Goal: Contribute content

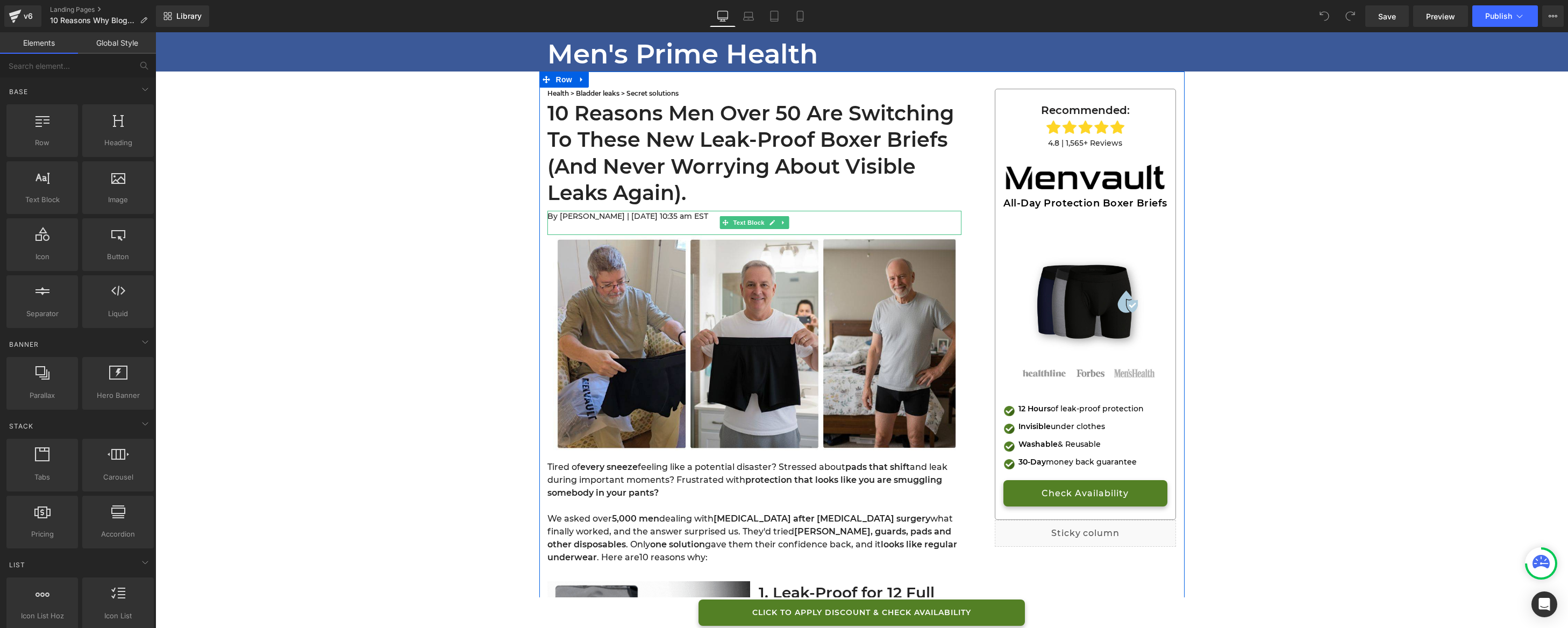
click at [708, 219] on span "By [PERSON_NAME] | [DATE] 10:35 am EST" at bounding box center [628, 216] width 161 height 10
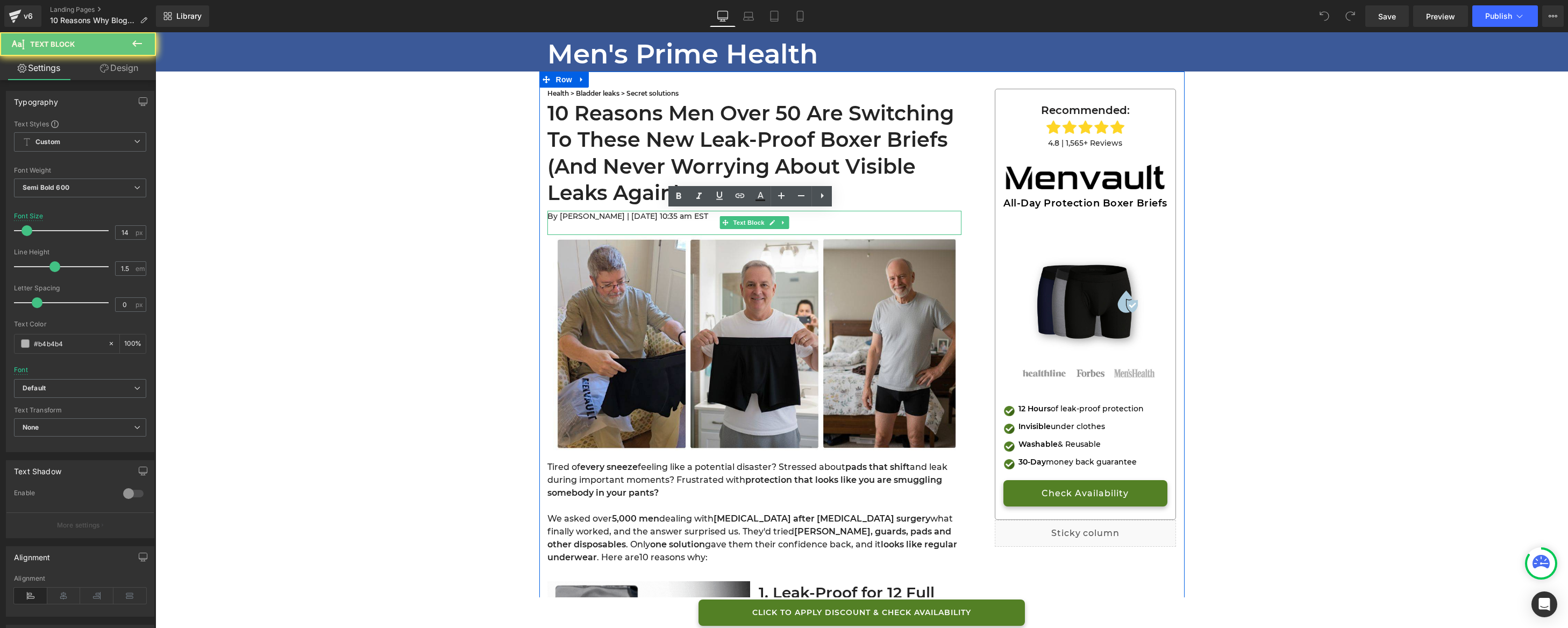
click at [708, 219] on span "By [PERSON_NAME] | [DATE] 10:35 am EST" at bounding box center [628, 216] width 161 height 10
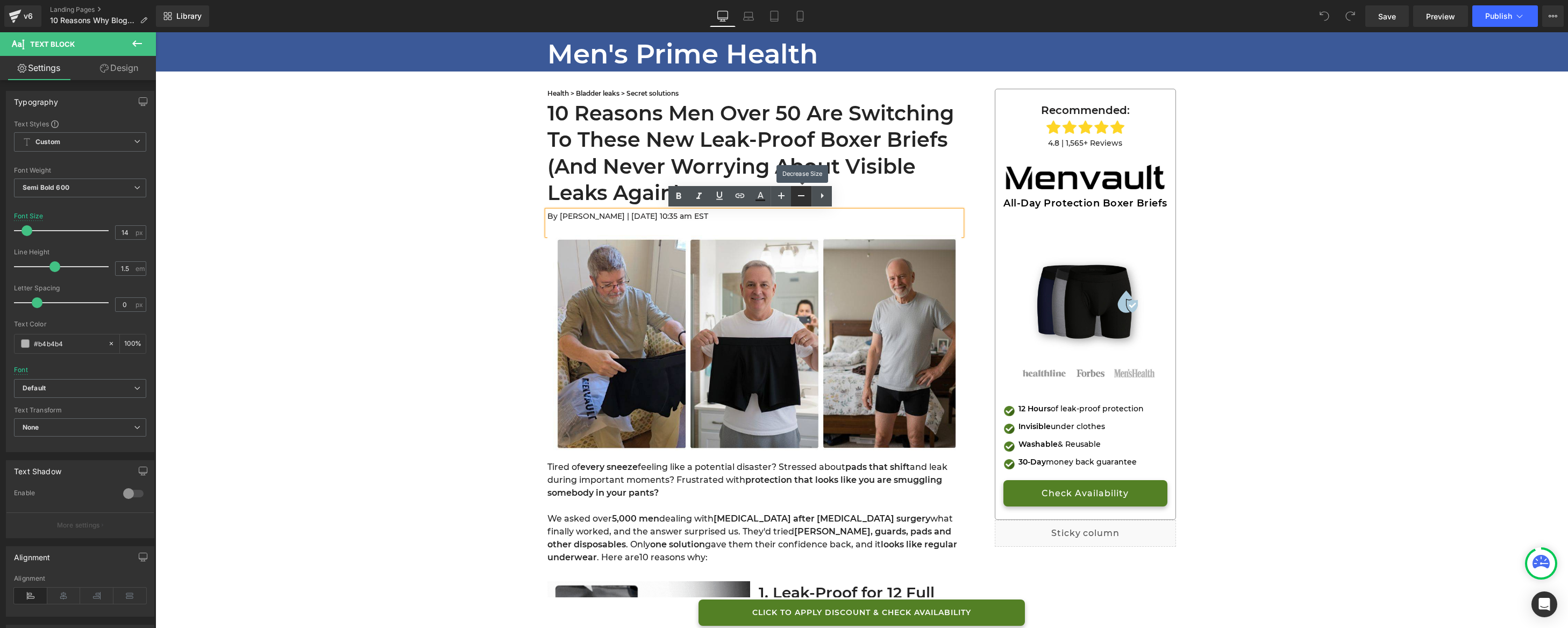
click at [803, 198] on icon at bounding box center [801, 195] width 13 height 13
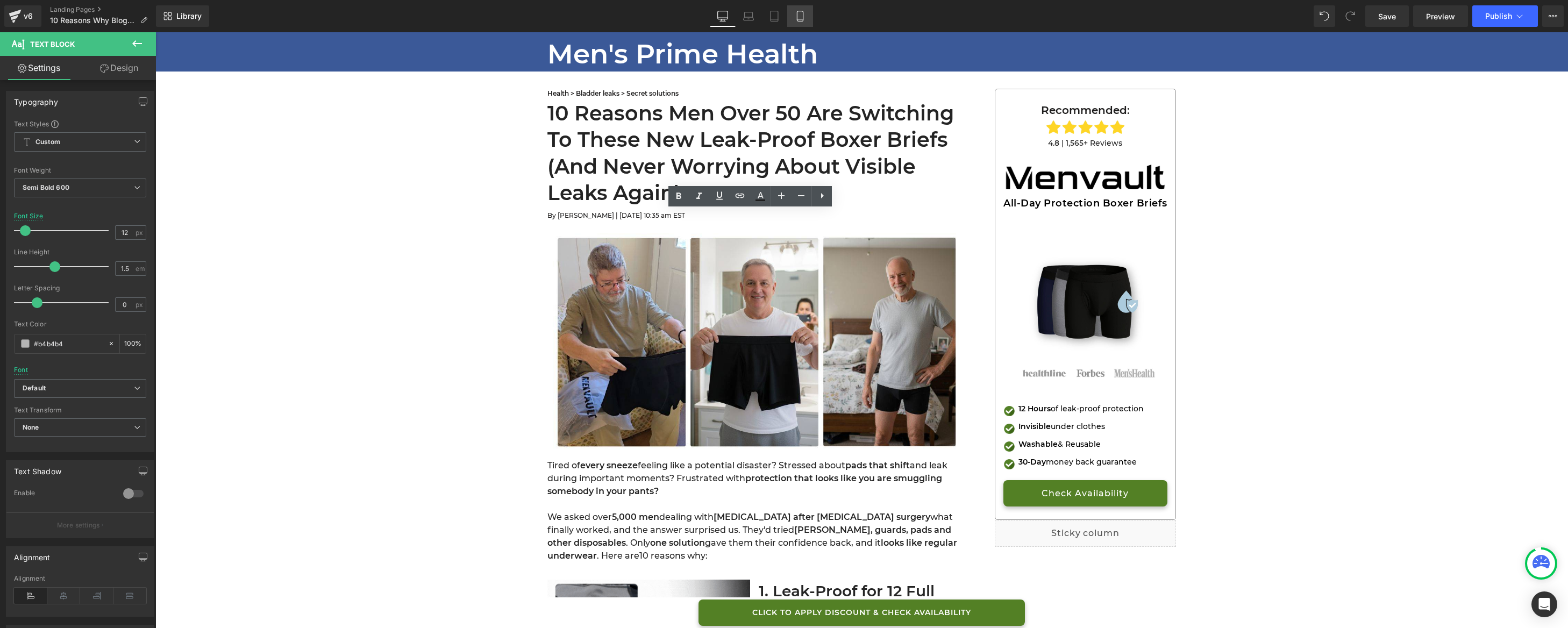
click at [801, 23] on link "Mobile" at bounding box center [800, 16] width 26 height 21
type input "14"
type input "100"
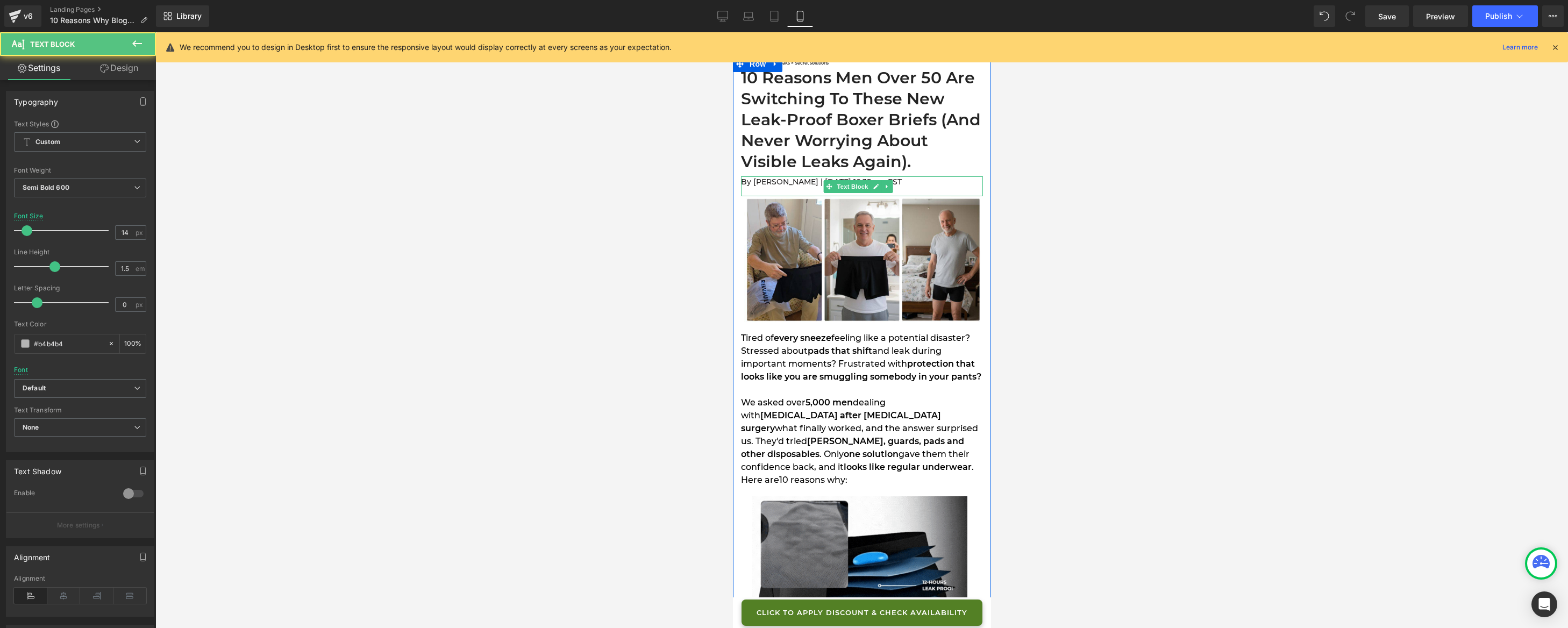
click at [791, 183] on span "By [PERSON_NAME] | [DATE] 10:35 am EST" at bounding box center [821, 182] width 161 height 10
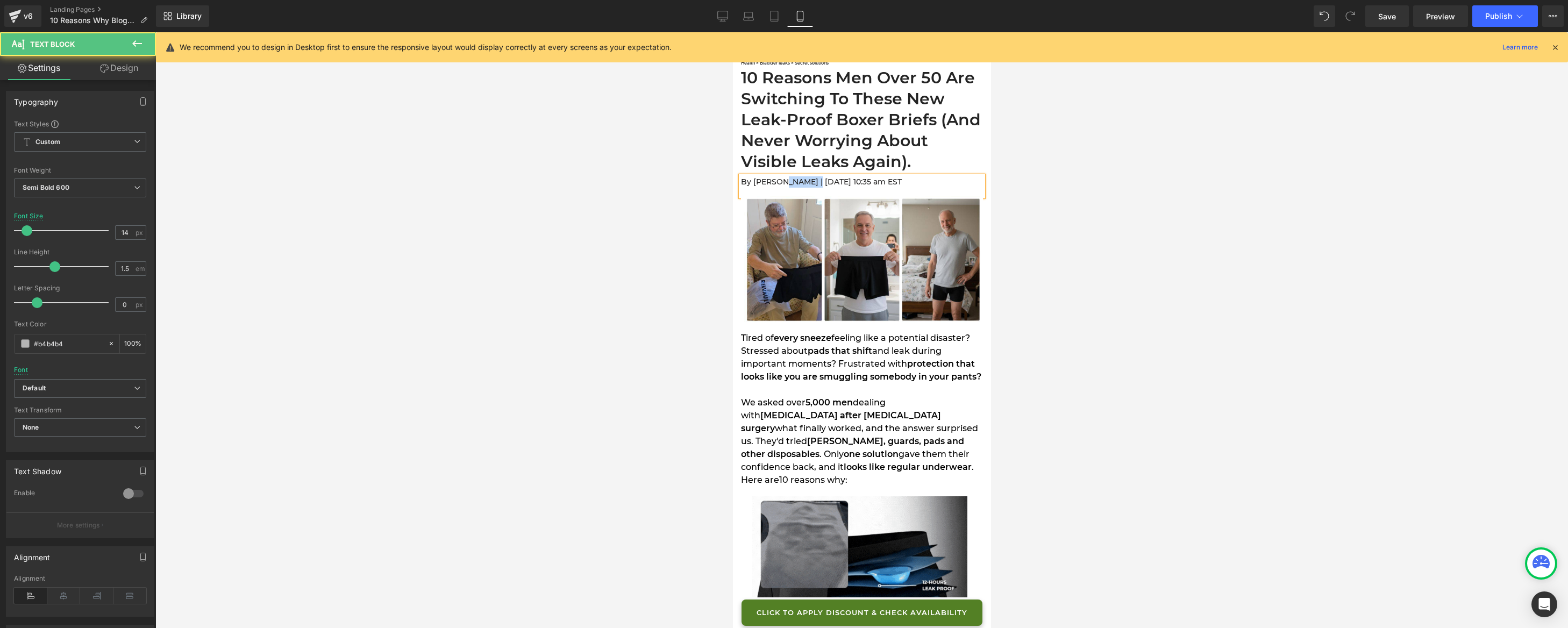
click at [791, 183] on span "By [PERSON_NAME] | [DATE] 10:35 am EST" at bounding box center [821, 182] width 161 height 10
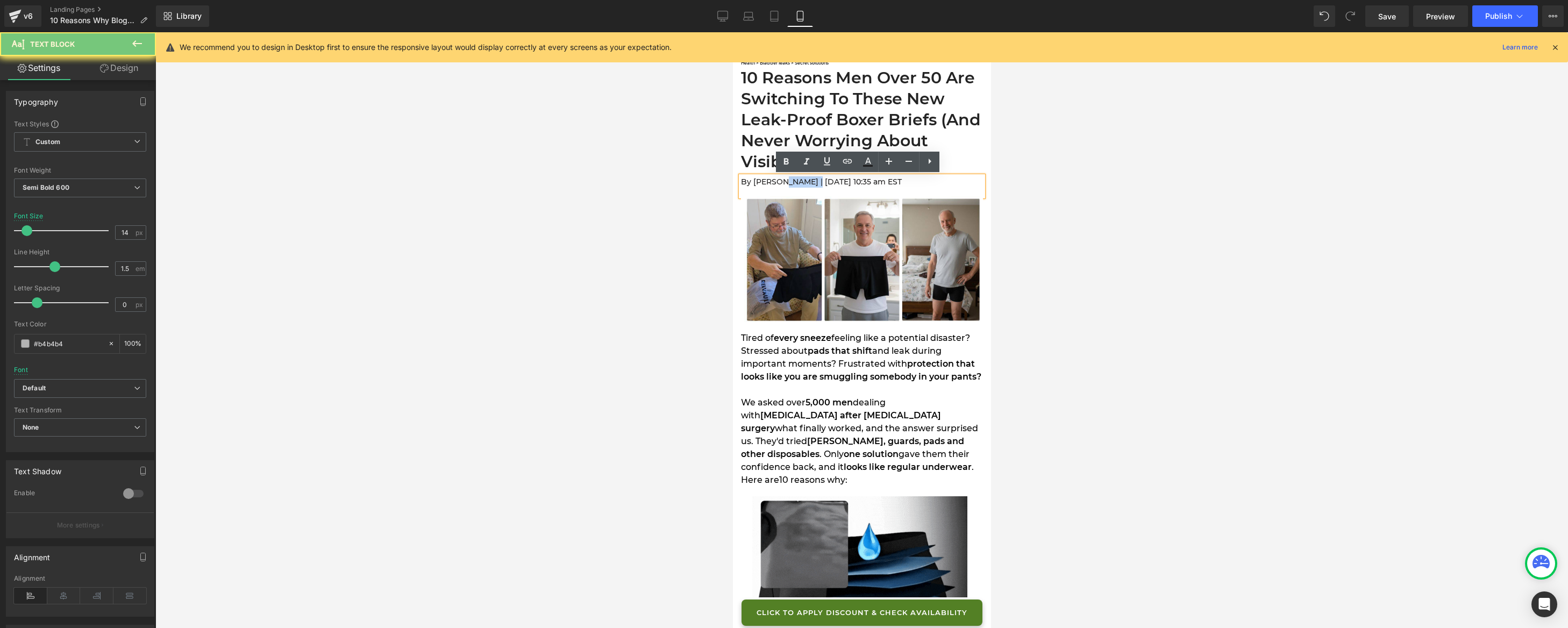
click at [791, 183] on span "By [PERSON_NAME] | [DATE] 10:35 am EST" at bounding box center [821, 182] width 161 height 10
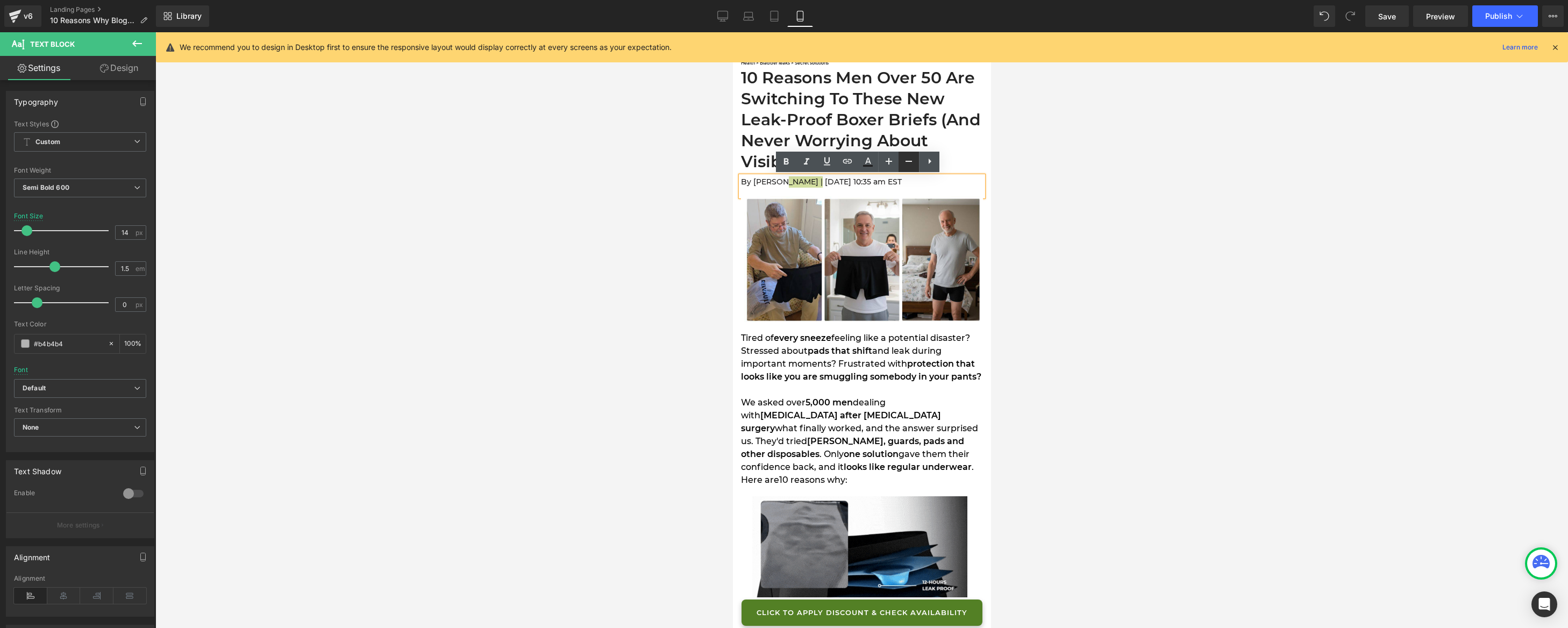
click at [908, 161] on icon at bounding box center [909, 161] width 7 height 1
type input "10"
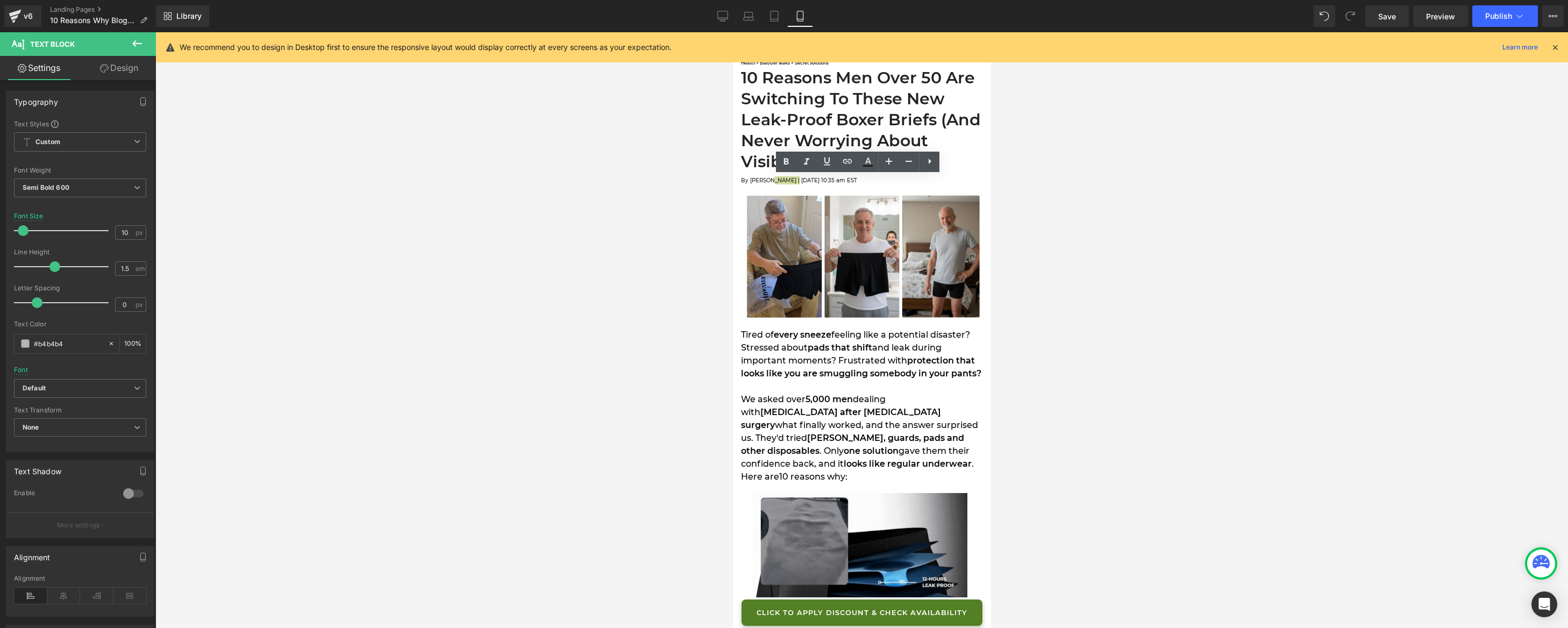
click at [1068, 173] on div at bounding box center [862, 330] width 1413 height 596
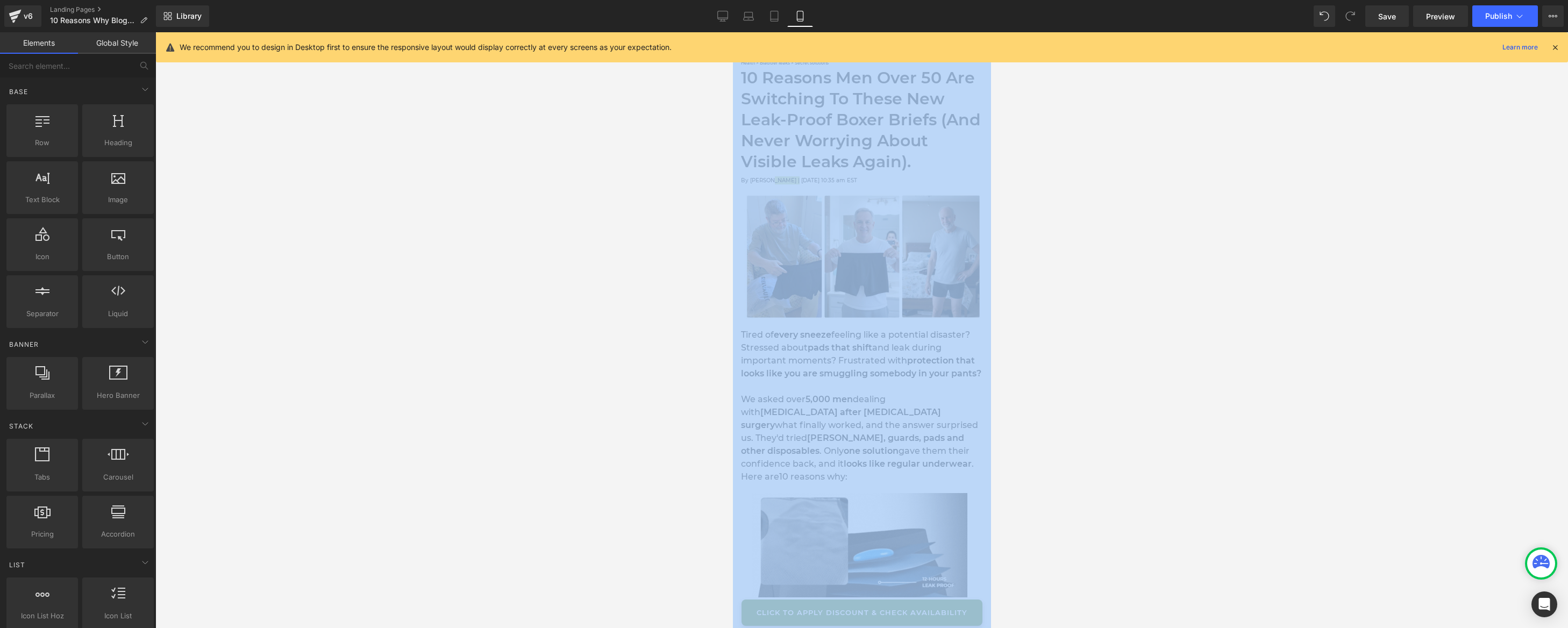
click at [1068, 173] on div at bounding box center [862, 330] width 1413 height 596
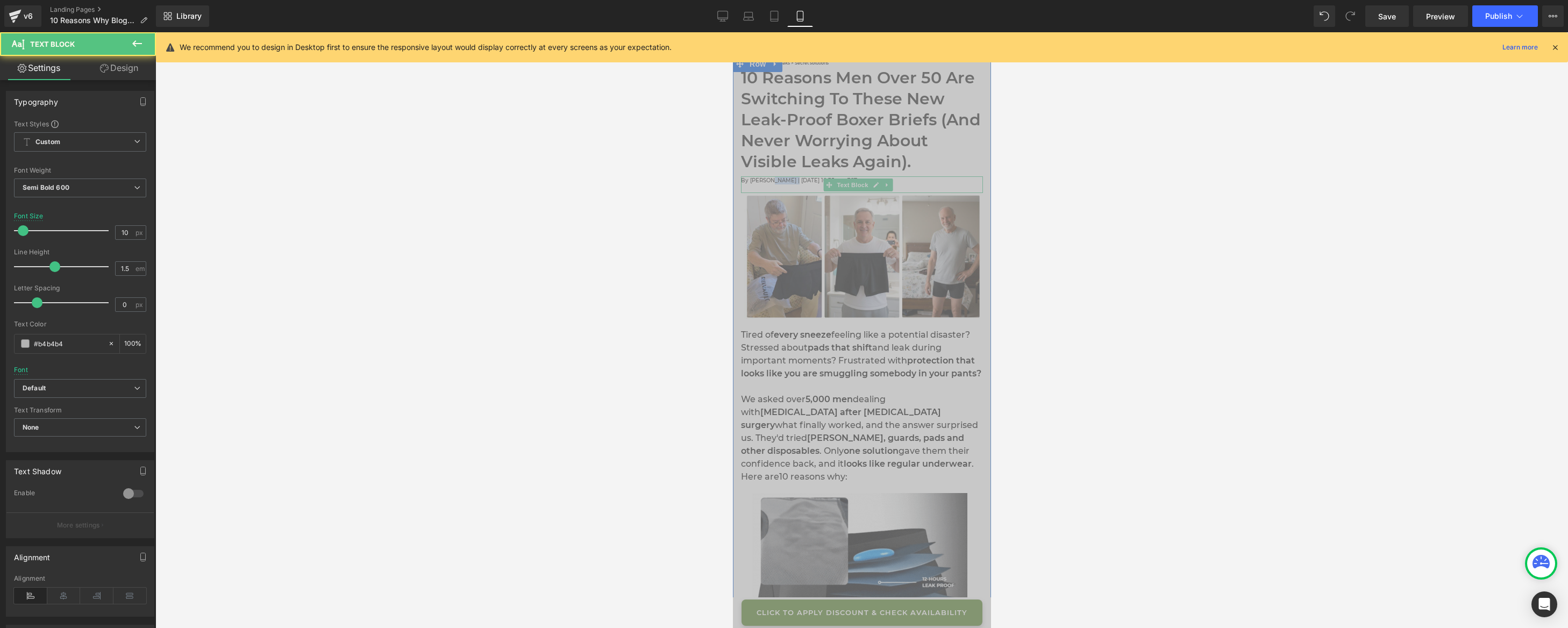
click at [937, 184] on div "By [PERSON_NAME] | [DATE] 10:35 am EST" at bounding box center [862, 184] width 242 height 17
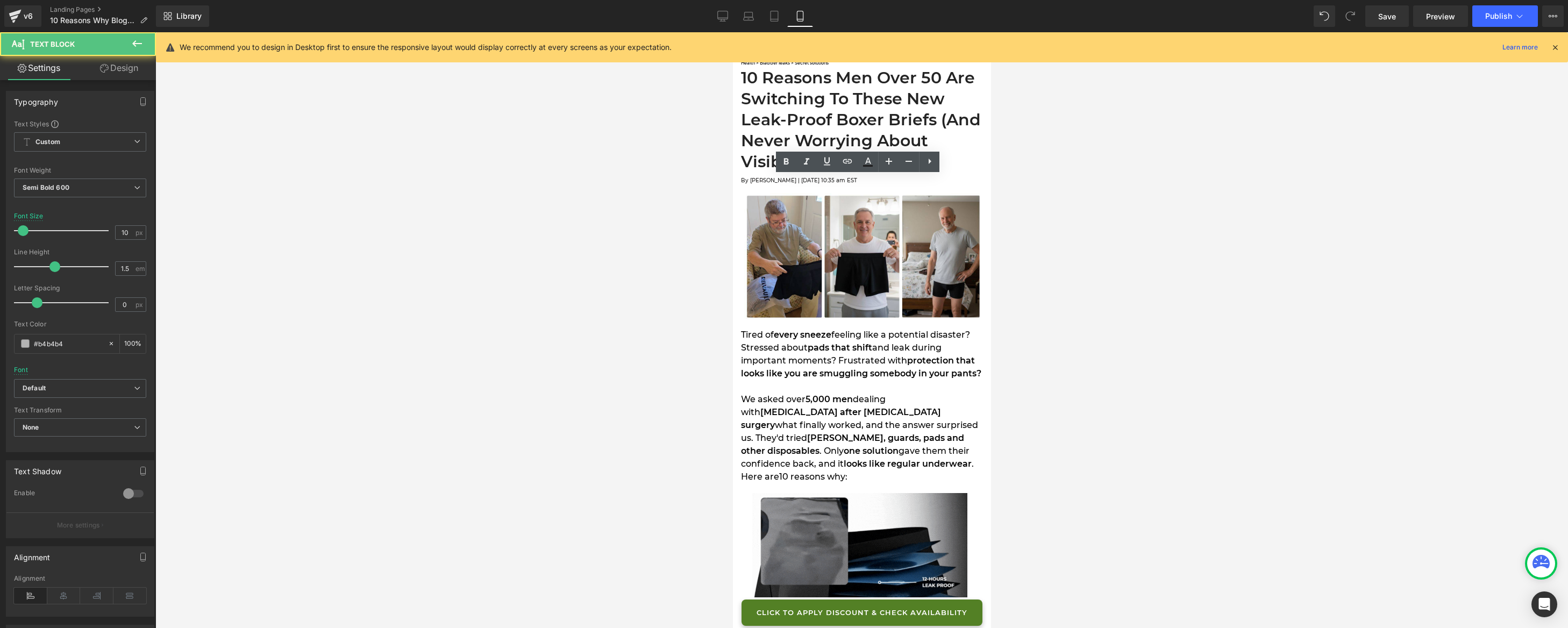
click at [1094, 170] on div at bounding box center [862, 330] width 1413 height 596
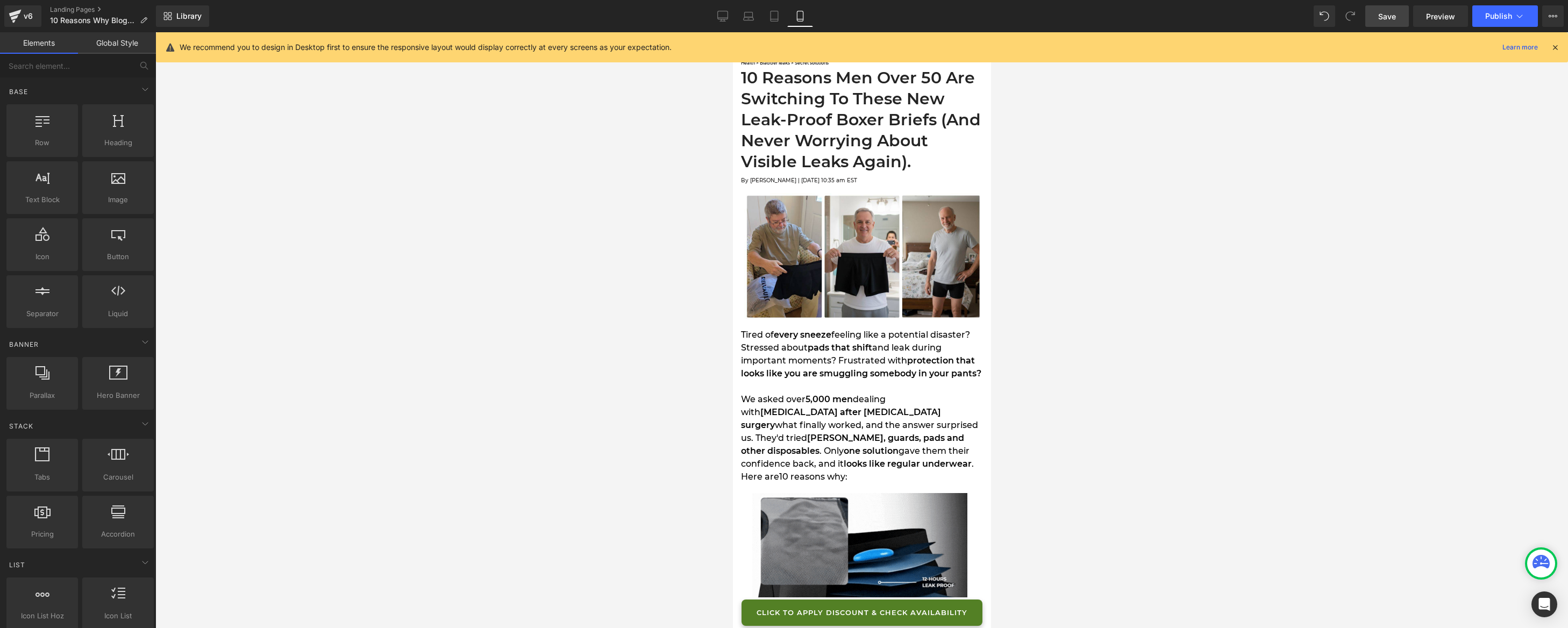
click at [1380, 23] on link "Save" at bounding box center [1387, 16] width 44 height 21
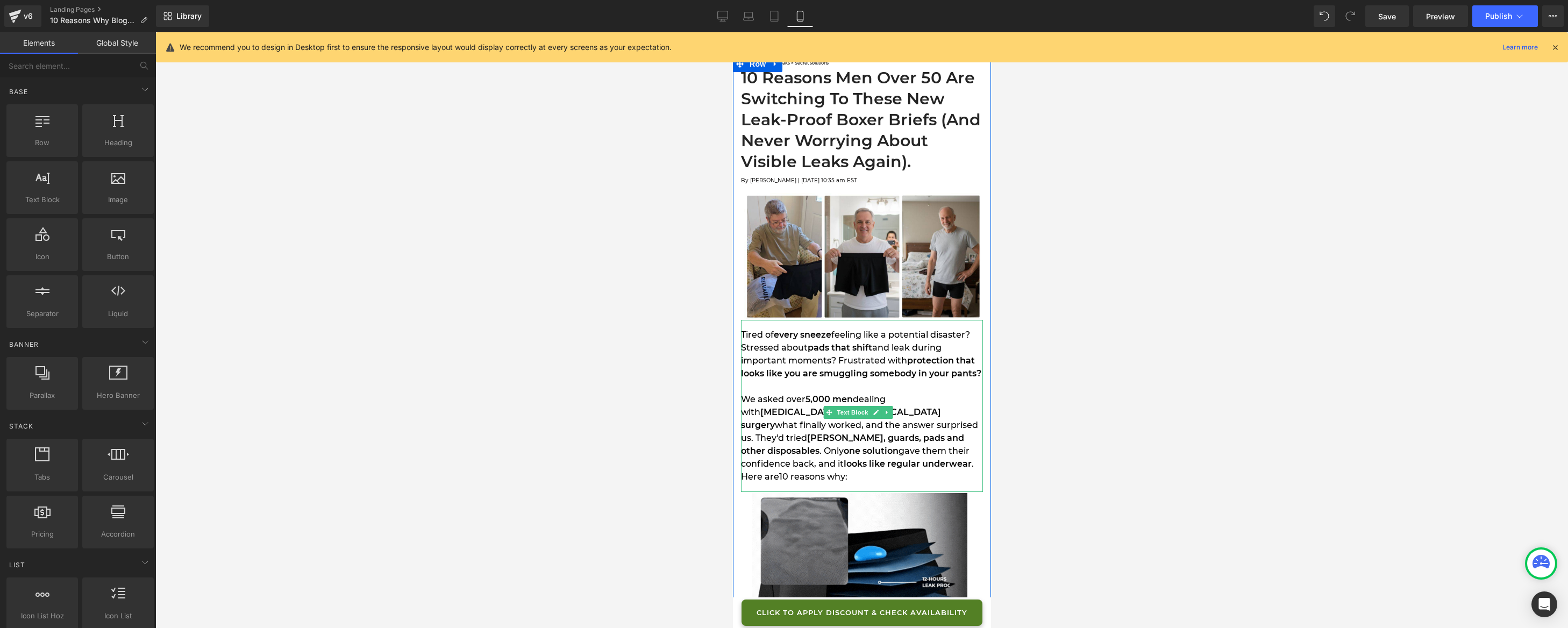
click at [850, 458] on span "gave them their confidence back, and it" at bounding box center [855, 457] width 228 height 23
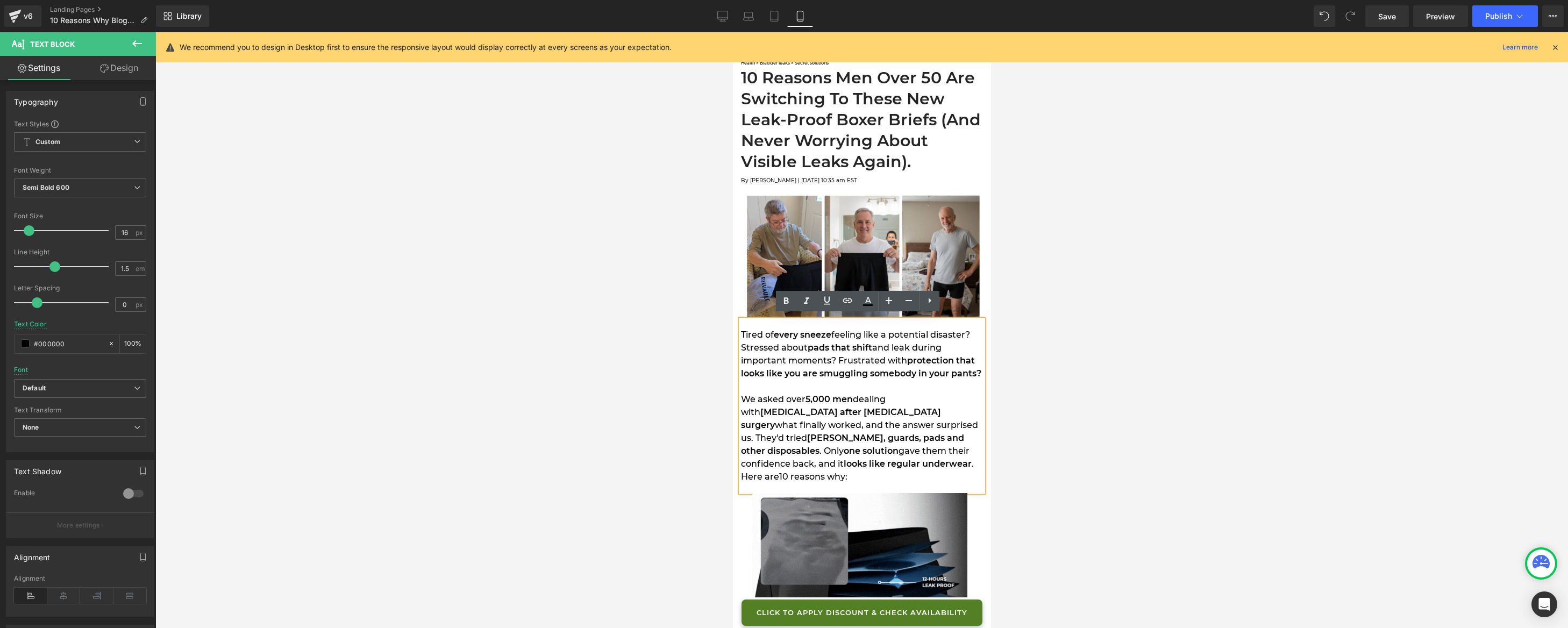
click at [849, 450] on div "We asked over 5,000 men dealing with [MEDICAL_DATA] after [MEDICAL_DATA] surger…" at bounding box center [862, 438] width 242 height 90
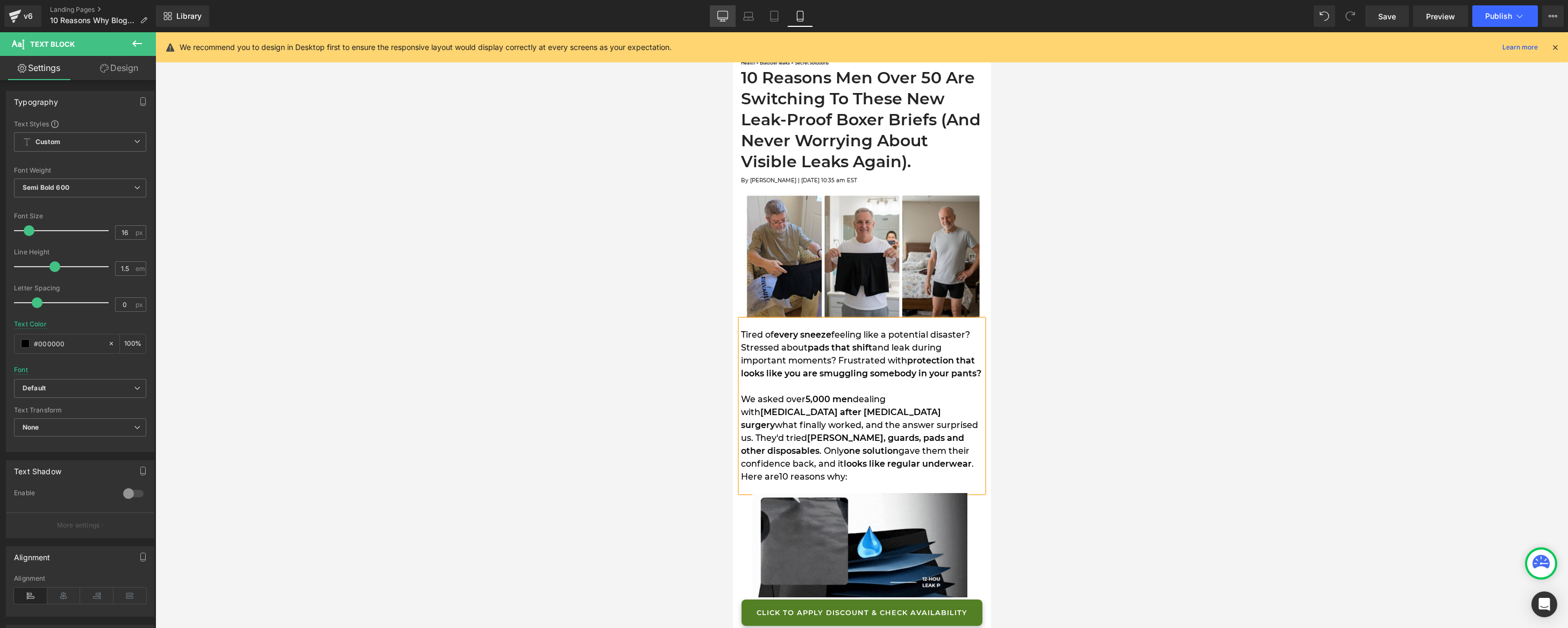
click at [730, 18] on link "Desktop" at bounding box center [723, 16] width 26 height 21
type input "#242424"
type input "100"
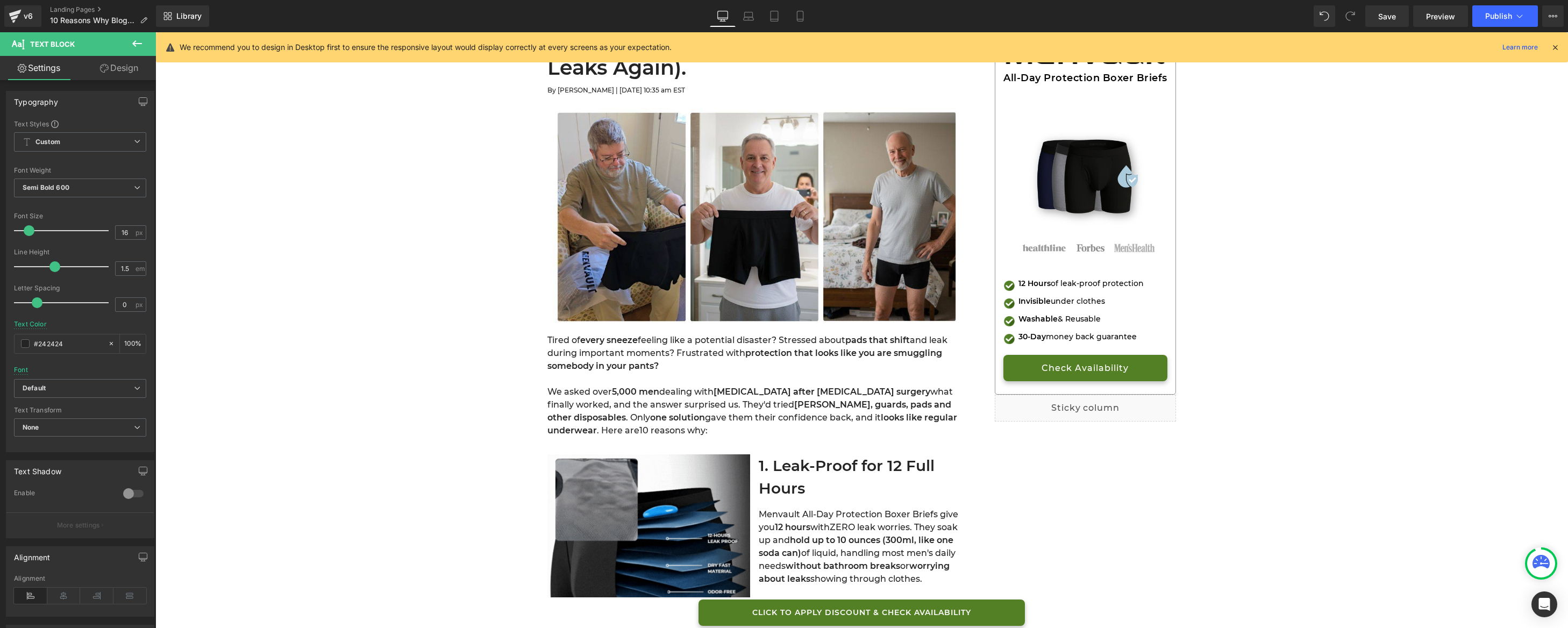
scroll to position [135, 0]
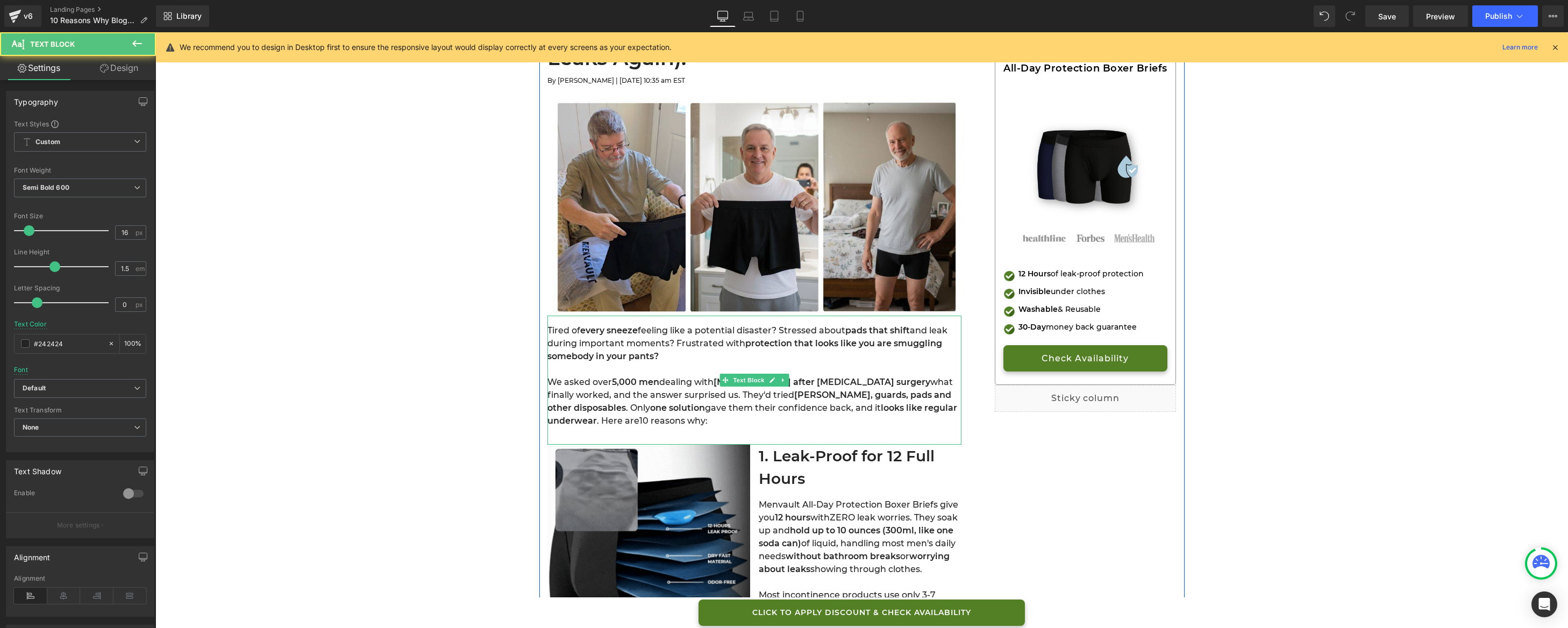
click at [779, 333] on span "feeling like a potential disaster? Stressed about" at bounding box center [741, 330] width 207 height 10
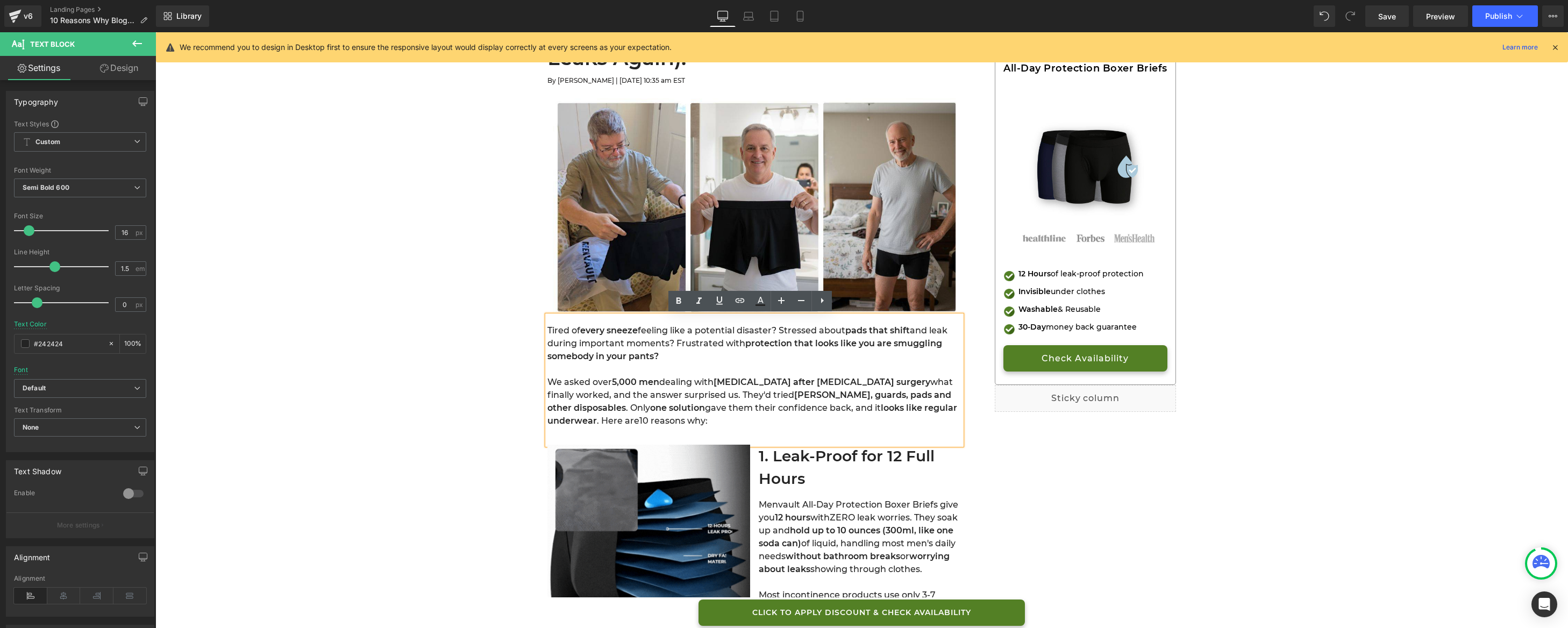
drag, startPoint x: 786, startPoint y: 358, endPoint x: 779, endPoint y: 335, distance: 24.0
click at [779, 335] on div "Tired of every sneeze feeling like a potential disaster? Stressed about pads th…" at bounding box center [754, 380] width 414 height 129
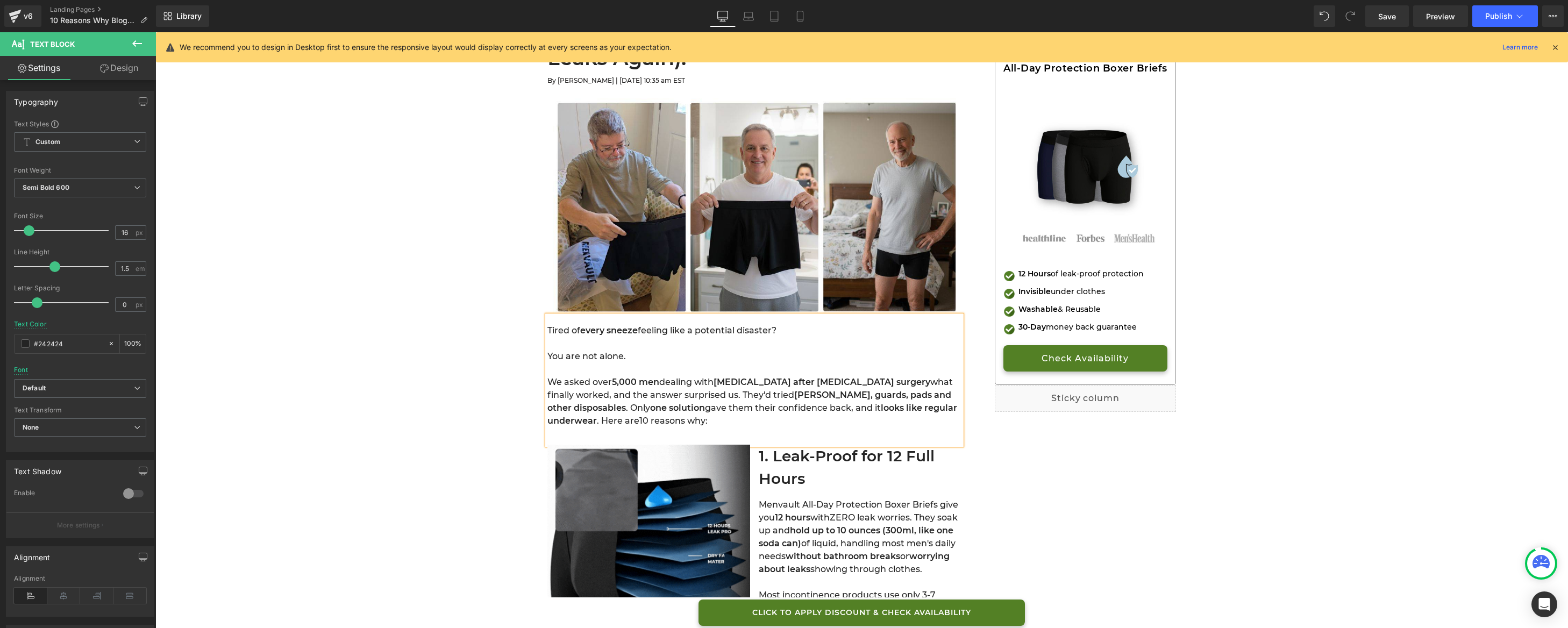
click at [606, 435] on div "Tired of every sneeze feeling like a potential disaster? You are not alone. We …" at bounding box center [754, 380] width 414 height 129
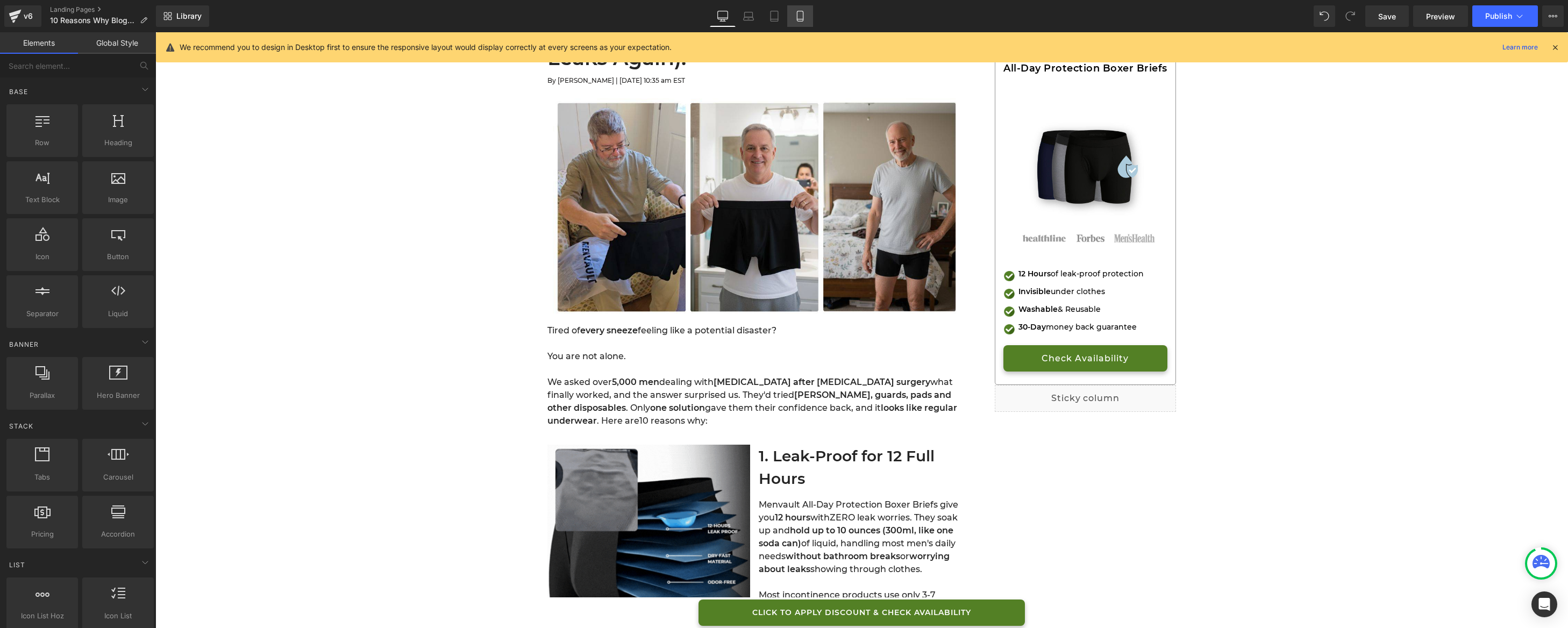
click at [806, 19] on link "Mobile" at bounding box center [800, 16] width 26 height 21
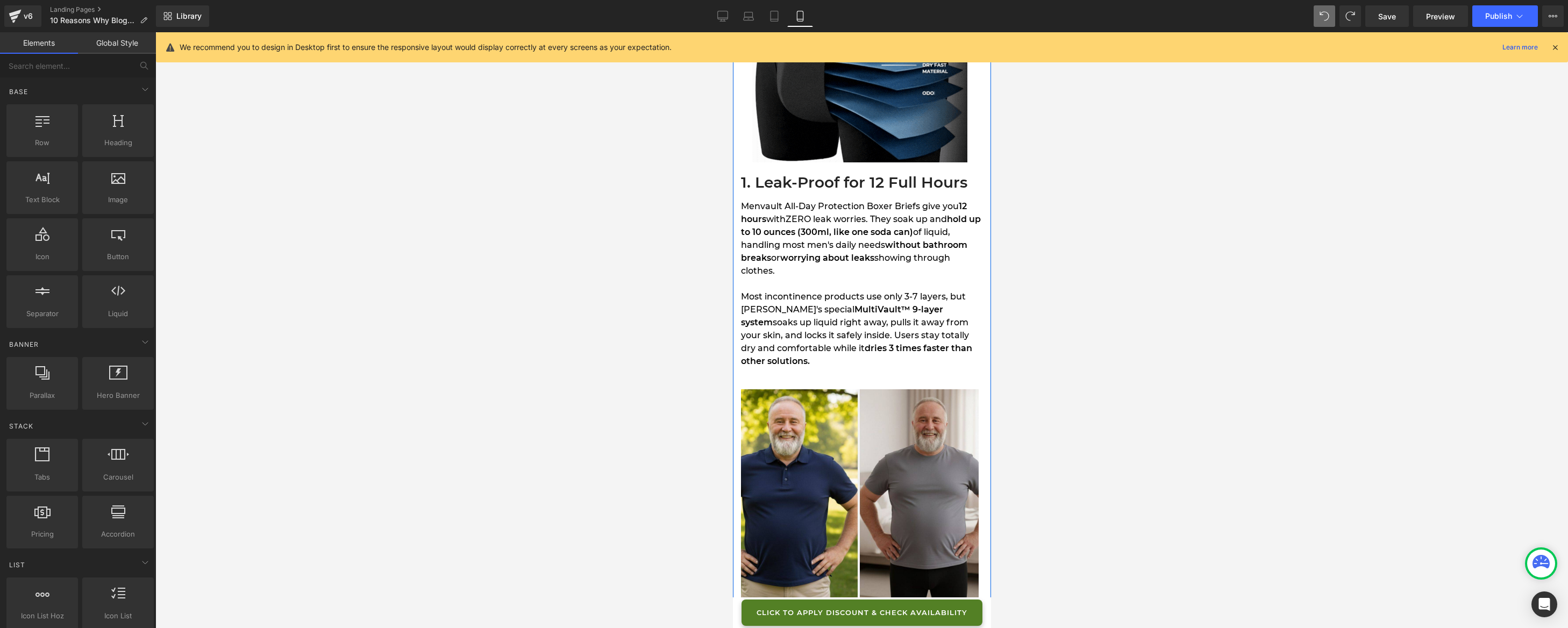
scroll to position [561, 0]
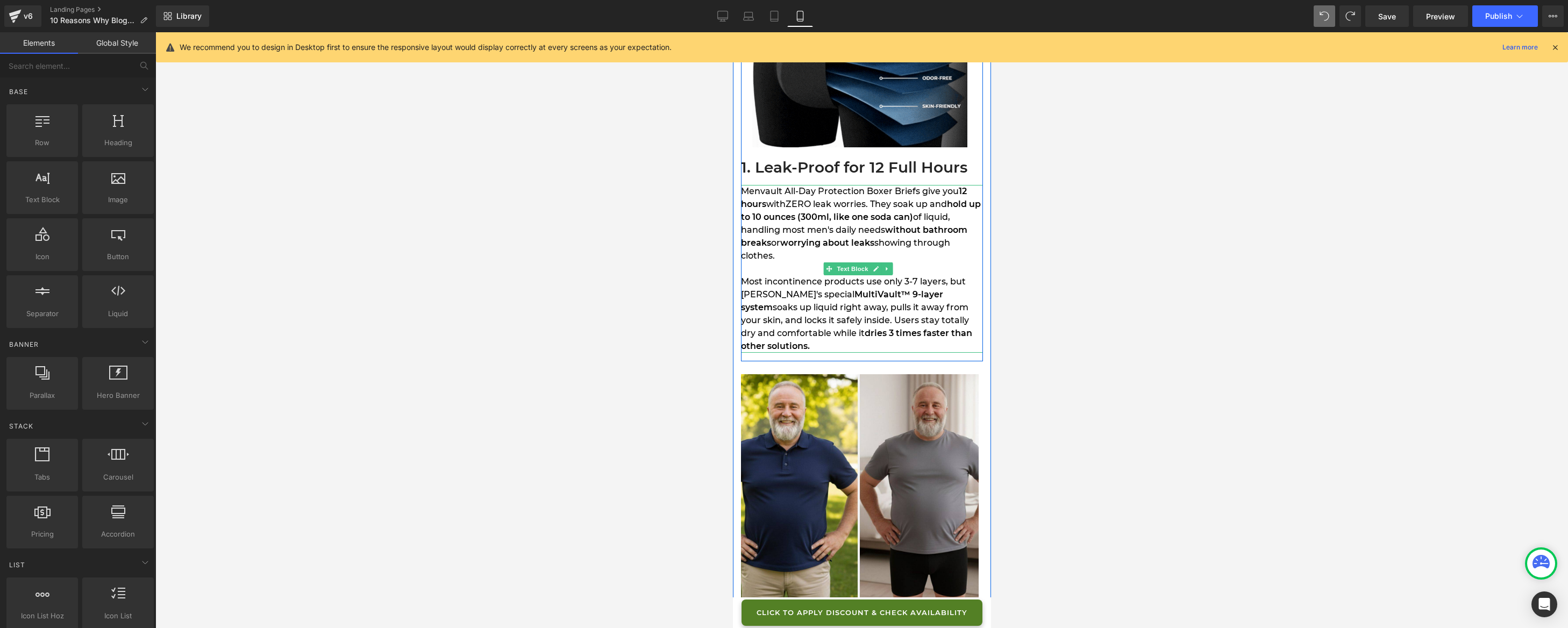
click at [855, 292] on span "Most incontinence products use only 3-7 layers, but [PERSON_NAME]'s special" at bounding box center [853, 288] width 225 height 23
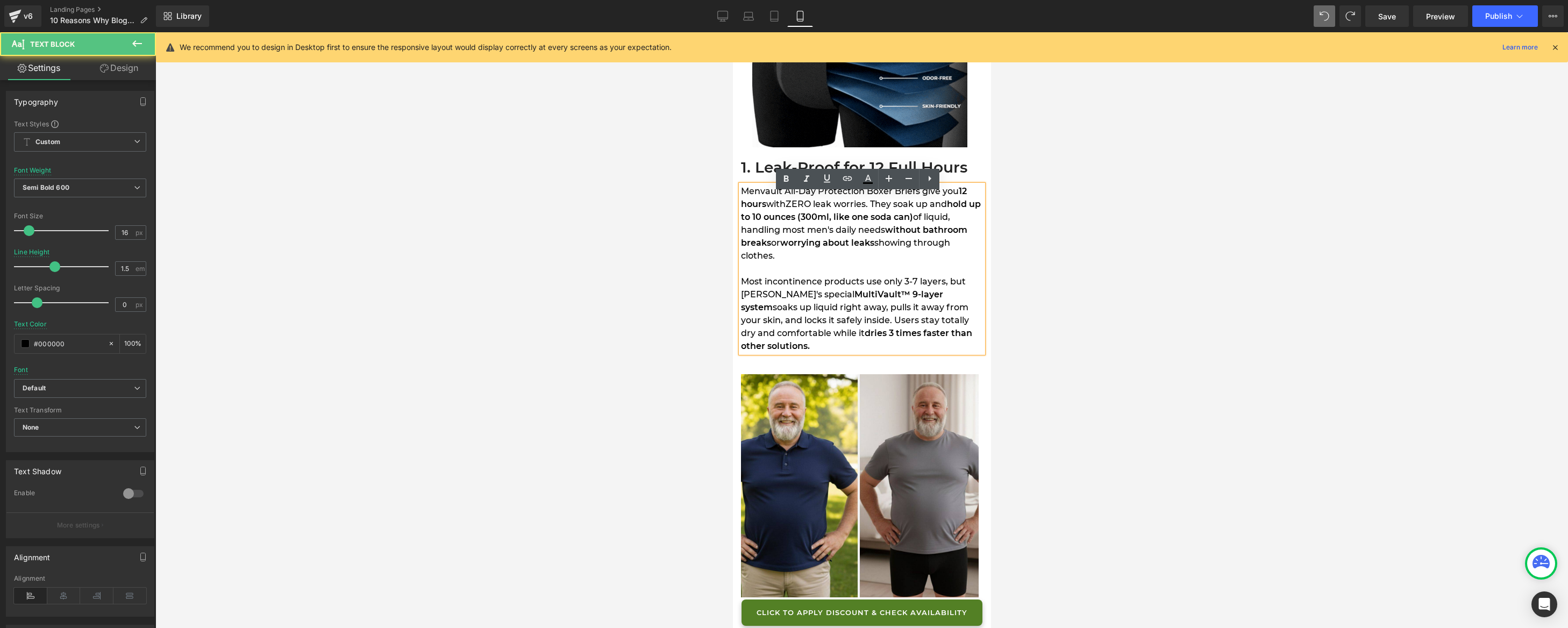
click at [855, 292] on span "Most incontinence products use only 3-7 layers, but [PERSON_NAME]'s special" at bounding box center [853, 288] width 225 height 23
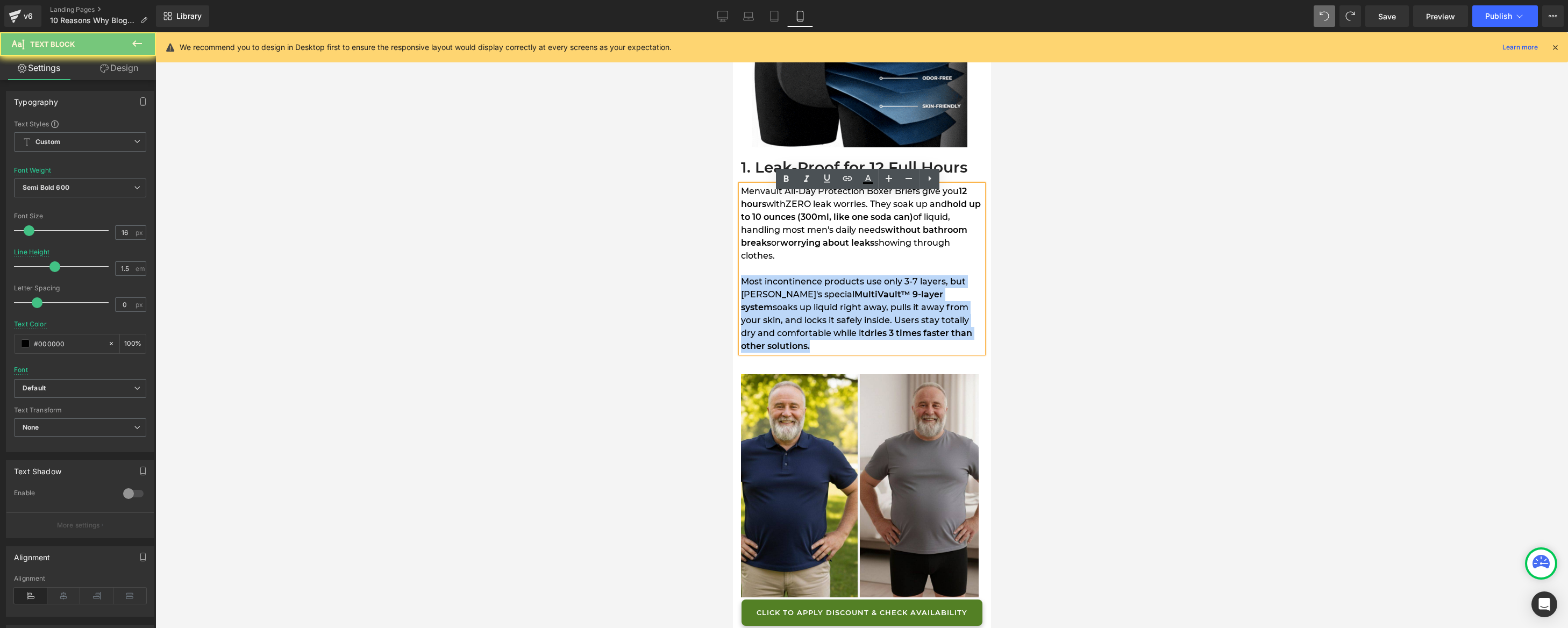
click at [855, 292] on span "Most incontinence products use only 3-7 layers, but [PERSON_NAME]'s special" at bounding box center [853, 288] width 225 height 23
copy div "Most incontinence products use only 3-7 layers, but Menvault's special MultiVau…"
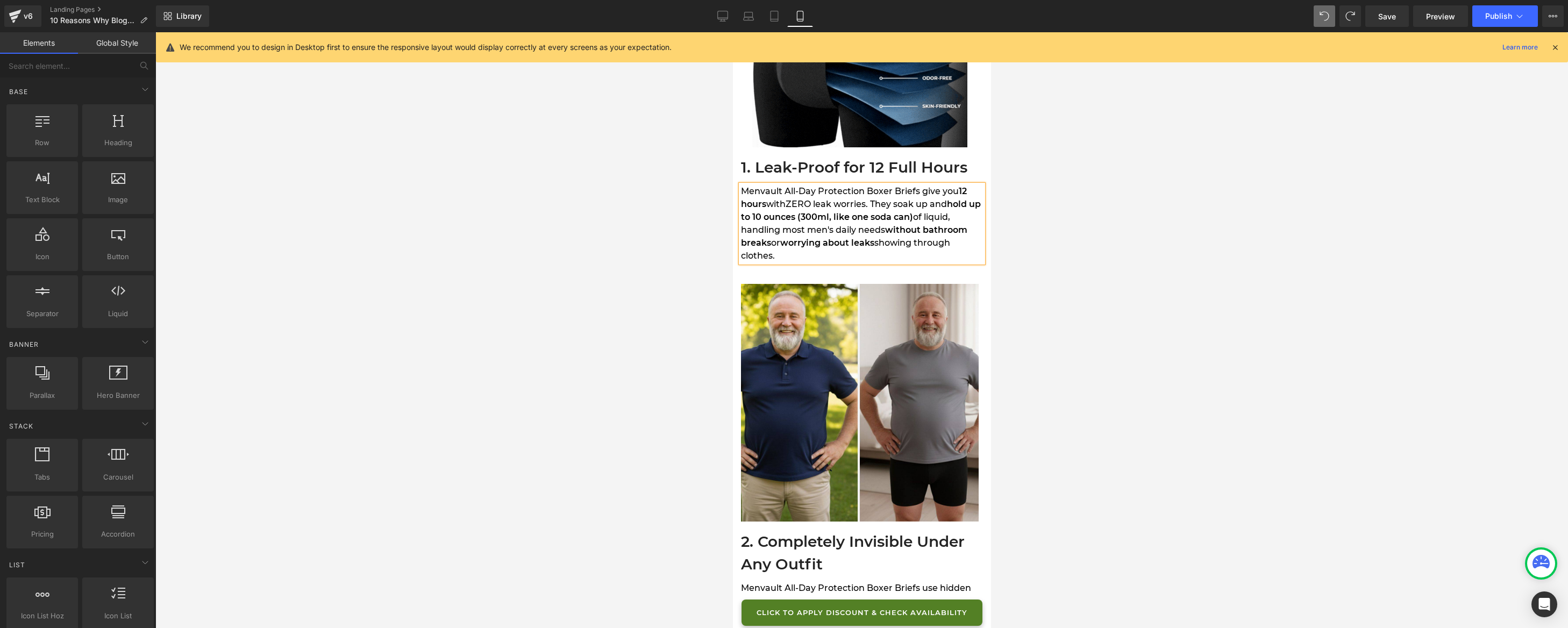
click at [674, 249] on div at bounding box center [862, 330] width 1413 height 596
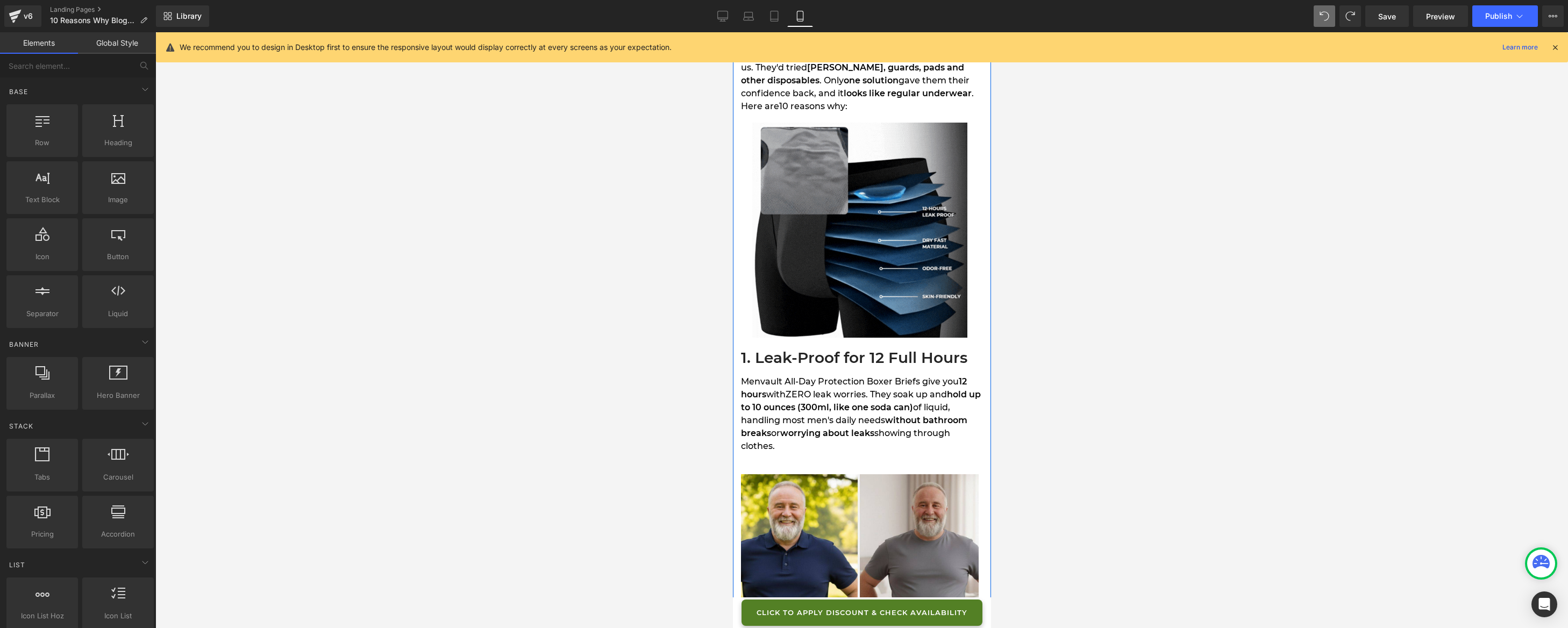
scroll to position [459, 0]
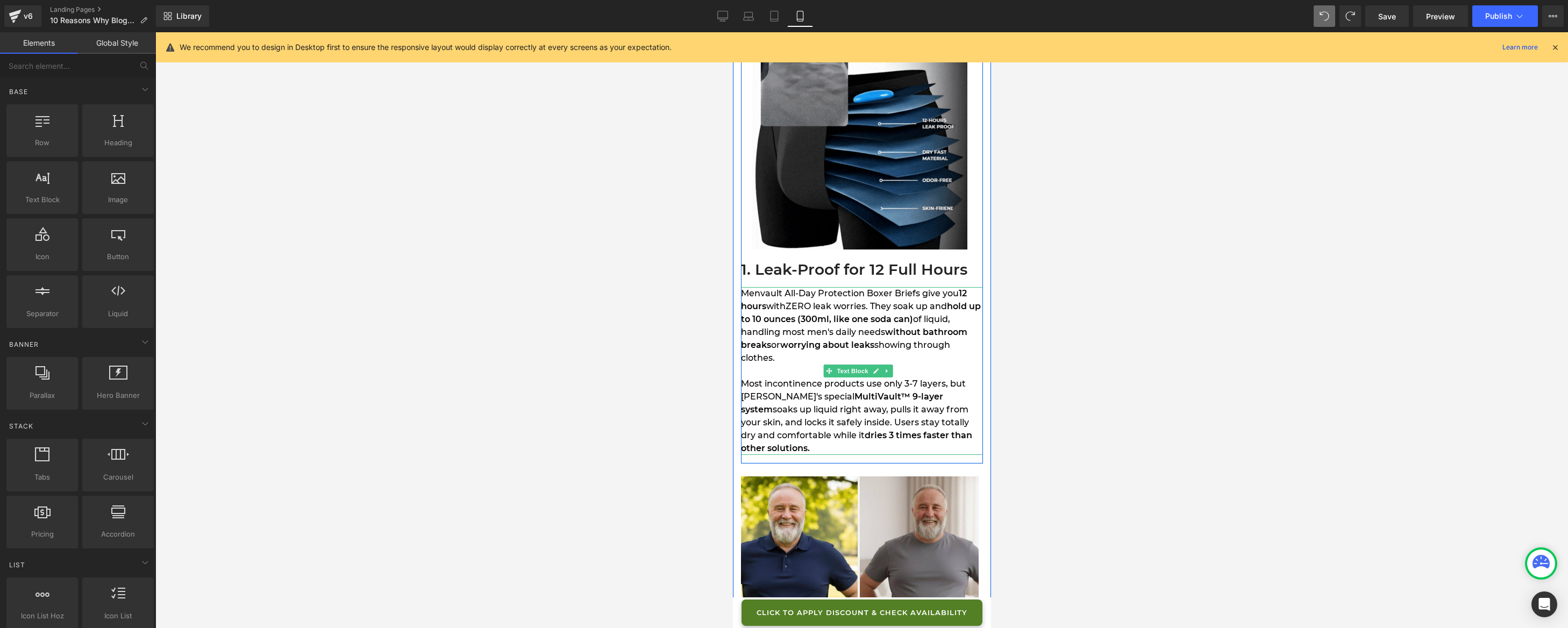
click at [780, 311] on span "with" at bounding box center [776, 306] width 20 height 10
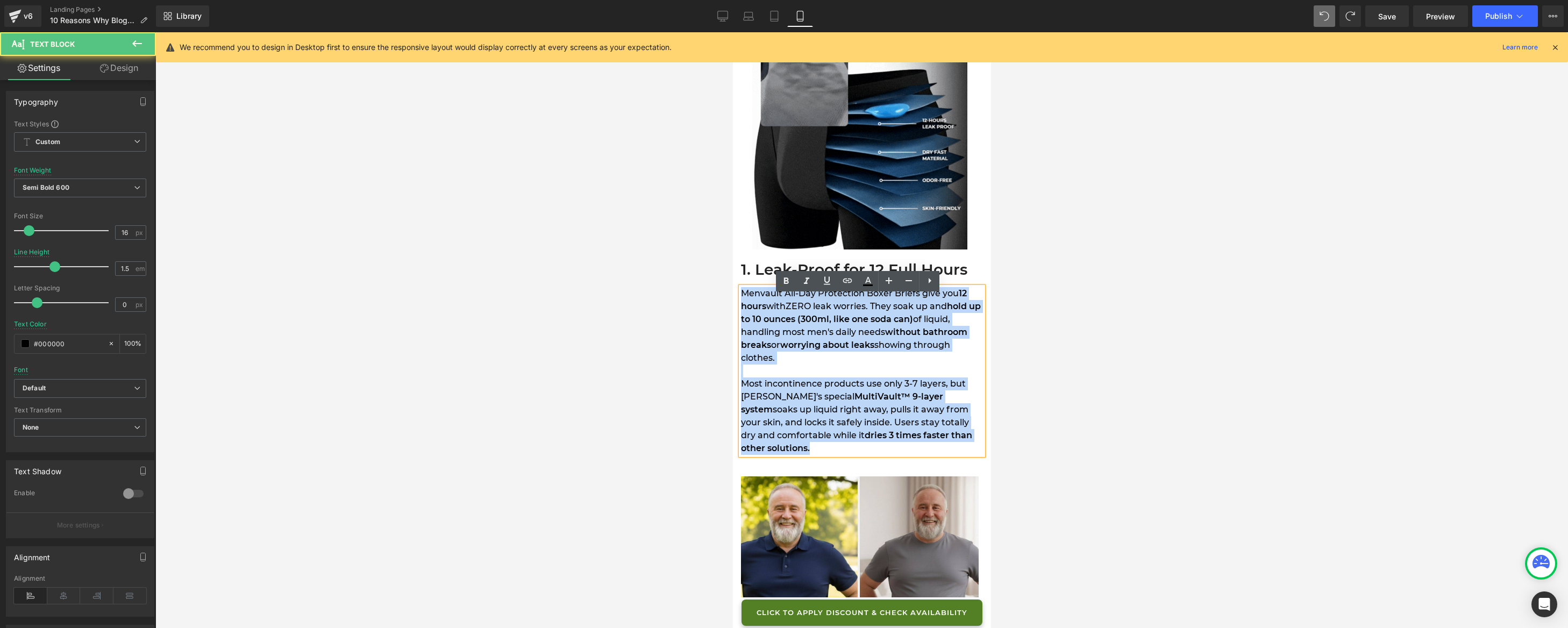
drag, startPoint x: 741, startPoint y: 302, endPoint x: 798, endPoint y: 456, distance: 164.2
click at [798, 455] on div "Menvault All-Day Protection Boxer Briefs give you 12 hours with ZERO leak worri…" at bounding box center [862, 371] width 242 height 168
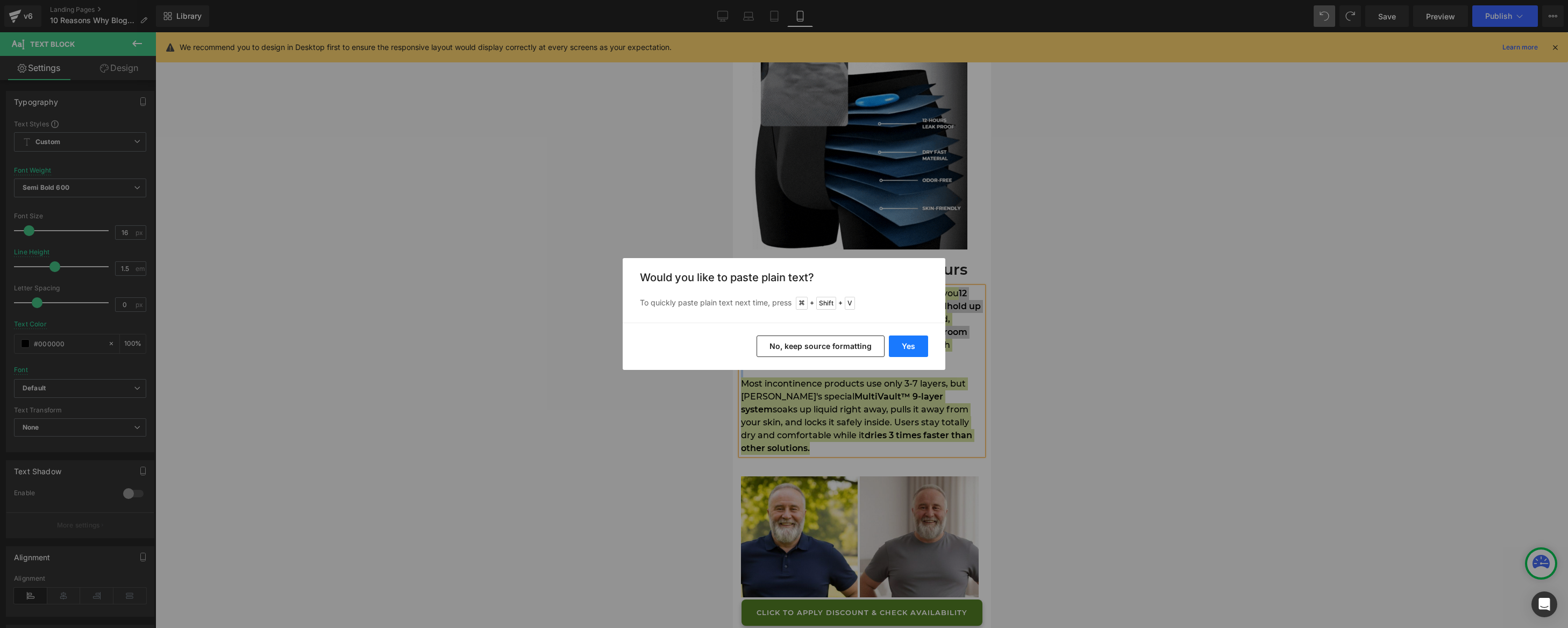
click at [904, 349] on button "Yes" at bounding box center [908, 346] width 39 height 21
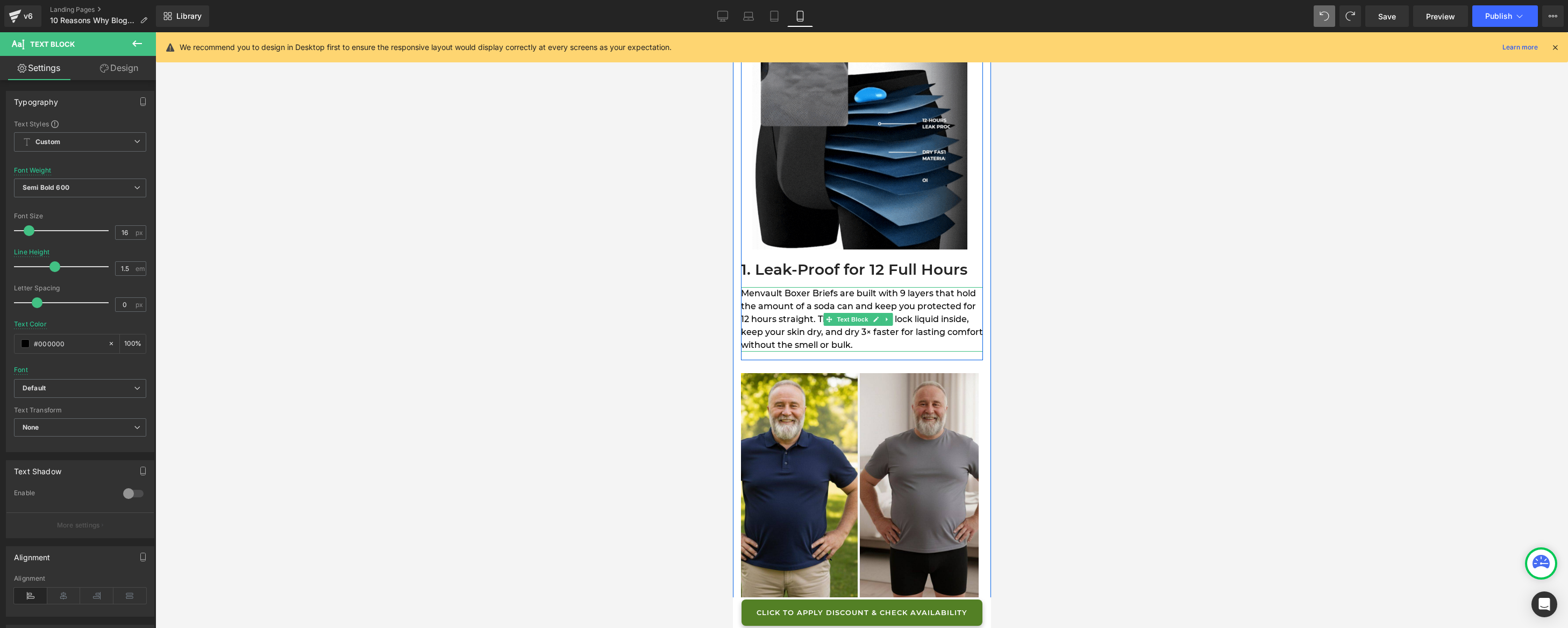
click at [912, 351] on div "Menvault Boxer Briefs are built with 9 layers that hold the amount of a soda ca…" at bounding box center [862, 319] width 242 height 64
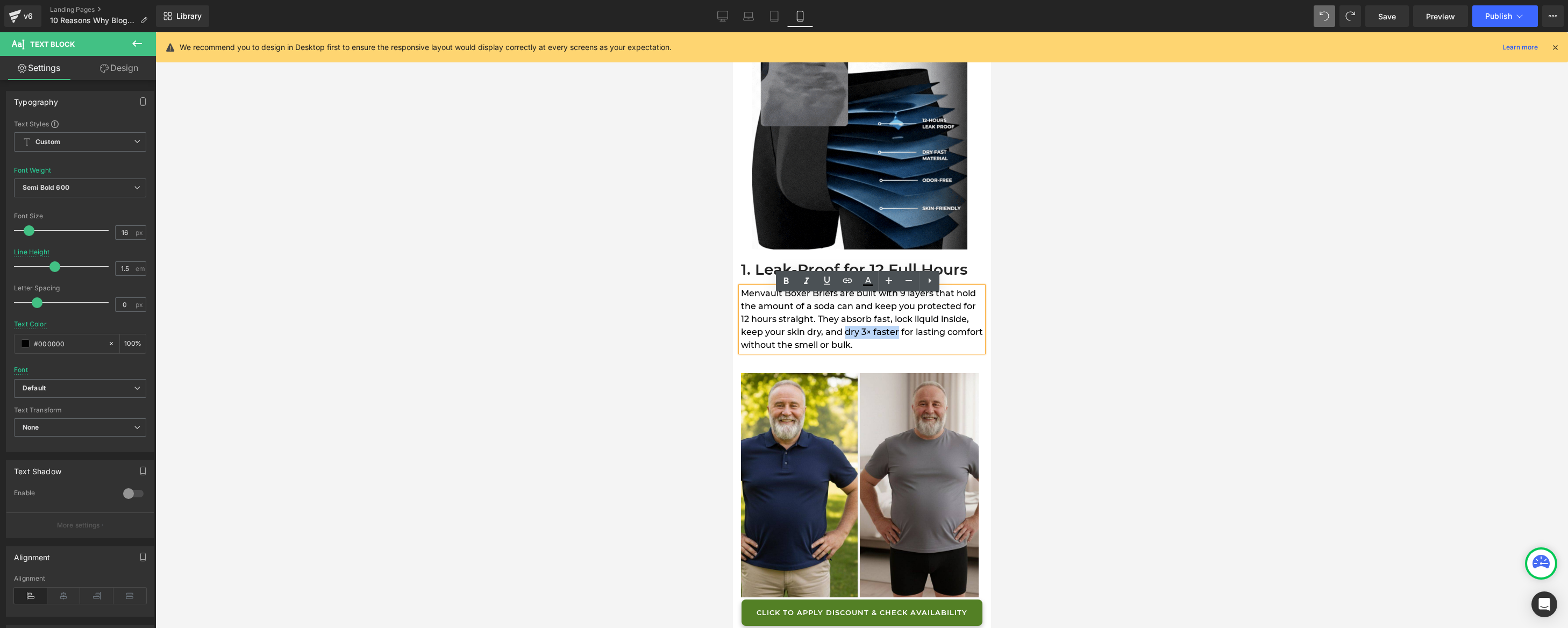
drag, startPoint x: 844, startPoint y: 341, endPoint x: 897, endPoint y: 341, distance: 53.0
click at [897, 341] on span "Menvault Boxer Briefs are built with 9 layers that hold the amount of a soda ca…" at bounding box center [862, 319] width 242 height 62
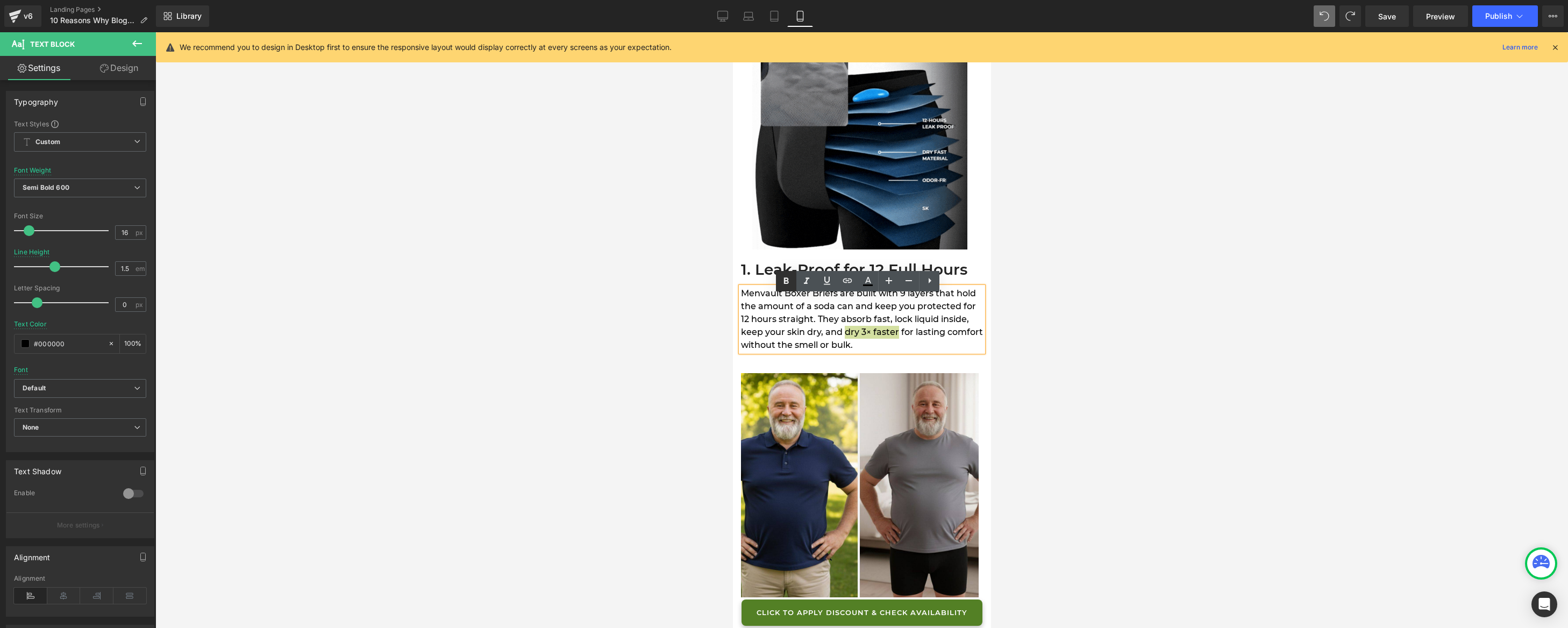
click at [790, 285] on icon at bounding box center [786, 281] width 13 height 13
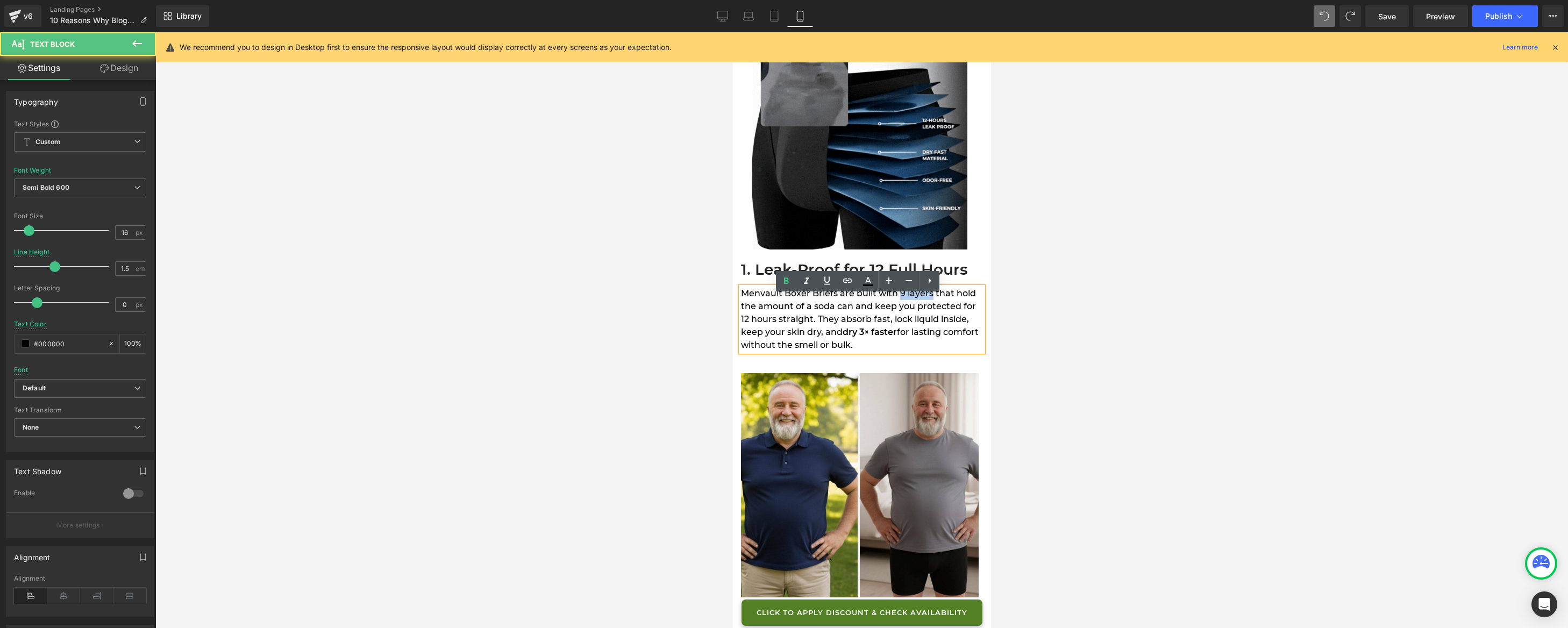
drag, startPoint x: 899, startPoint y: 302, endPoint x: 932, endPoint y: 303, distance: 33.0
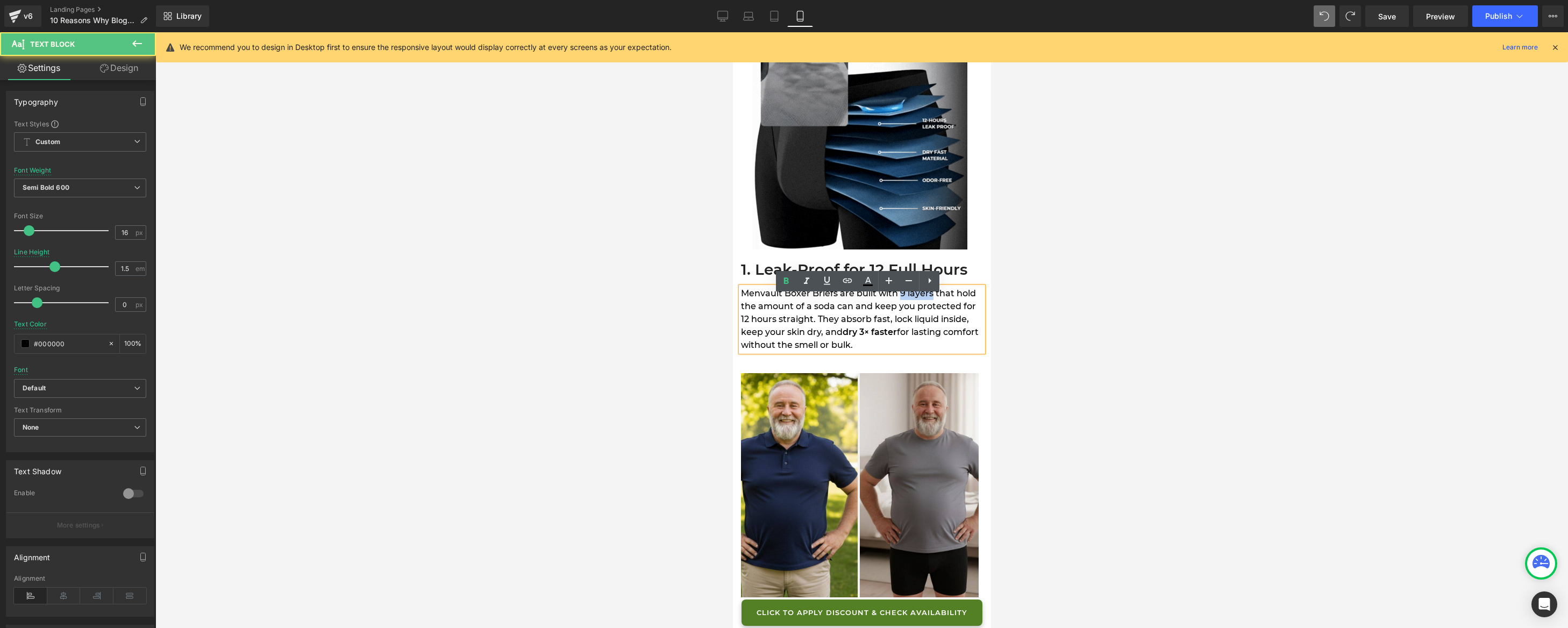
click at [932, 303] on span "Menvault Boxer Briefs are built with 9 layers that hold the amount of a soda ca…" at bounding box center [858, 313] width 235 height 49
click at [786, 281] on icon at bounding box center [787, 281] width 5 height 7
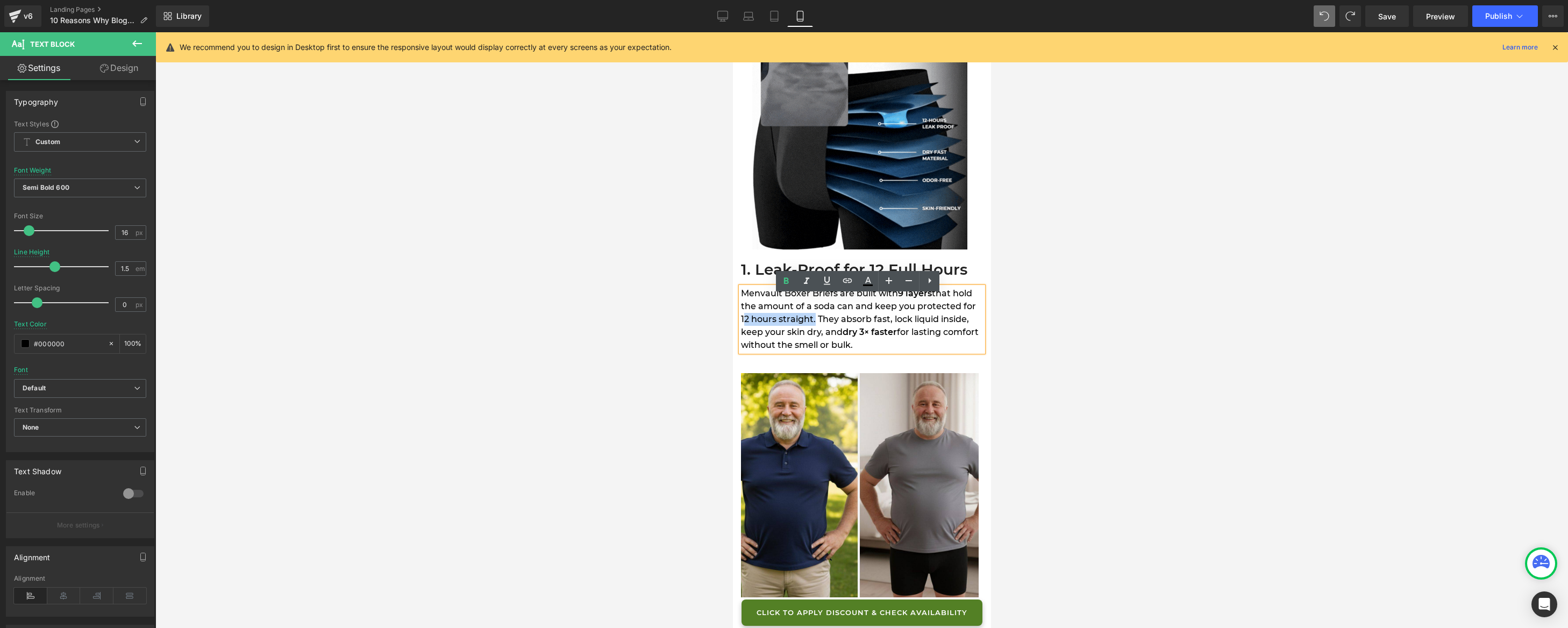
drag, startPoint x: 801, startPoint y: 328, endPoint x: 871, endPoint y: 328, distance: 70.0
click at [871, 328] on span "that hold the amount of a soda can and keep you protected for 12 hours straight…" at bounding box center [858, 313] width 235 height 49
click at [787, 286] on icon at bounding box center [786, 281] width 13 height 13
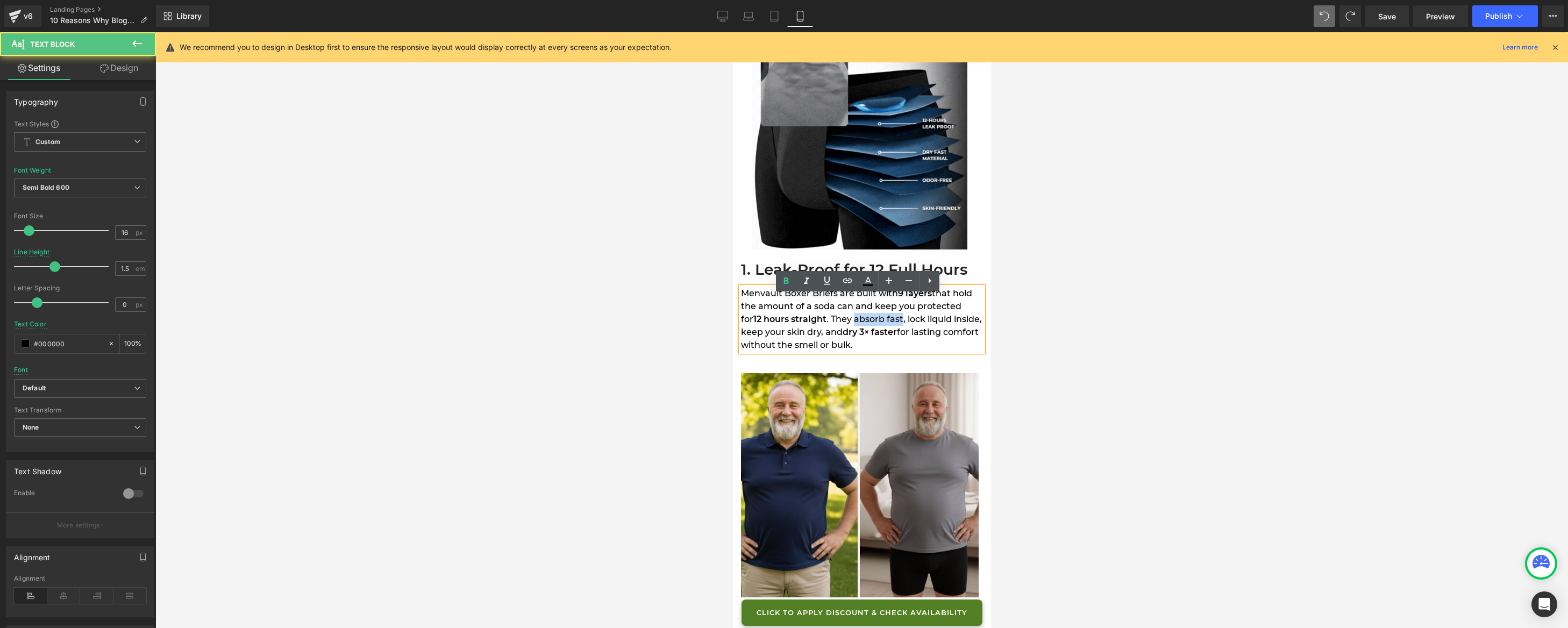
drag, startPoint x: 902, startPoint y: 328, endPoint x: 950, endPoint y: 328, distance: 48.0
click at [950, 328] on span ". They absorb fast, lock liquid inside, keep your skin dry, and" at bounding box center [861, 326] width 241 height 23
click at [789, 282] on icon at bounding box center [786, 281] width 13 height 13
drag, startPoint x: 799, startPoint y: 341, endPoint x: 878, endPoint y: 341, distance: 79.0
click at [878, 337] on span ", lock liquid inside, keep your skin dry, and" at bounding box center [860, 326] width 239 height 23
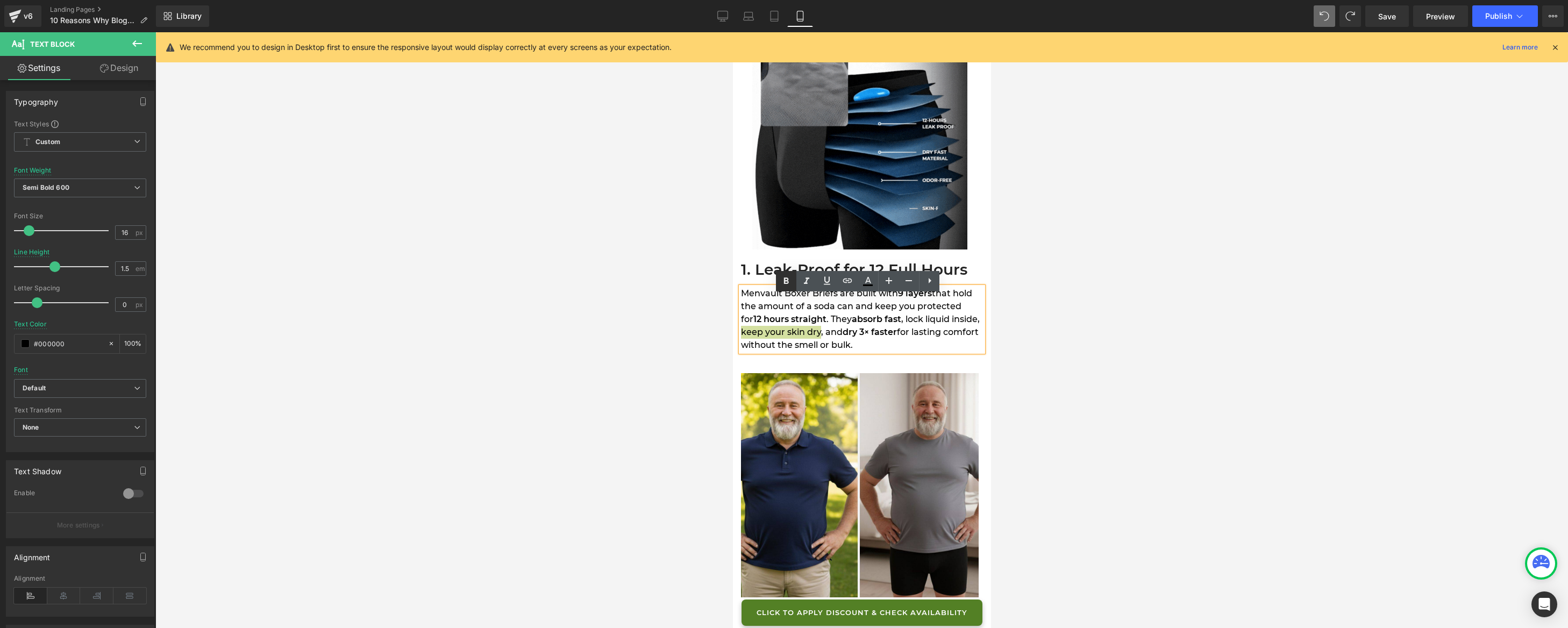
click at [789, 280] on icon at bounding box center [787, 281] width 5 height 7
drag, startPoint x: 811, startPoint y: 354, endPoint x: 920, endPoint y: 354, distance: 109.0
click at [920, 350] on span "for lasting comfort without the smell or bulk." at bounding box center [855, 339] width 229 height 23
click at [789, 281] on icon at bounding box center [786, 281] width 13 height 13
click at [660, 286] on div at bounding box center [862, 330] width 1413 height 596
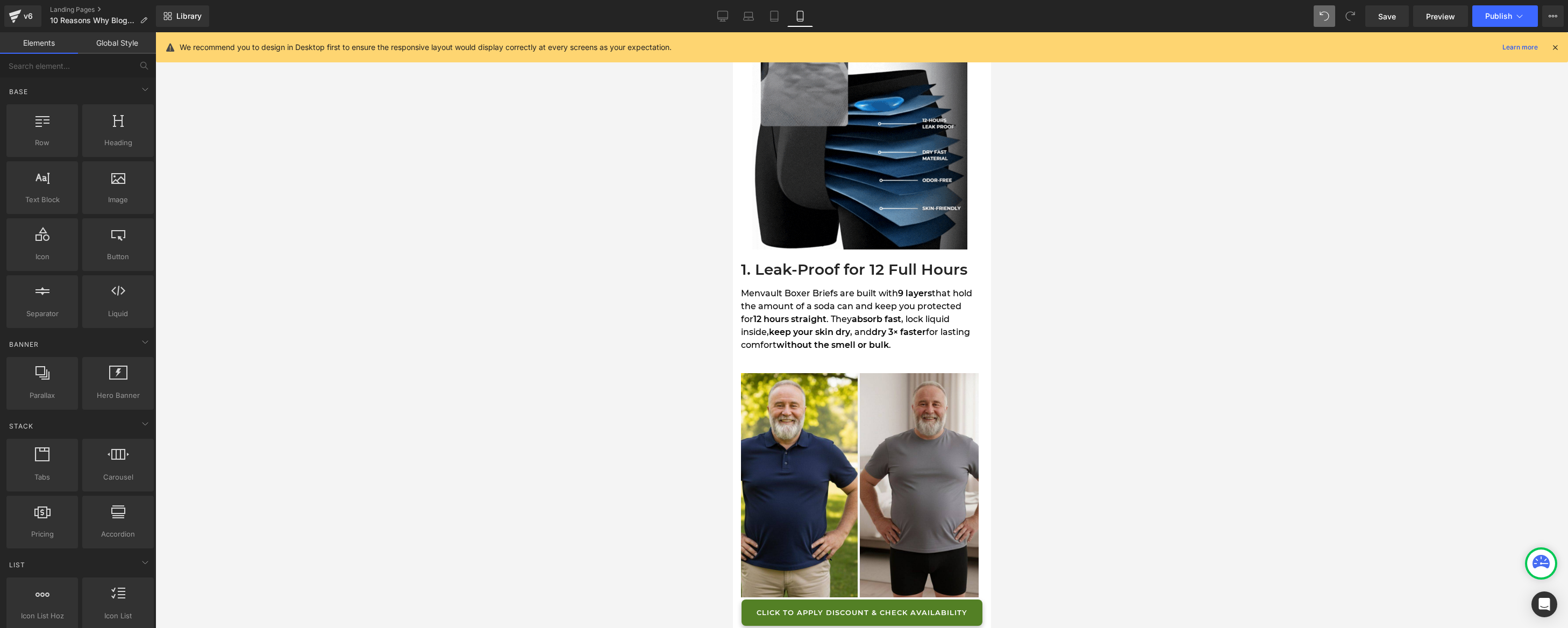
click at [668, 276] on div at bounding box center [862, 330] width 1413 height 596
click at [727, 17] on icon at bounding box center [723, 17] width 11 height 11
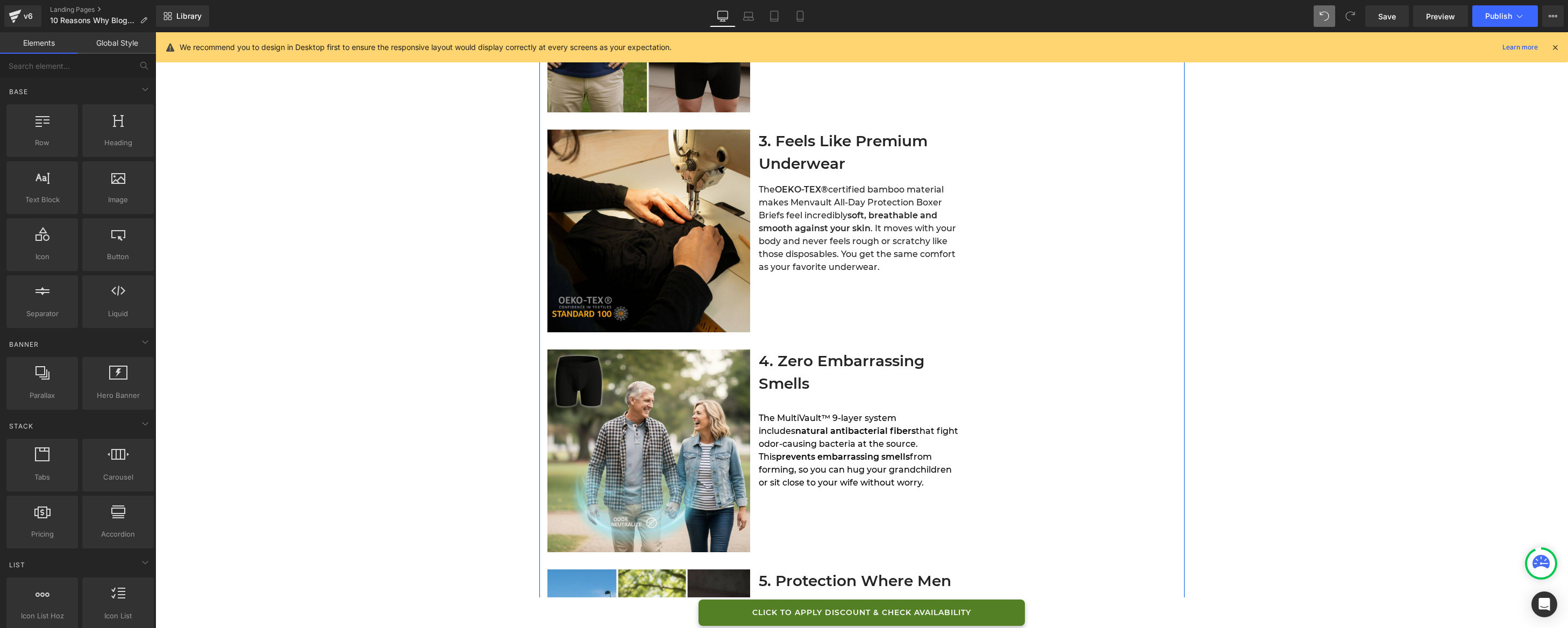
scroll to position [895, 0]
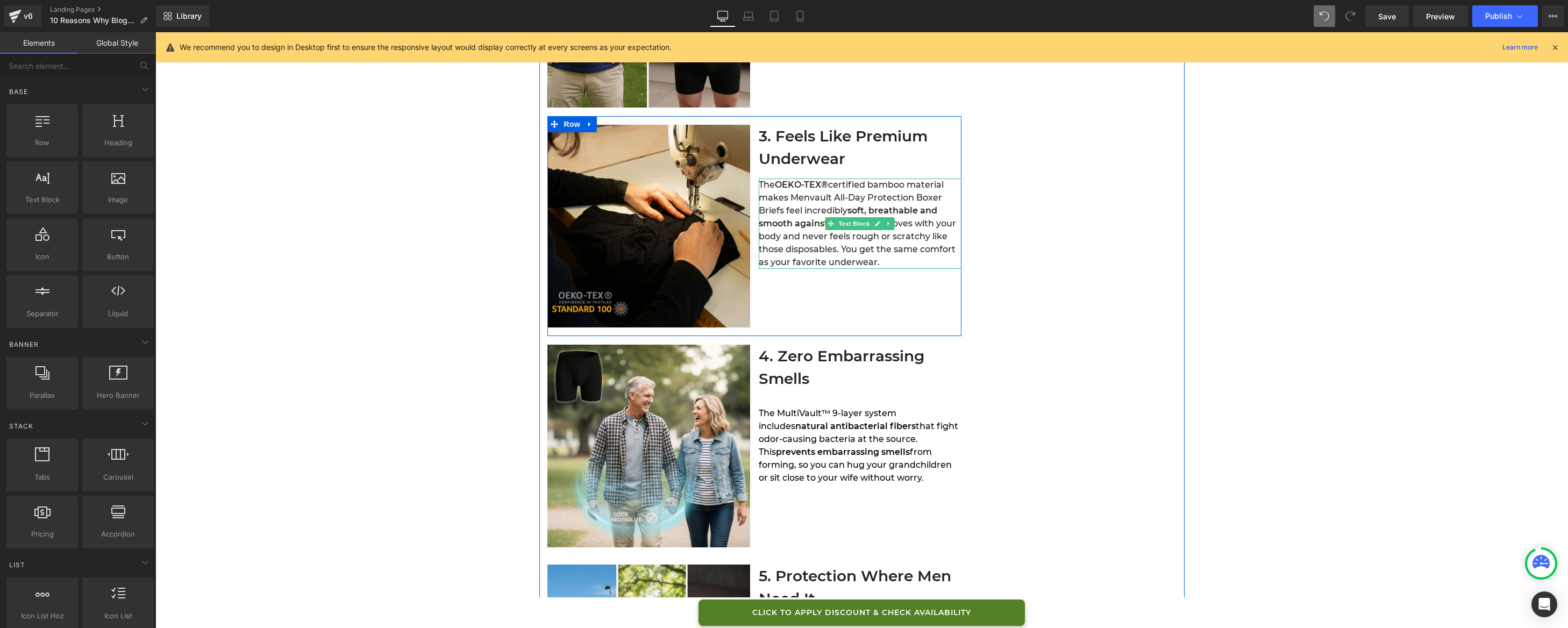
click at [792, 233] on span ". It moves with your body and never feels rough or scratchy like those disposab…" at bounding box center [857, 243] width 198 height 49
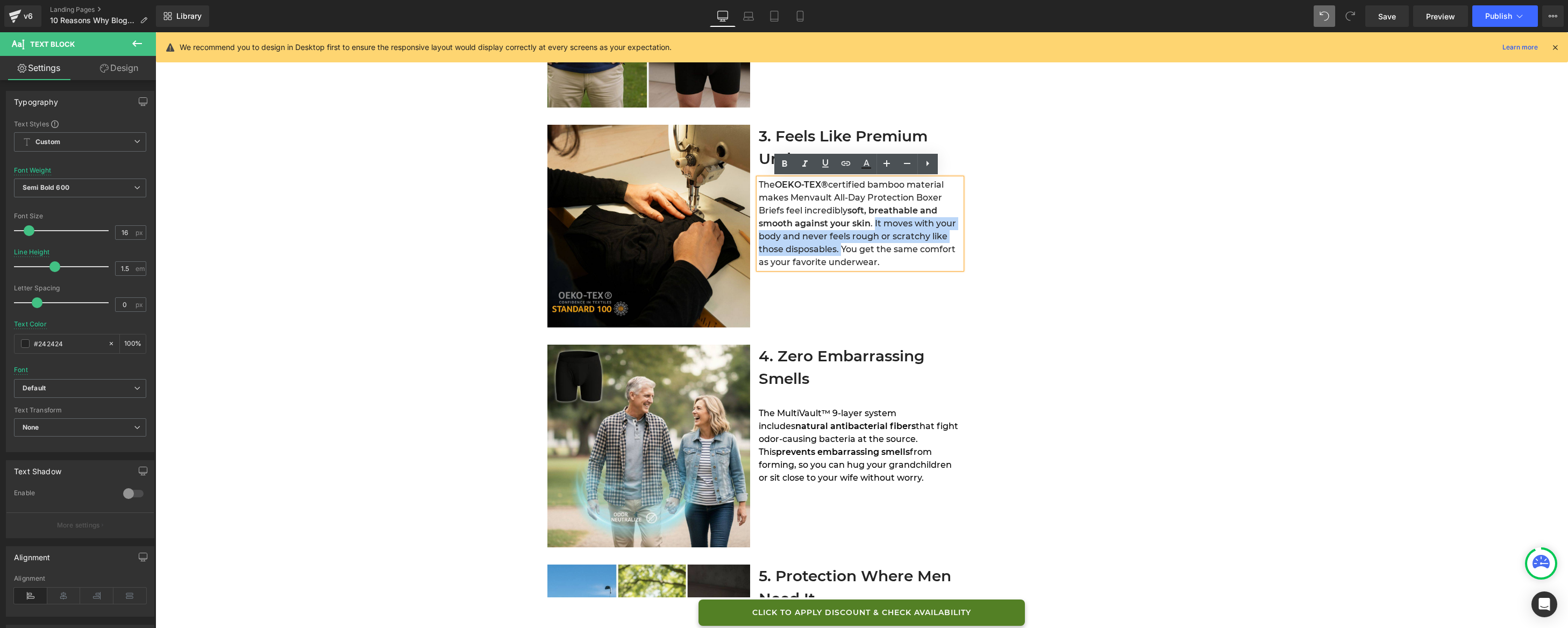
drag, startPoint x: 871, startPoint y: 223, endPoint x: 836, endPoint y: 246, distance: 41.9
click at [836, 246] on span ". It moves with your body and never feels rough or scratchy like those disposab…" at bounding box center [857, 243] width 198 height 49
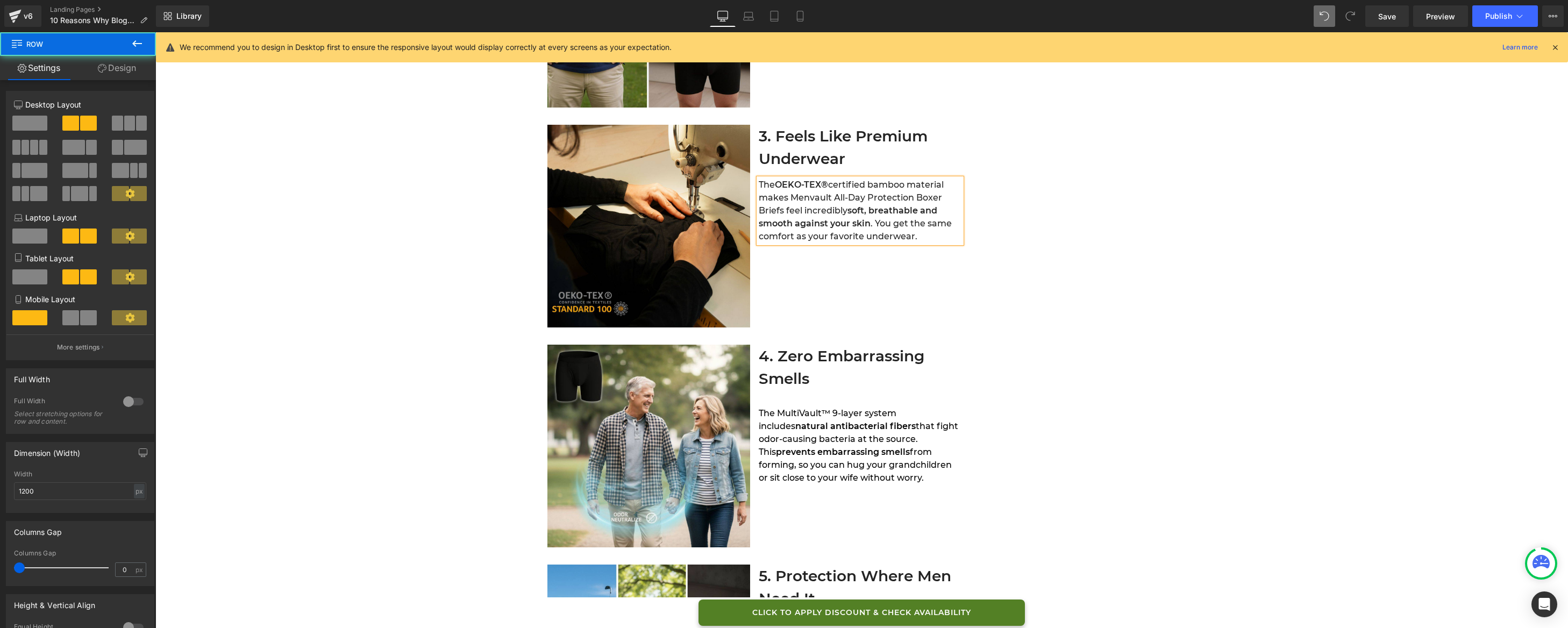
click at [841, 263] on div "Image 3. Feels Like Premium Underwear Heading The OEKO-TEX® certified bamboo ma…" at bounding box center [754, 226] width 414 height 220
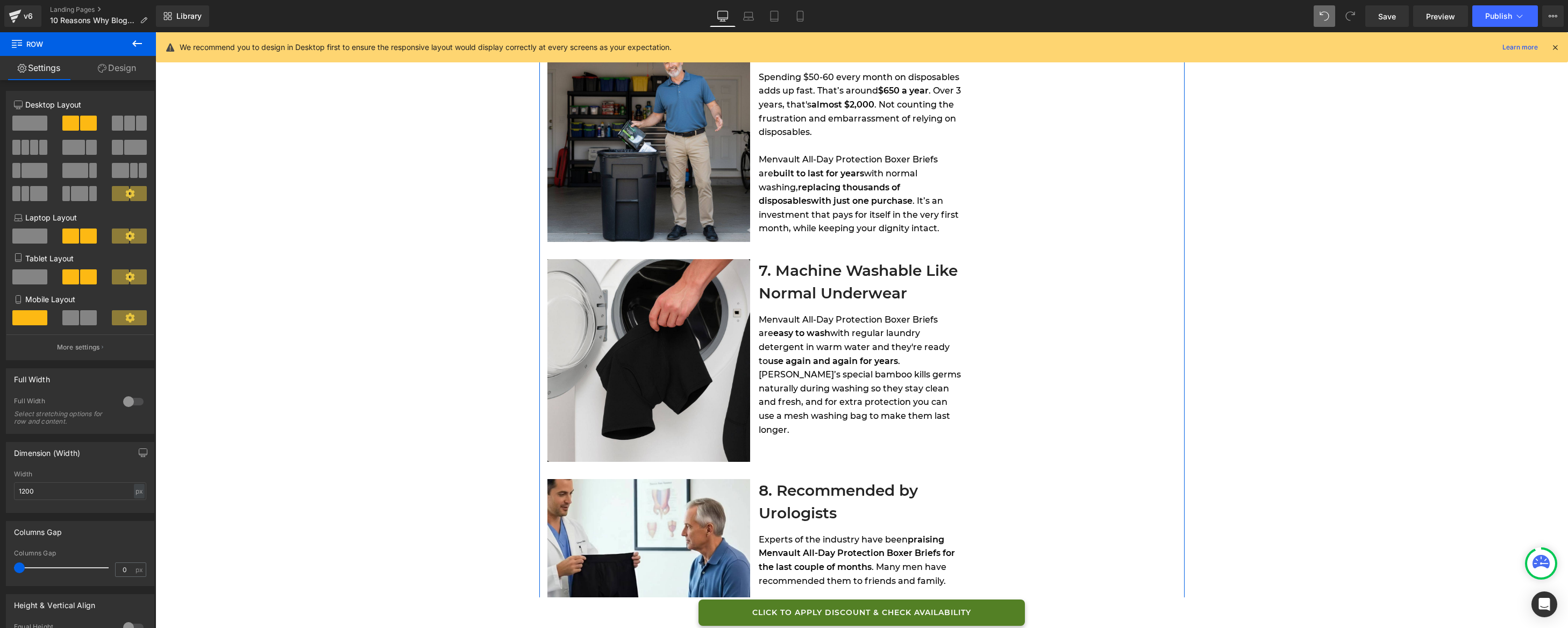
scroll to position [1672, 0]
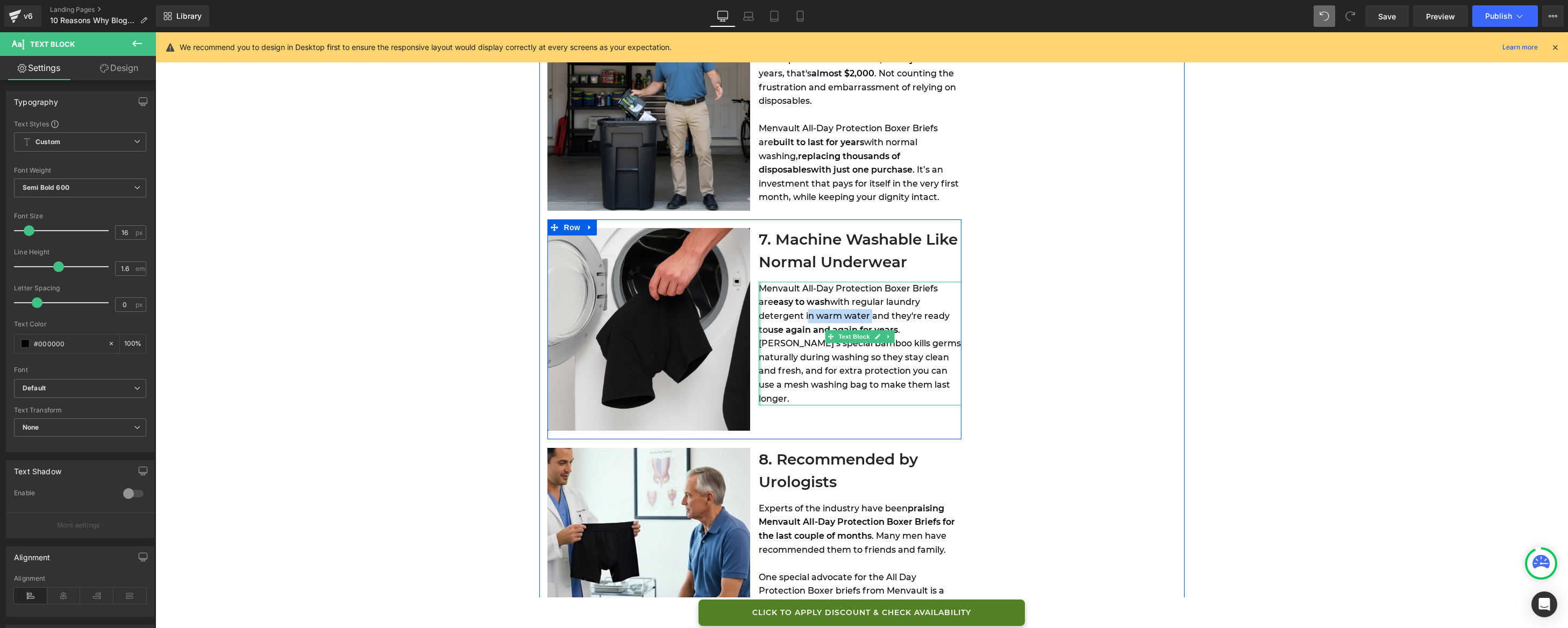
drag, startPoint x: 818, startPoint y: 317, endPoint x: 754, endPoint y: 313, distance: 64.1
click at [759, 313] on div "Menvault All-Day Protection Boxer Briefs are easy to wash with regular laundry …" at bounding box center [860, 344] width 203 height 124
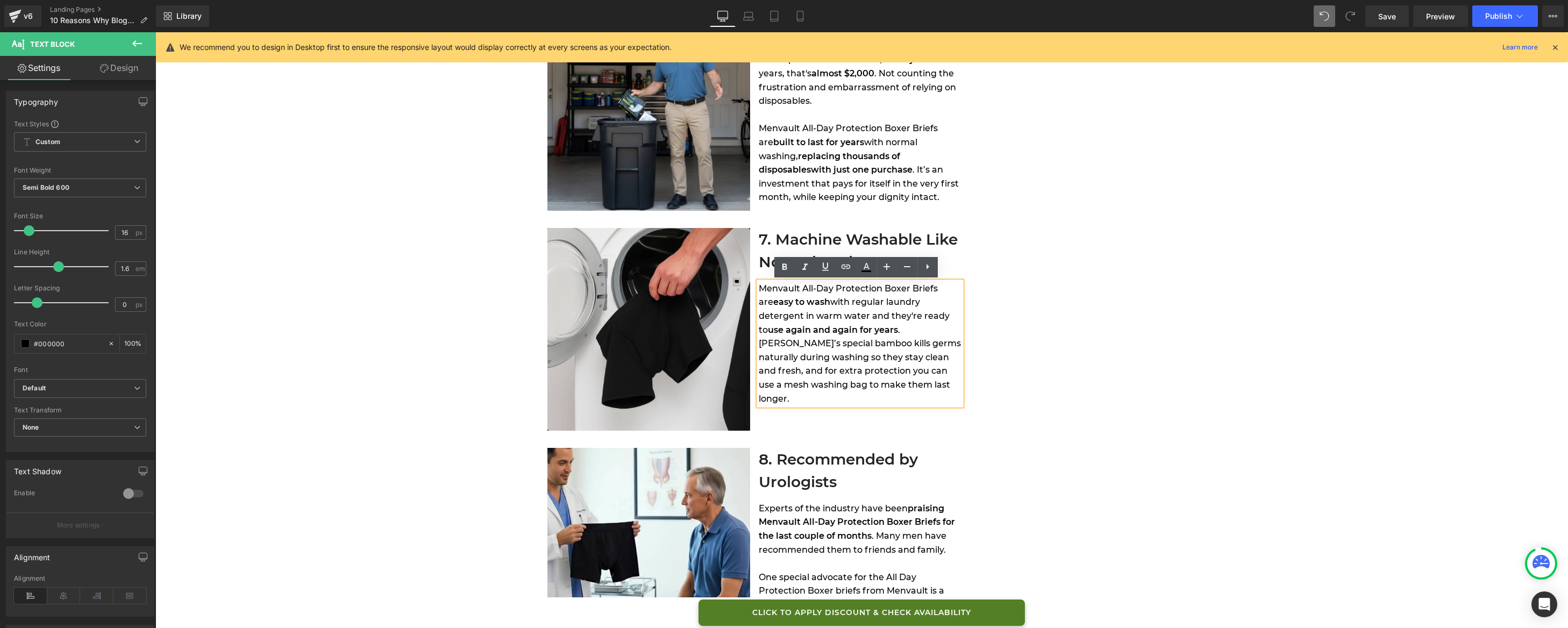
click at [828, 333] on div "Menvault All-Day Protection Boxer Briefs are easy to wash with regular laundry …" at bounding box center [860, 344] width 203 height 124
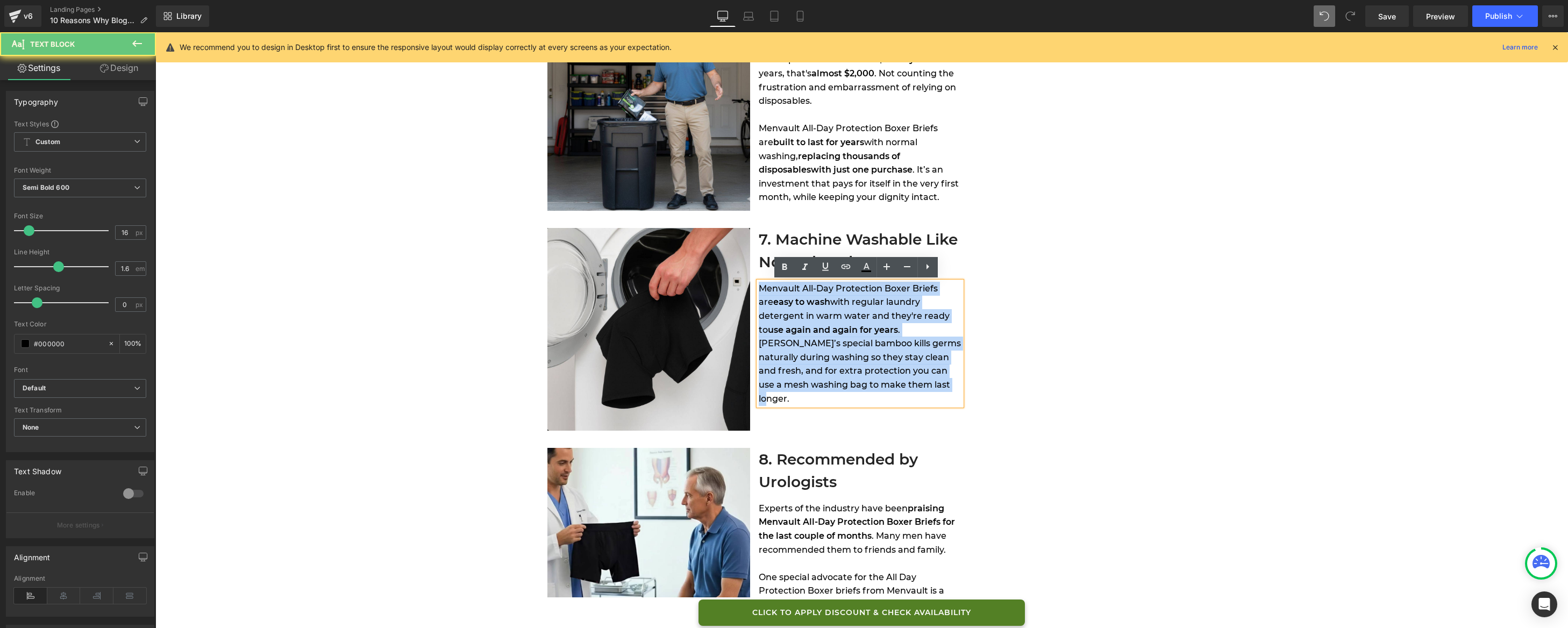
click at [828, 333] on div "Menvault All-Day Protection Boxer Briefs are easy to wash with regular laundry …" at bounding box center [860, 344] width 203 height 124
copy div "Menvault All-Day Protection Boxer Briefs are easy to wash with regular laundry …"
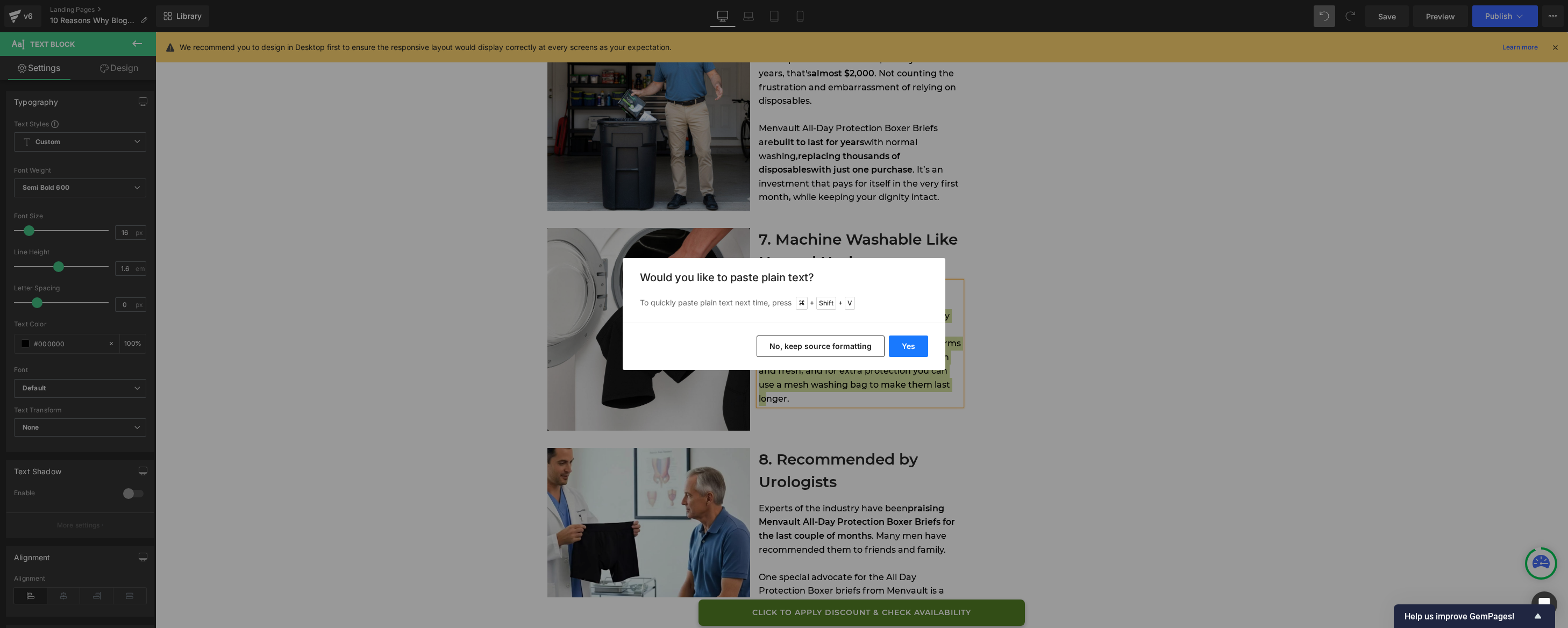
click at [902, 349] on button "Yes" at bounding box center [908, 346] width 39 height 21
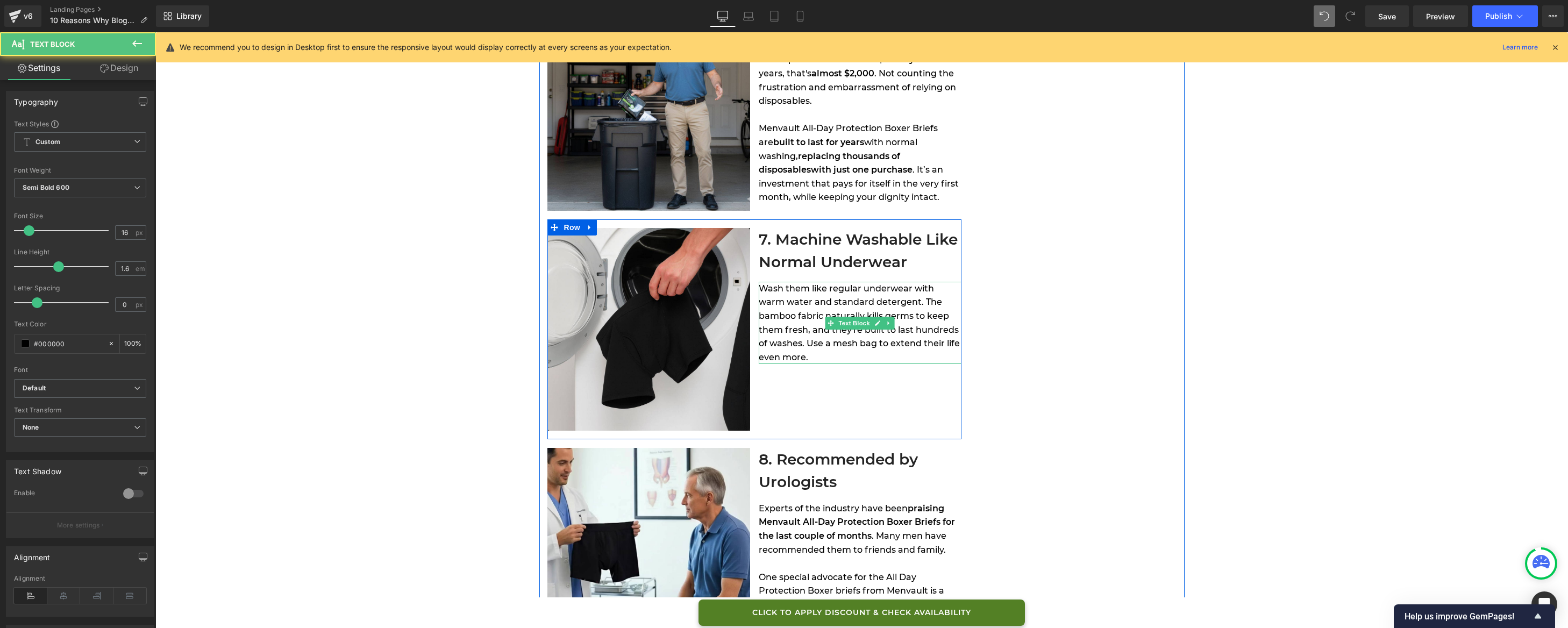
click at [879, 352] on div "Wash them like regular underwear with warm water and standard detergent. The ba…" at bounding box center [860, 323] width 203 height 83
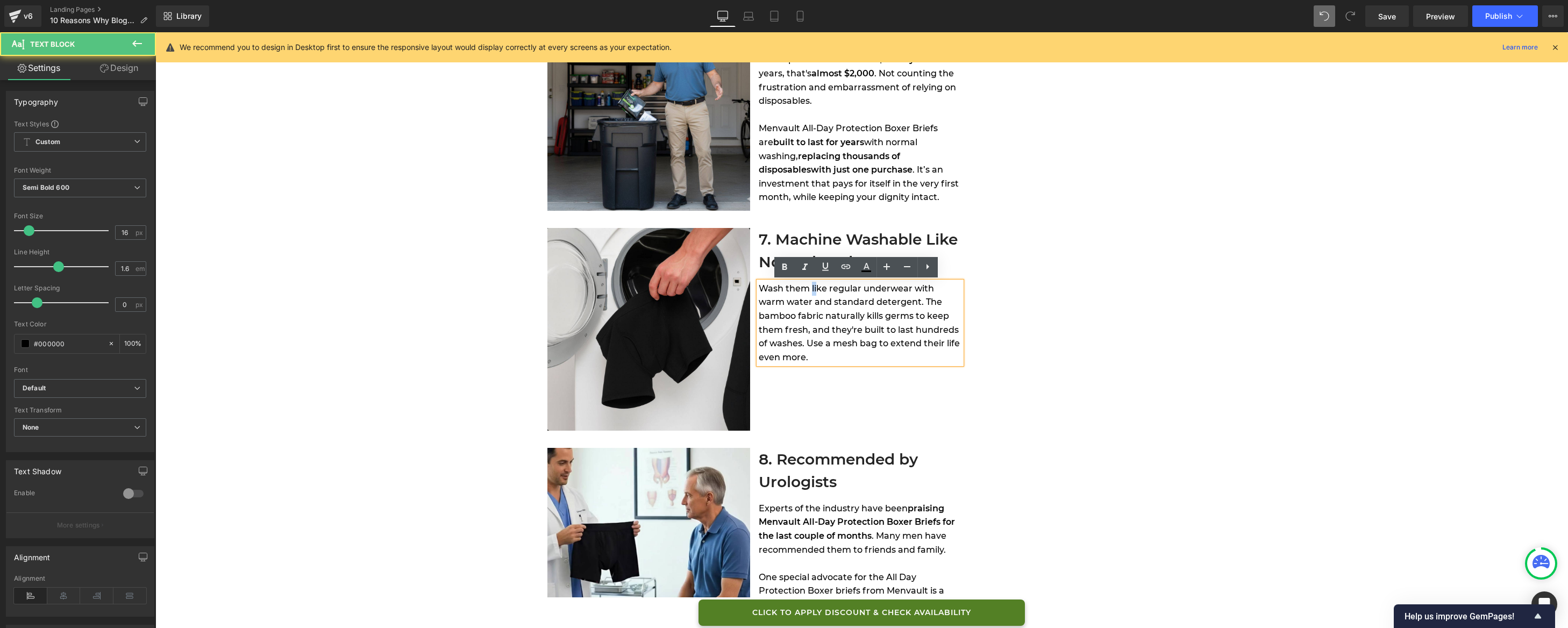
drag, startPoint x: 807, startPoint y: 289, endPoint x: 814, endPoint y: 289, distance: 7.0
click at [814, 289] on span "Wash them like regular underwear with warm water and standard detergent. The ba…" at bounding box center [859, 323] width 201 height 79
click at [827, 319] on span "Wash them like regular underwear with warm water and standard detergent. The ba…" at bounding box center [859, 323] width 201 height 79
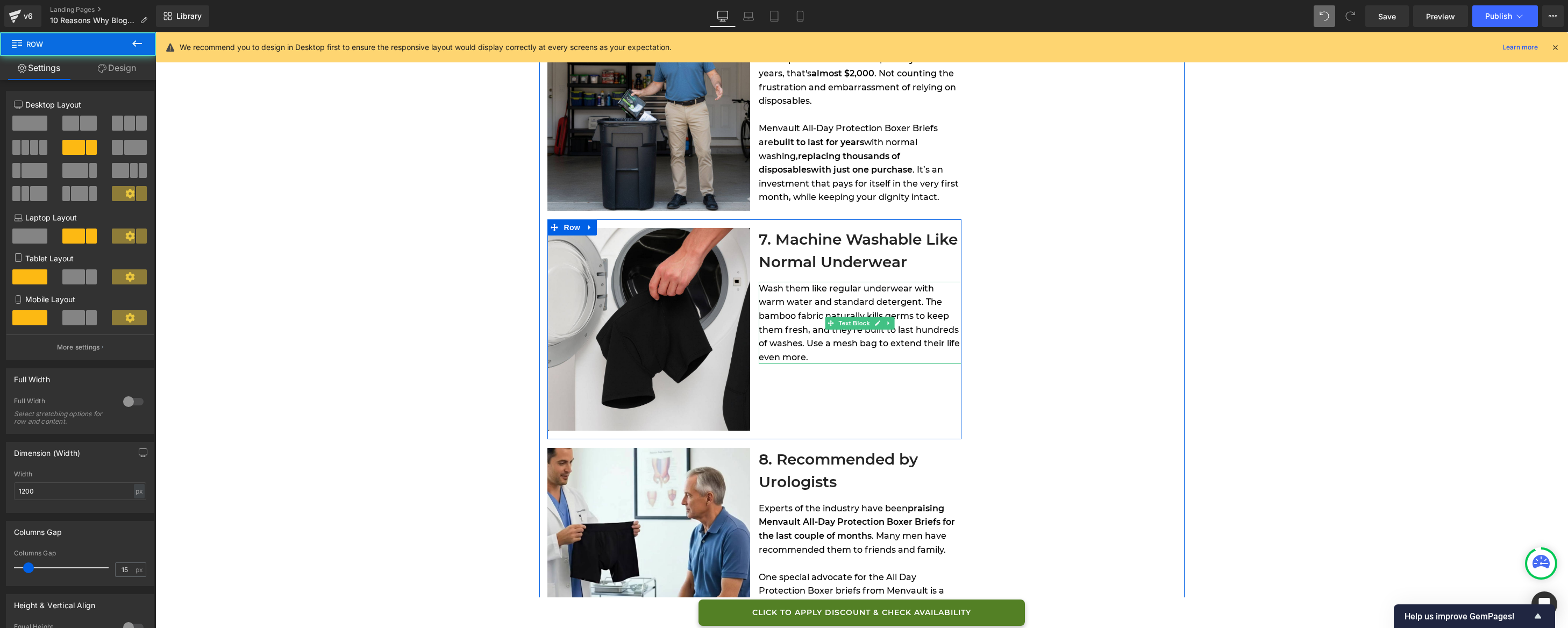
click at [908, 312] on span "Wash them like regular underwear with warm water and standard detergent. The ba…" at bounding box center [859, 323] width 201 height 79
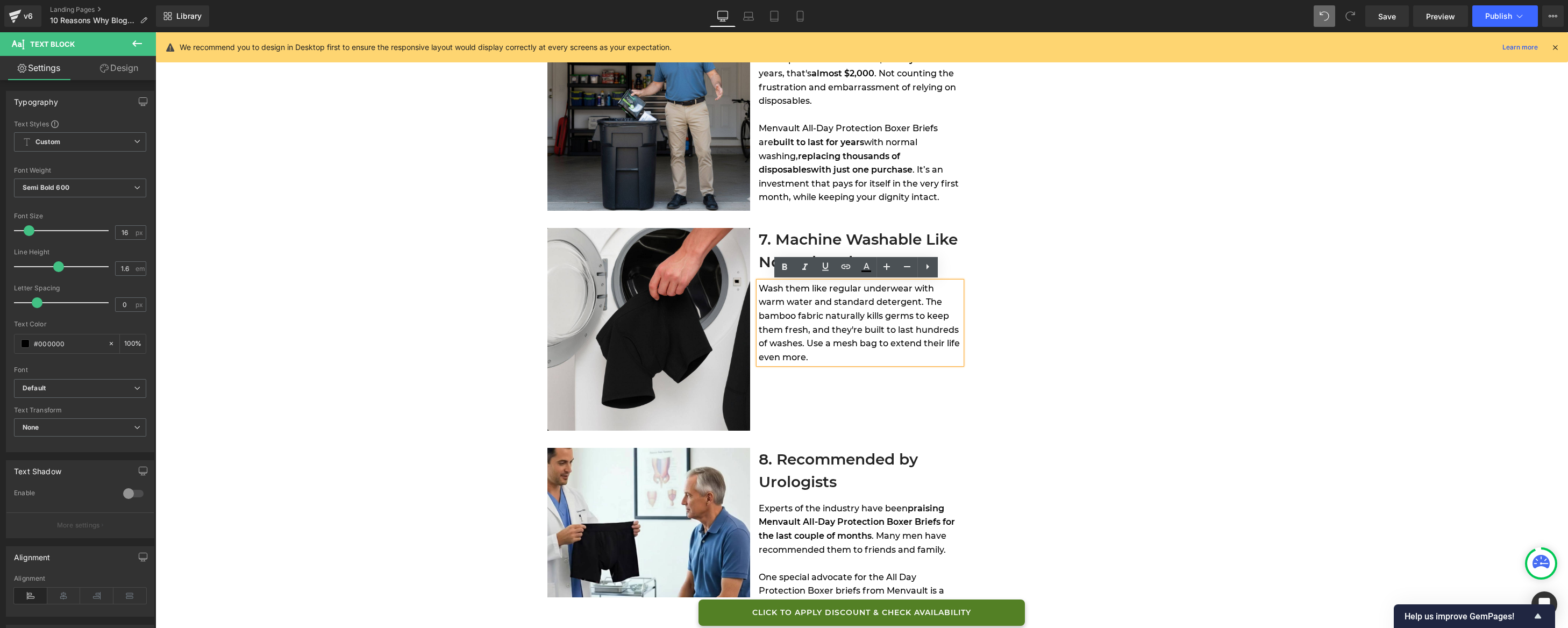
click at [842, 287] on span "Wash them like regular underwear with warm water and standard detergent. The ba…" at bounding box center [859, 323] width 201 height 79
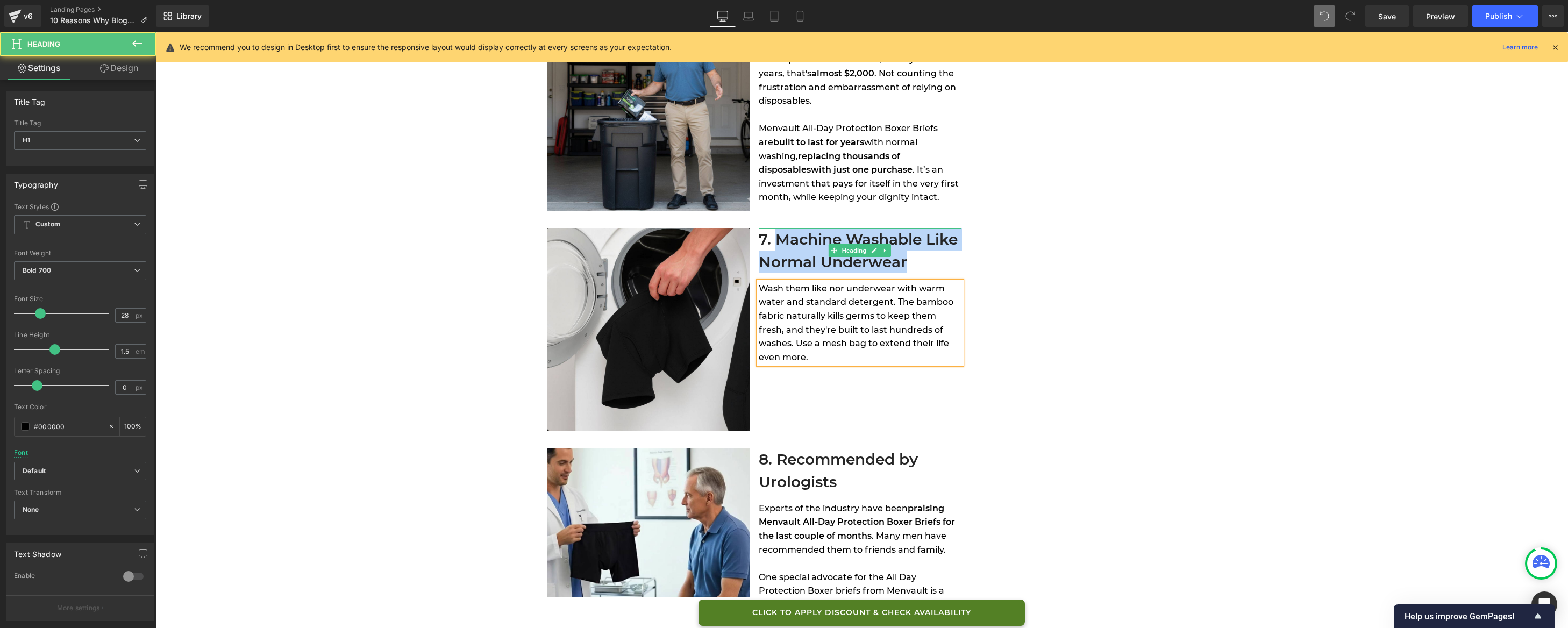
drag, startPoint x: 790, startPoint y: 244, endPoint x: 904, endPoint y: 255, distance: 114.5
click at [904, 255] on h1 "7. Machine Washable Like Normal Underwear" at bounding box center [860, 251] width 203 height 45
copy span "Machine Washable Like Normal Underwear"
click at [831, 305] on span "Wash them like nor underwear with warm water and standard detergent. The bamboo…" at bounding box center [855, 323] width 195 height 79
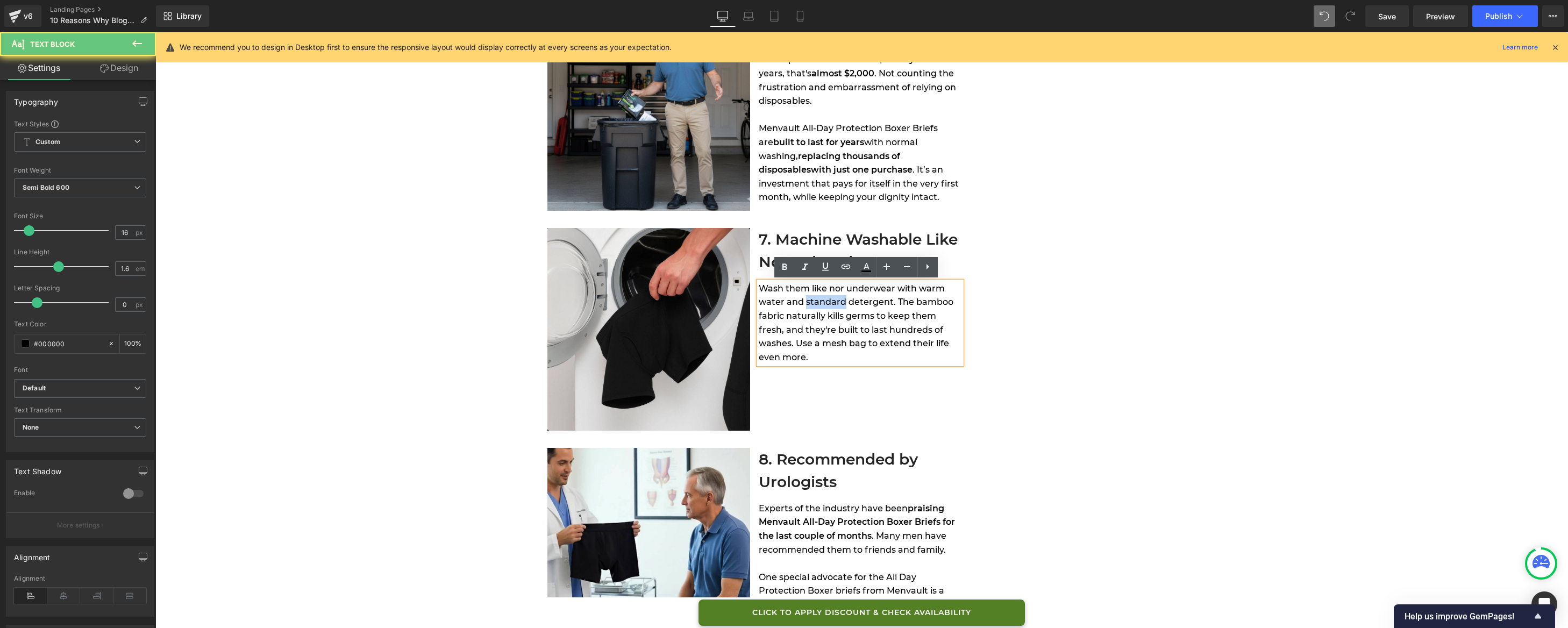
click at [831, 305] on span "Wash them like nor underwear with warm water and standard detergent. The bamboo…" at bounding box center [855, 323] width 195 height 79
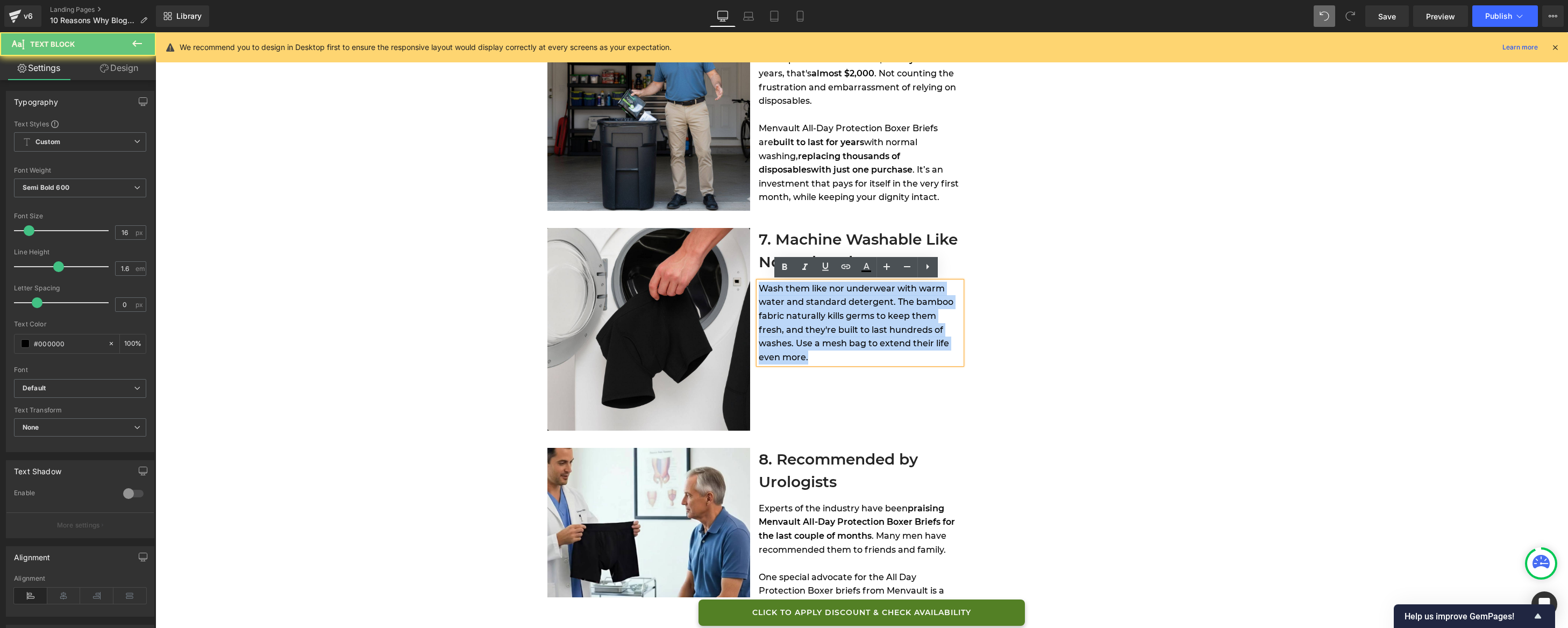
click at [831, 305] on span "Wash them like nor underwear with warm water and standard detergent. The bamboo…" at bounding box center [855, 323] width 195 height 79
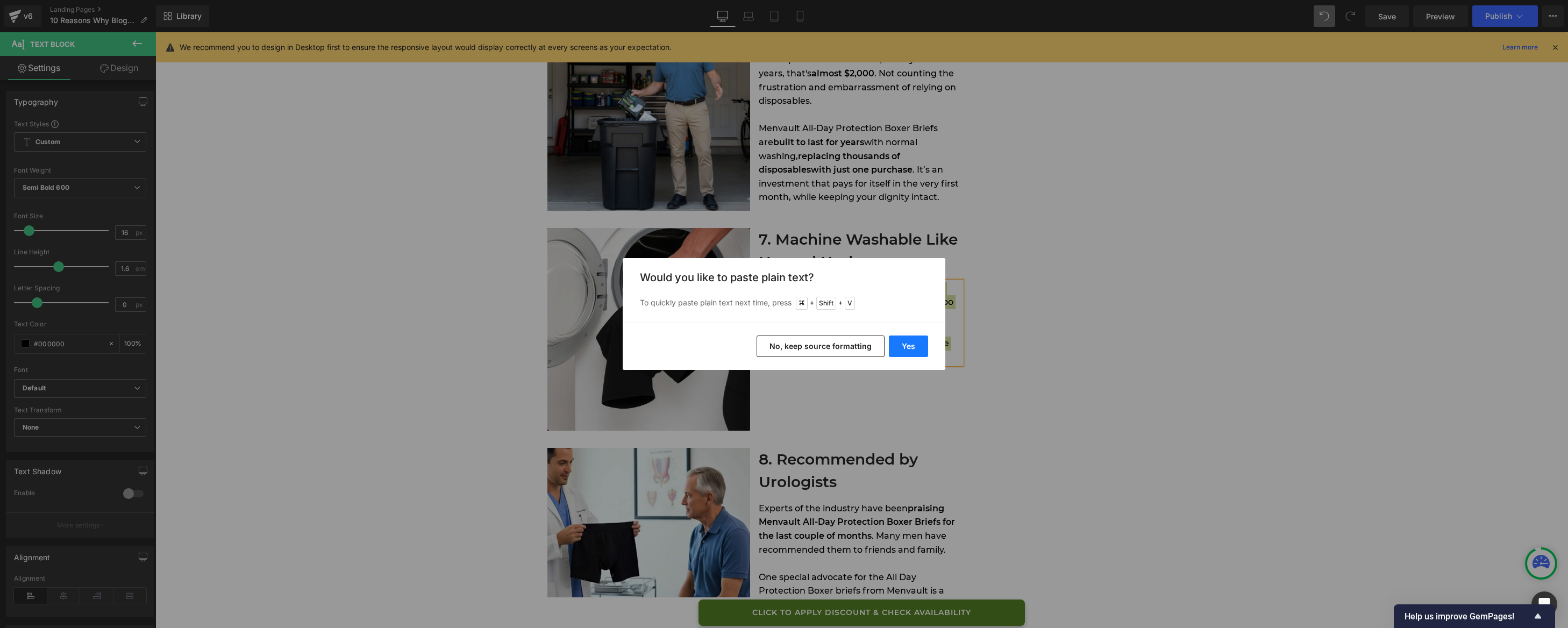
click at [906, 344] on button "Yes" at bounding box center [908, 346] width 39 height 21
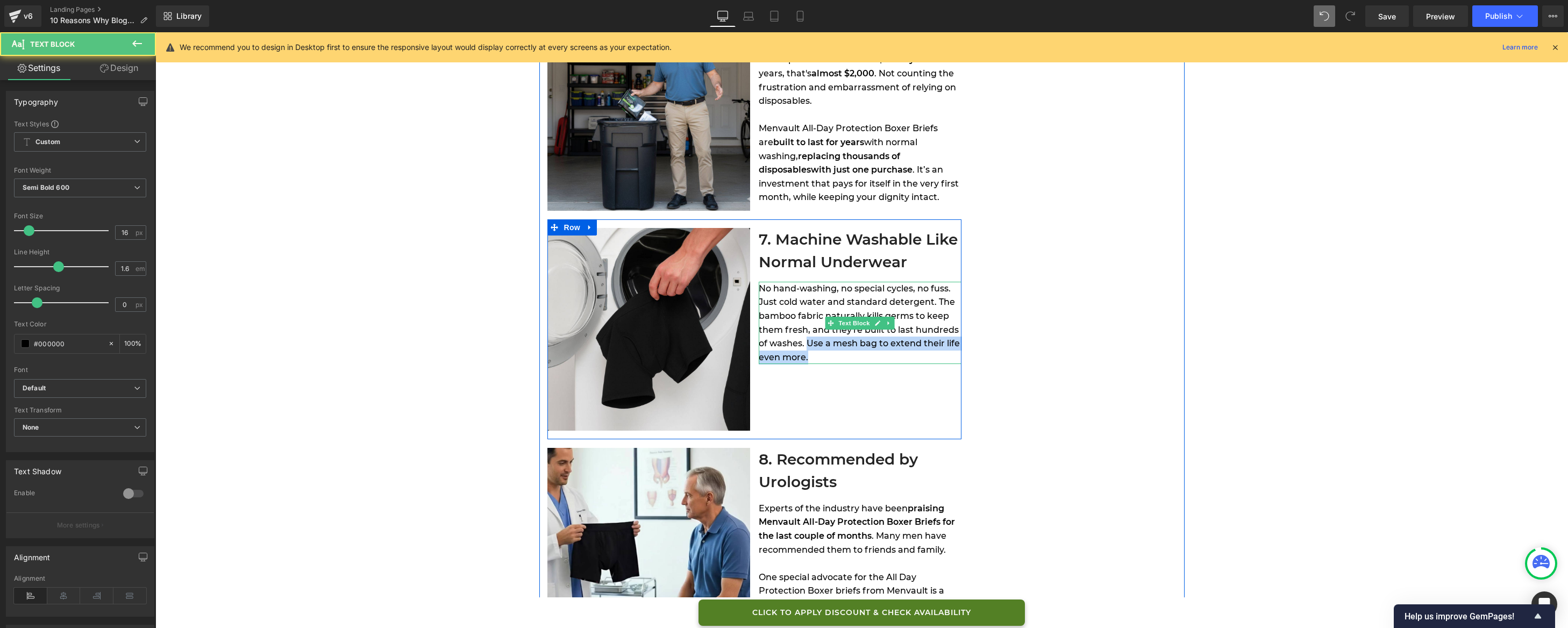
drag, startPoint x: 803, startPoint y: 344, endPoint x: 816, endPoint y: 359, distance: 19.8
click at [816, 359] on div "No hand-washing, no special cycles, no fuss. Just cold water and standard deter…" at bounding box center [860, 323] width 203 height 83
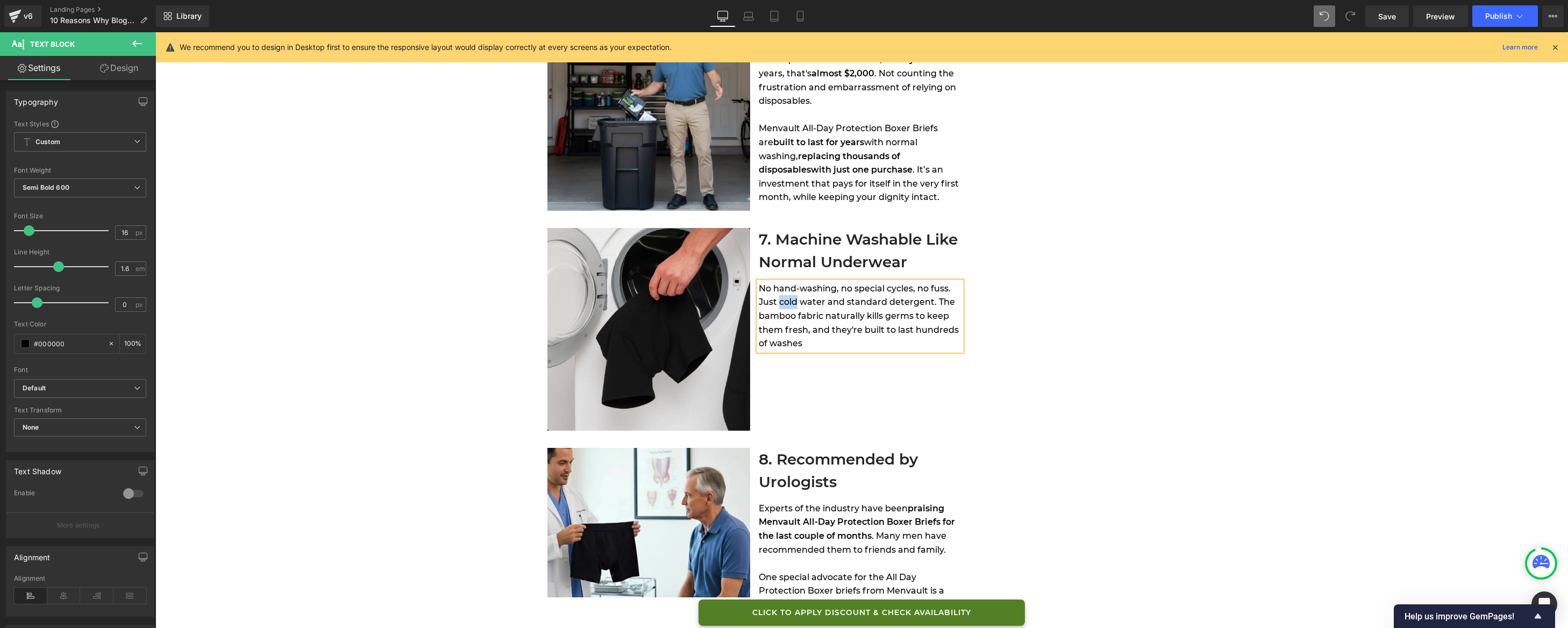
drag, startPoint x: 793, startPoint y: 303, endPoint x: 775, endPoint y: 305, distance: 18.1
click at [775, 305] on span "No hand-washing, no special cycles, no fuss. Just cold water and standard deter…" at bounding box center [859, 316] width 200 height 65
click at [864, 292] on span "No hand-washing, no special cycles, no fuss. Just water and standard detergent.…" at bounding box center [859, 316] width 200 height 65
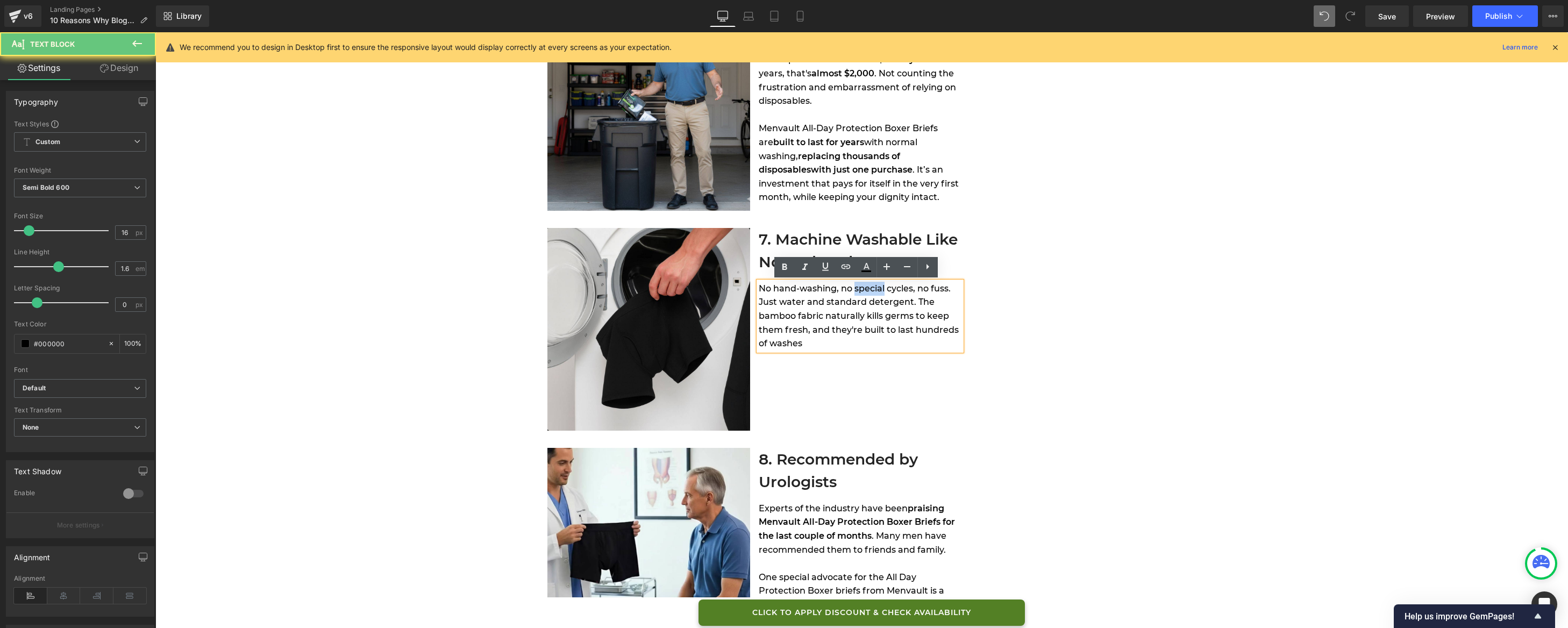
click at [864, 292] on span "No hand-washing, no special cycles, no fuss. Just water and standard detergent.…" at bounding box center [859, 316] width 200 height 65
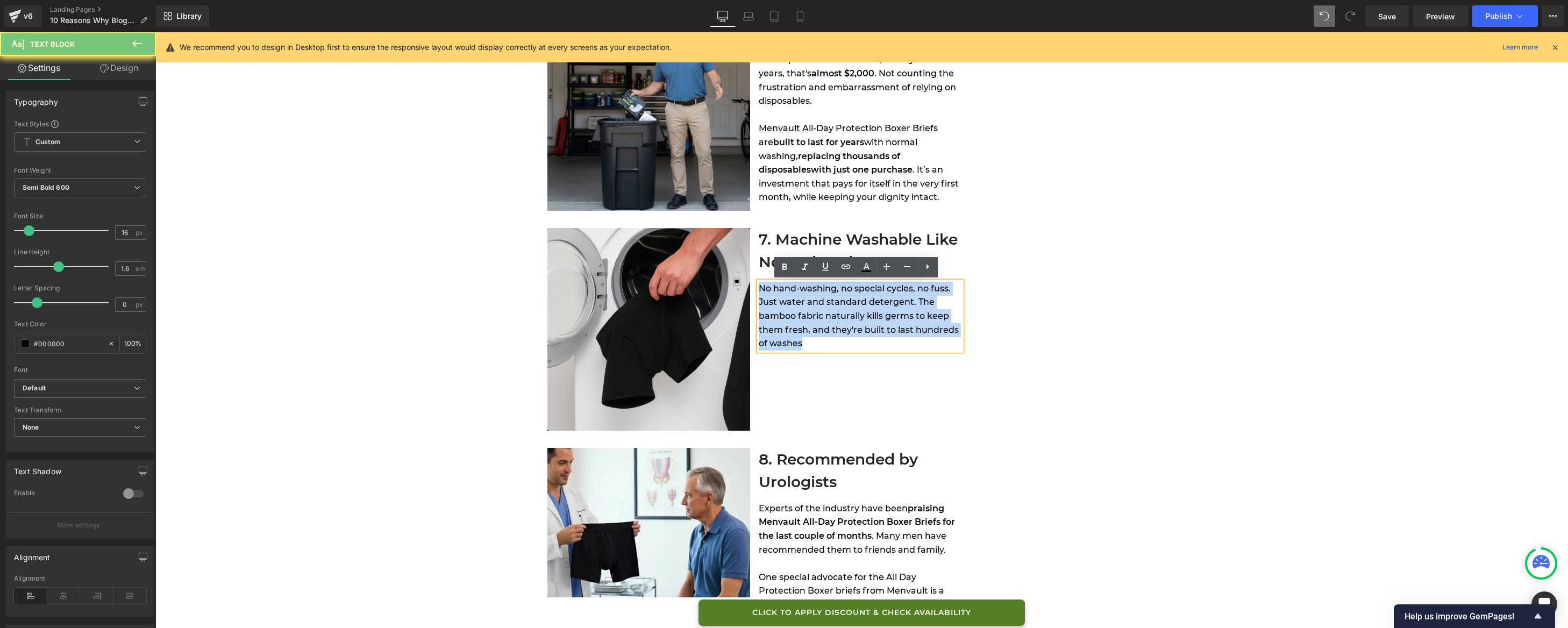
copy span "No hand-washing, no special cycles, no fuss. Just water and standard detergent.…"
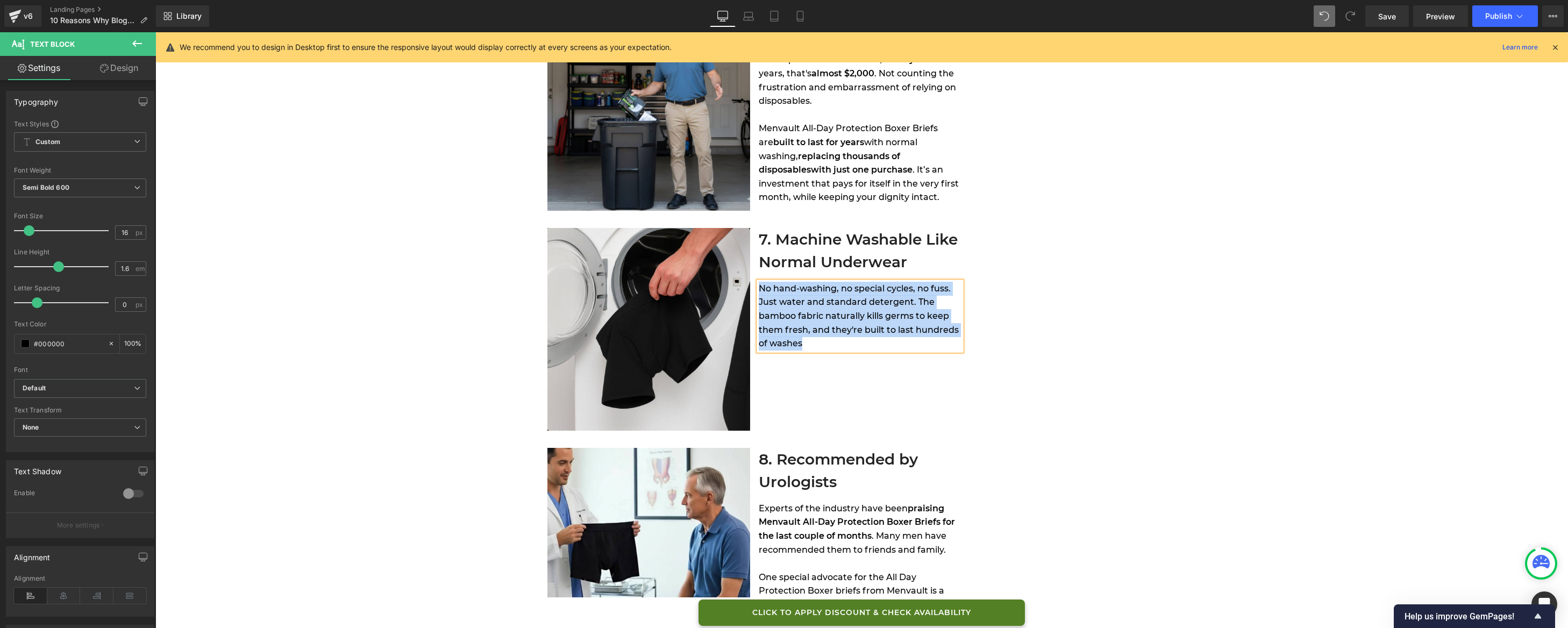
click at [790, 299] on span "No hand-washing, no special cycles, no fuss. Just water and standard detergent.…" at bounding box center [859, 316] width 200 height 65
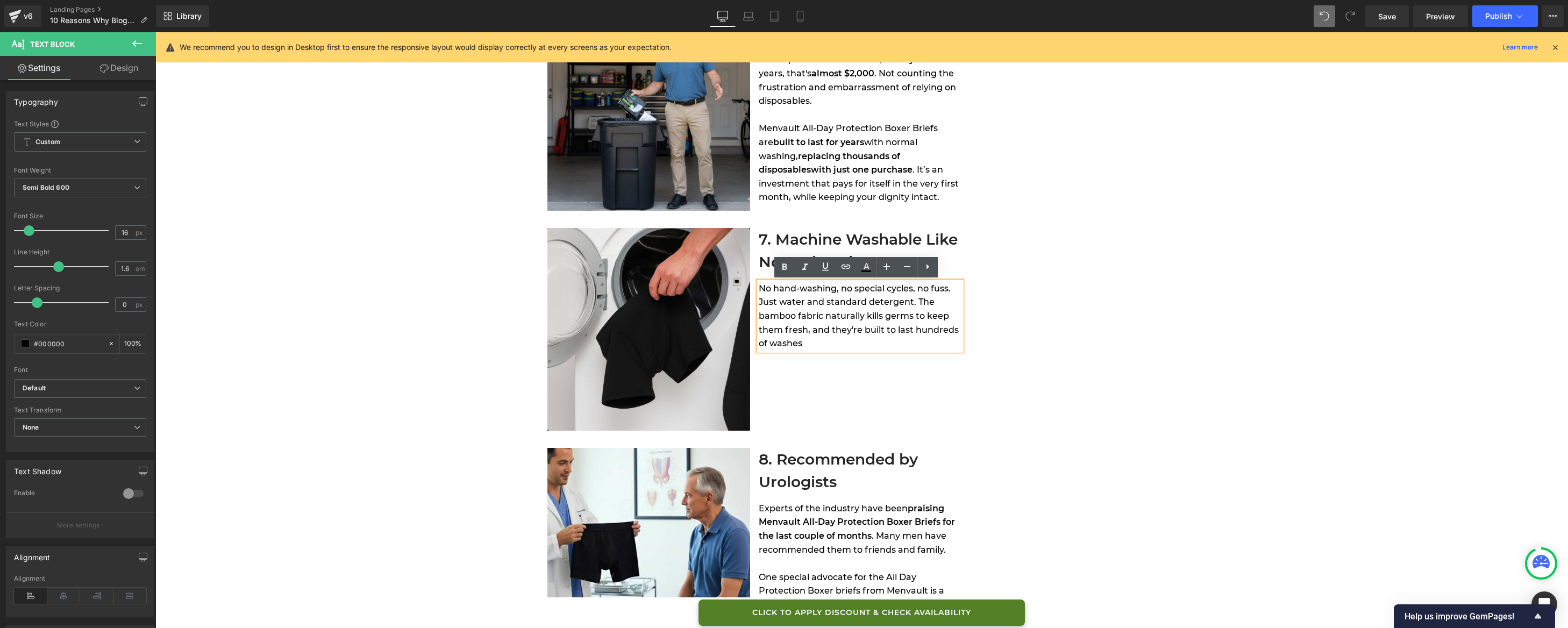
click at [790, 302] on span "No hand-washing, no special cycles, no fuss. Just water and standard detergent.…" at bounding box center [859, 316] width 200 height 65
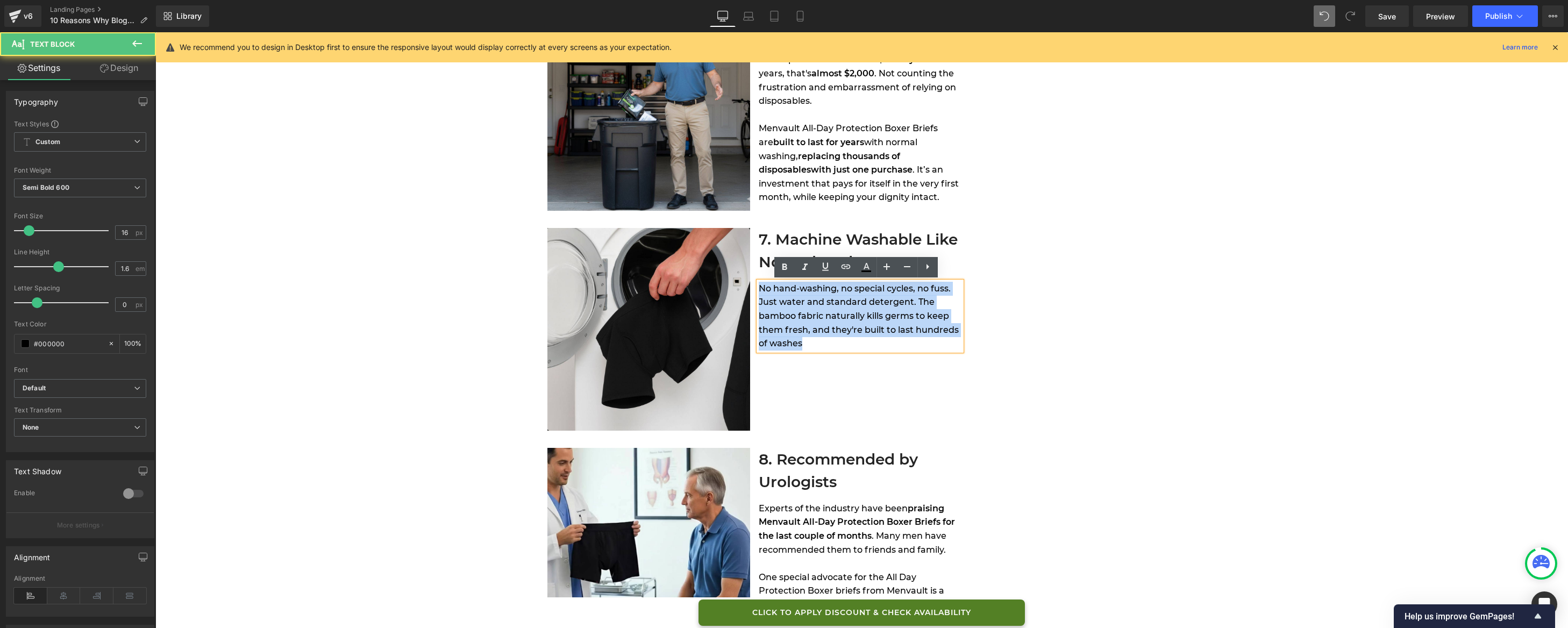
click at [790, 302] on span "No hand-washing, no special cycles, no fuss. Just water and standard detergent.…" at bounding box center [859, 316] width 200 height 65
copy span "No hand-washing, no special cycles, no fuss. Just water and standard detergent.…"
click at [842, 311] on span "No hand-washing, no special cycles, no fuss. Just water and standard detergent.…" at bounding box center [859, 316] width 200 height 65
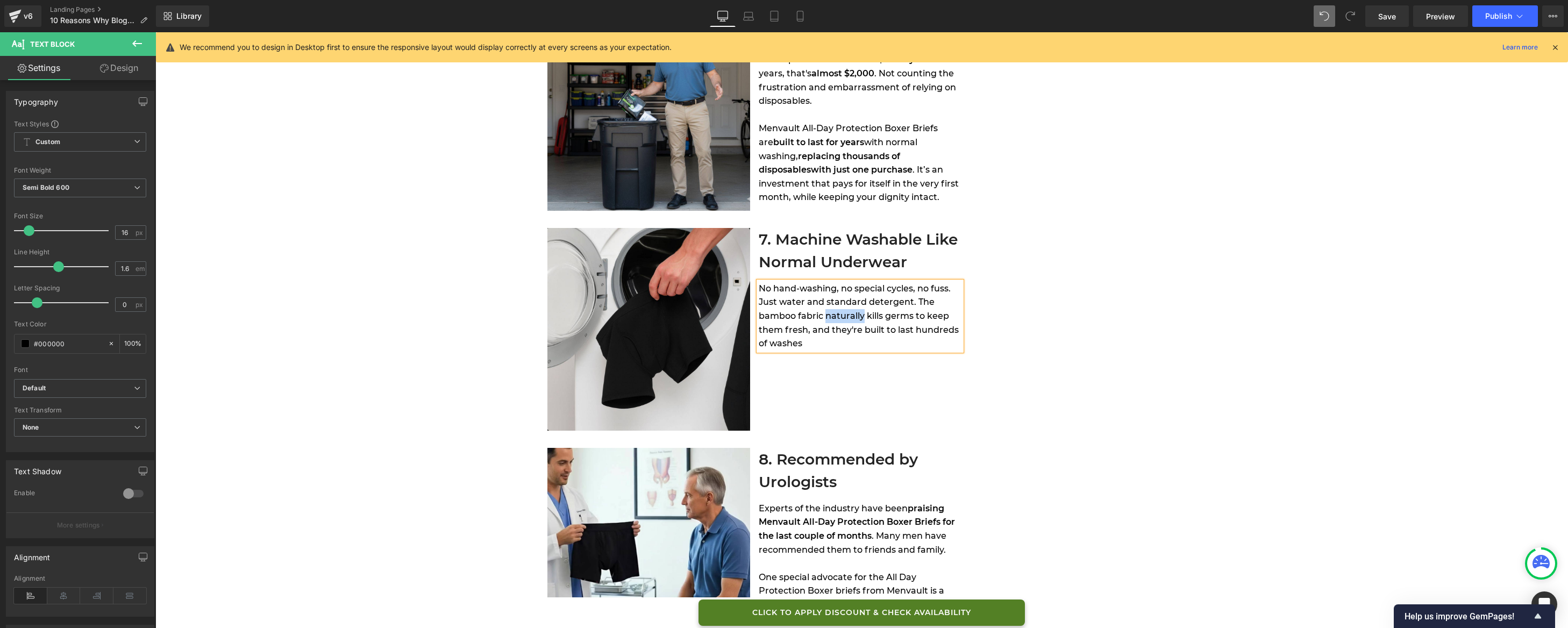
click at [842, 311] on span "No hand-washing, no special cycles, no fuss. Just water and standard detergent.…" at bounding box center [859, 316] width 200 height 65
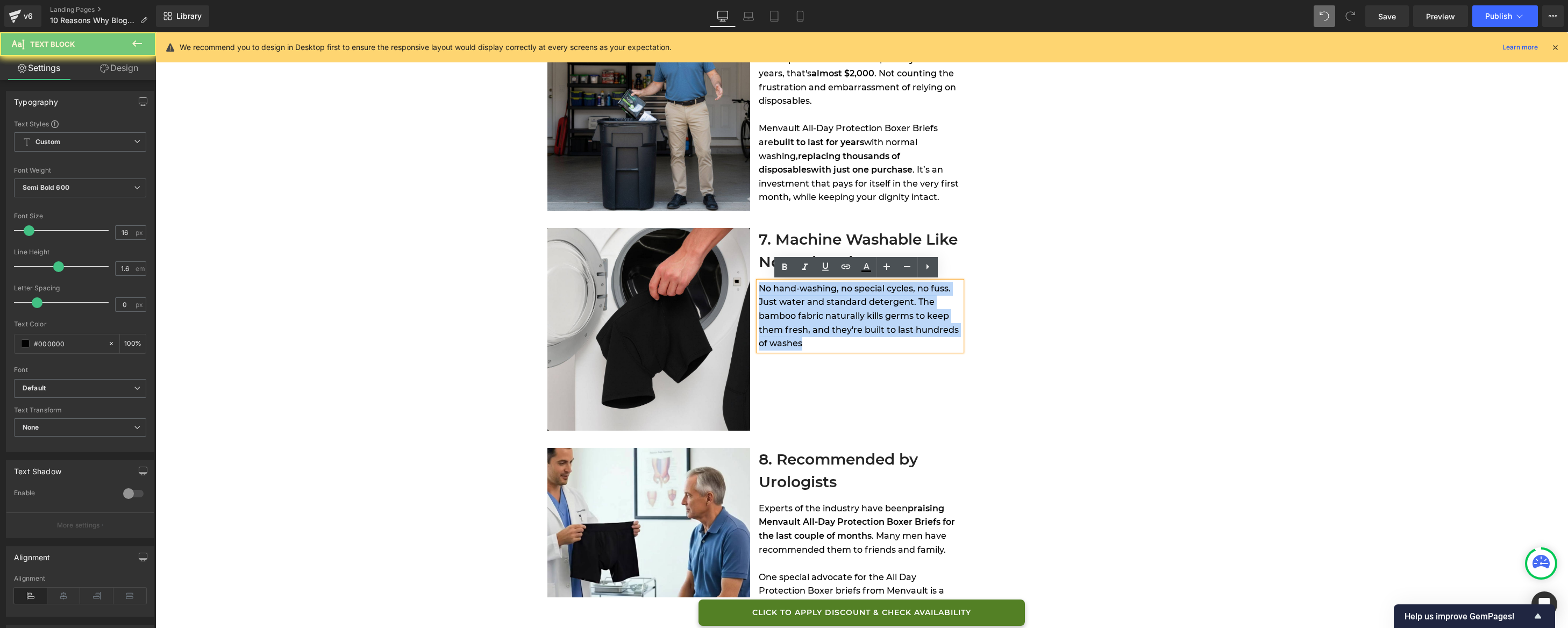
click at [842, 311] on span "No hand-washing, no special cycles, no fuss. Just water and standard detergent.…" at bounding box center [859, 316] width 200 height 65
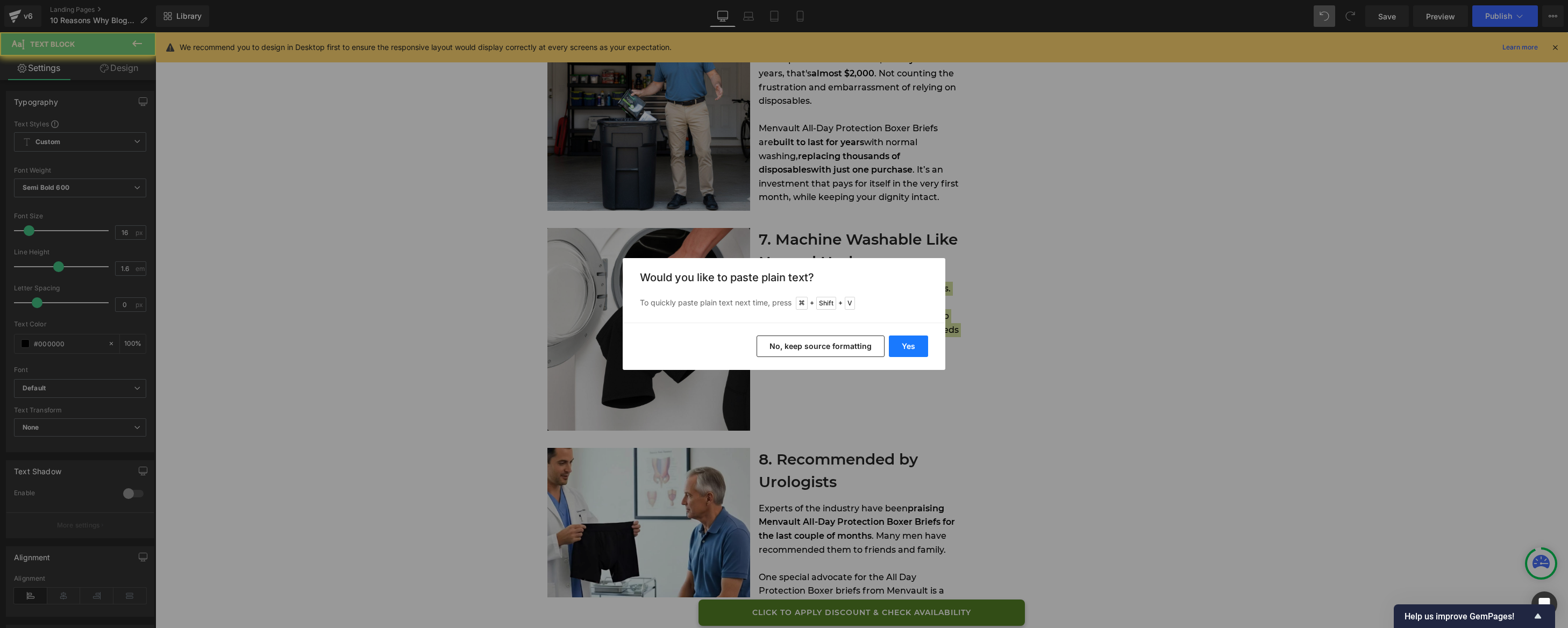
click at [899, 344] on button "Yes" at bounding box center [908, 346] width 39 height 21
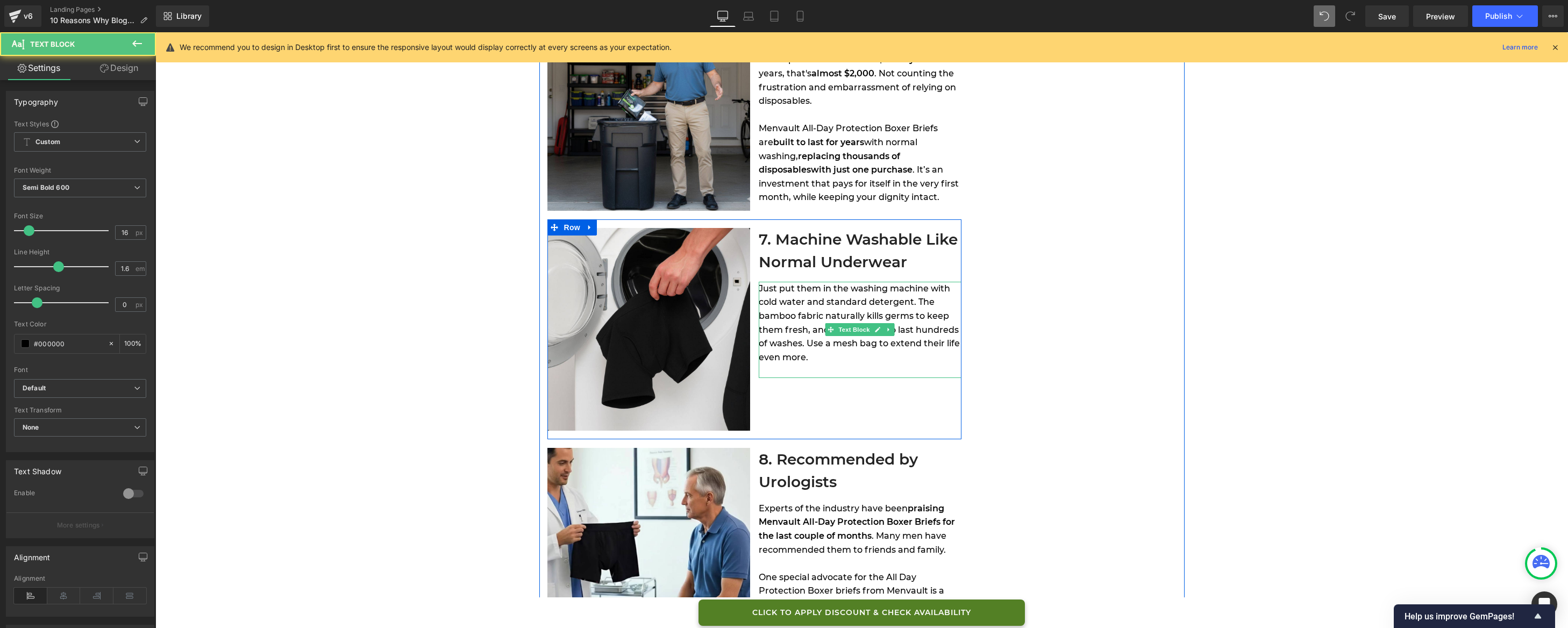
click at [841, 363] on div "Just put them in the washing machine with cold water and standard detergent. Th…" at bounding box center [860, 330] width 203 height 96
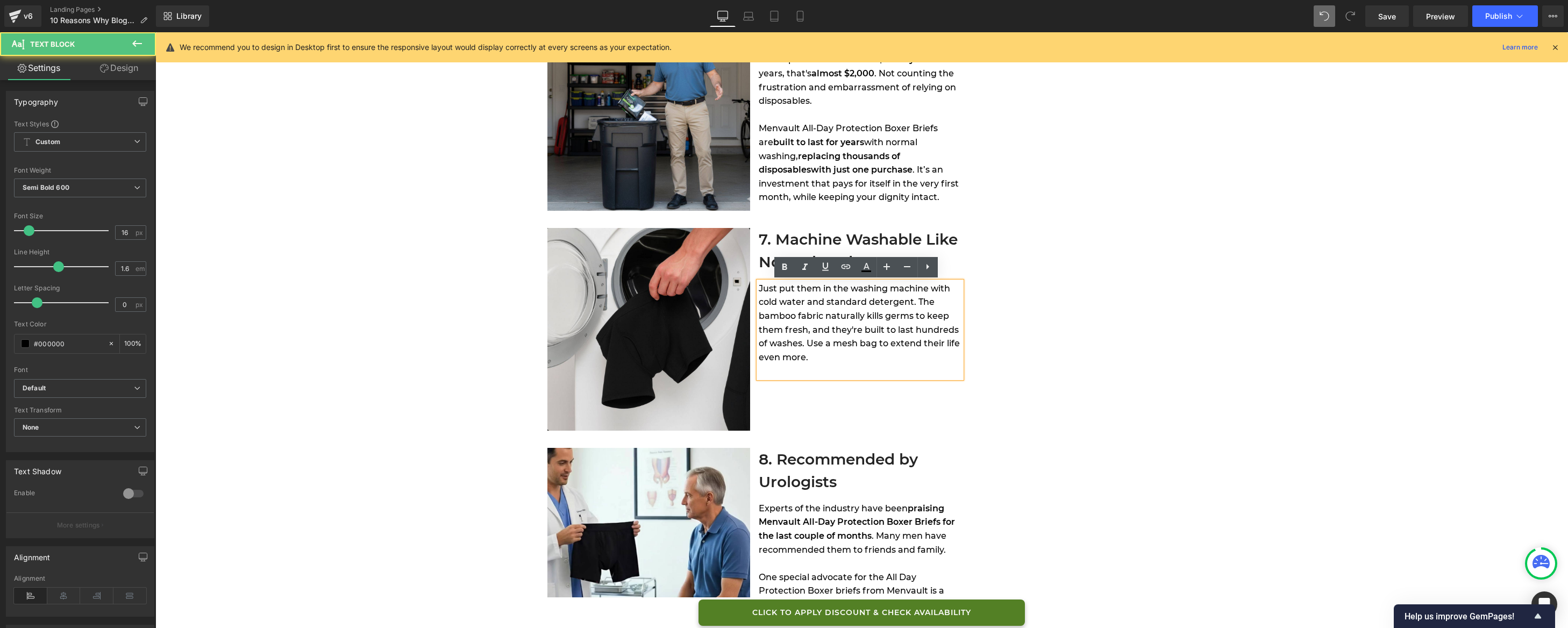
click at [836, 373] on div at bounding box center [860, 371] width 203 height 14
click at [764, 302] on span "Just put them in the washing machine with cold water and standard detergent. Th…" at bounding box center [859, 323] width 201 height 79
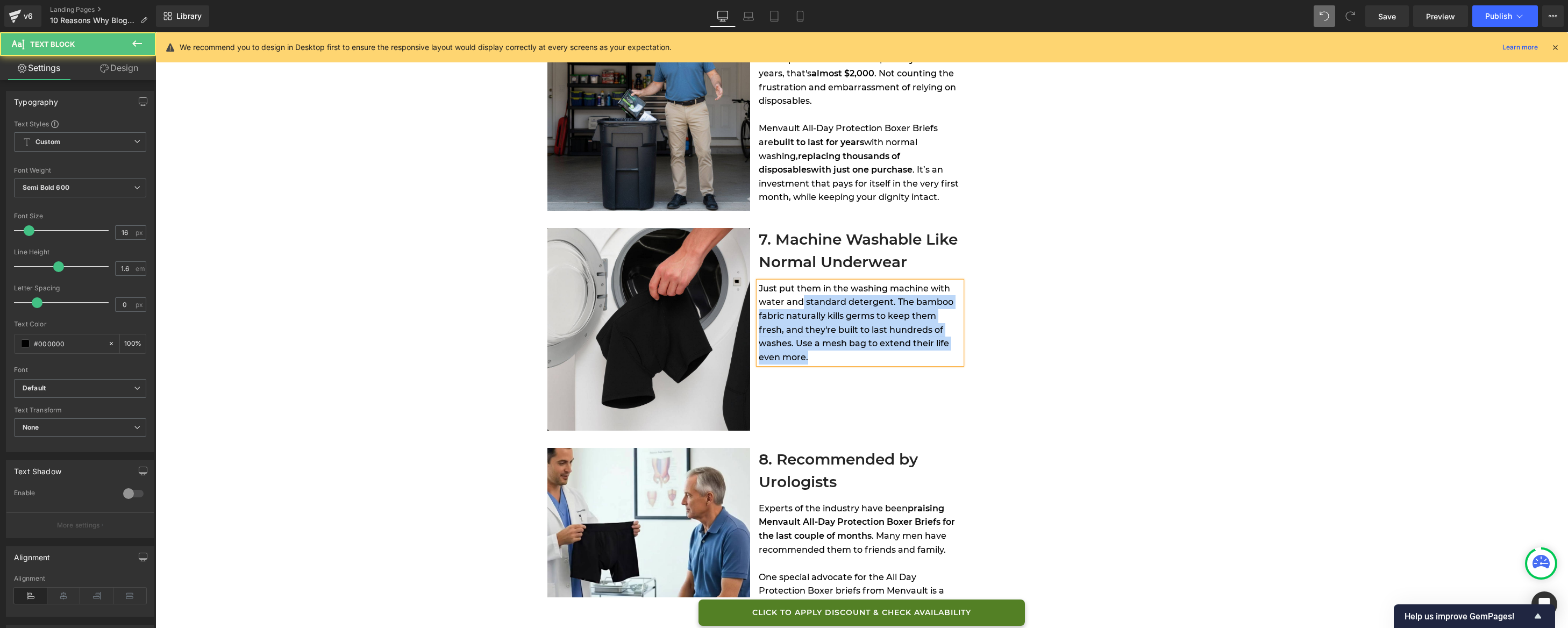
drag, startPoint x: 797, startPoint y: 303, endPoint x: 752, endPoint y: 303, distance: 45.0
click at [759, 303] on div "Just put them in the washing machine with water and standard detergent. The bam…" at bounding box center [860, 323] width 203 height 83
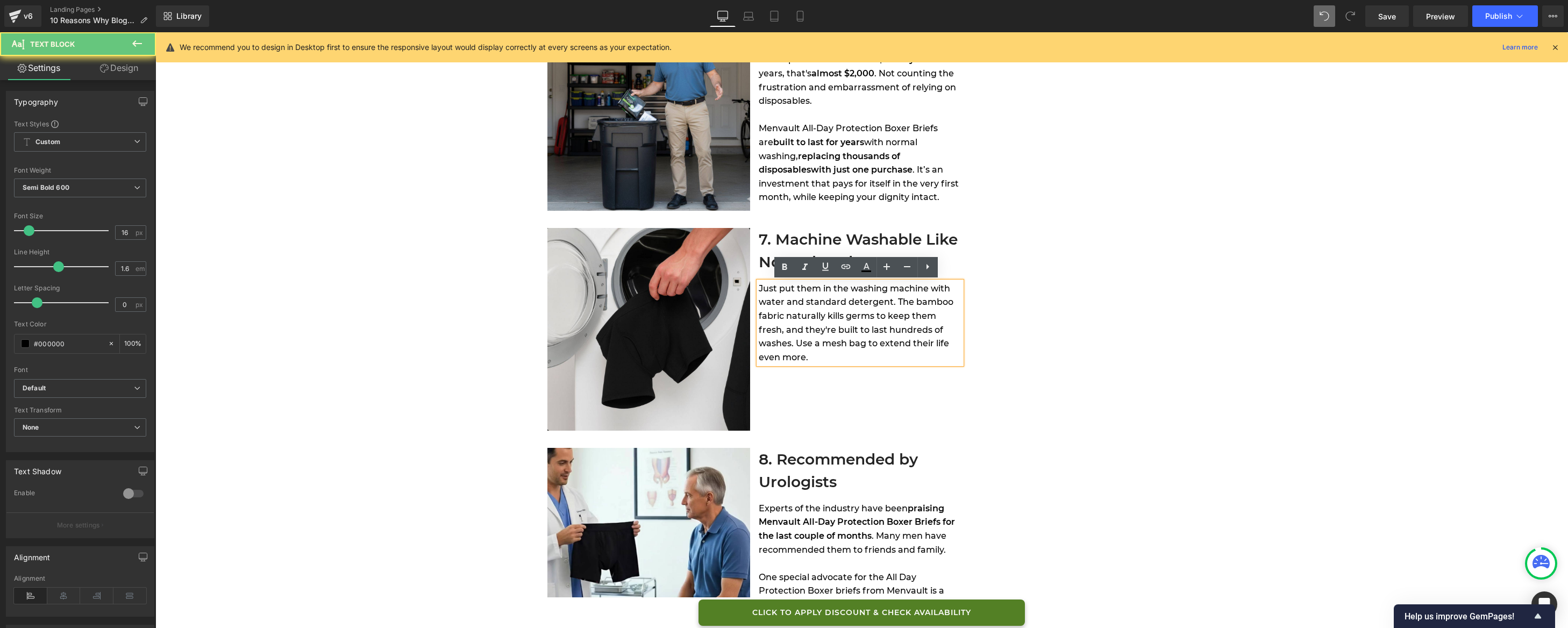
click at [759, 301] on span "Just put them in the washing machine with water and standard detergent. The bam…" at bounding box center [855, 323] width 195 height 79
drag, startPoint x: 755, startPoint y: 303, endPoint x: 797, endPoint y: 301, distance: 42.0
click at [797, 301] on span "Just put them in the washing machine with water and standard detergent. The bam…" at bounding box center [855, 323] width 195 height 79
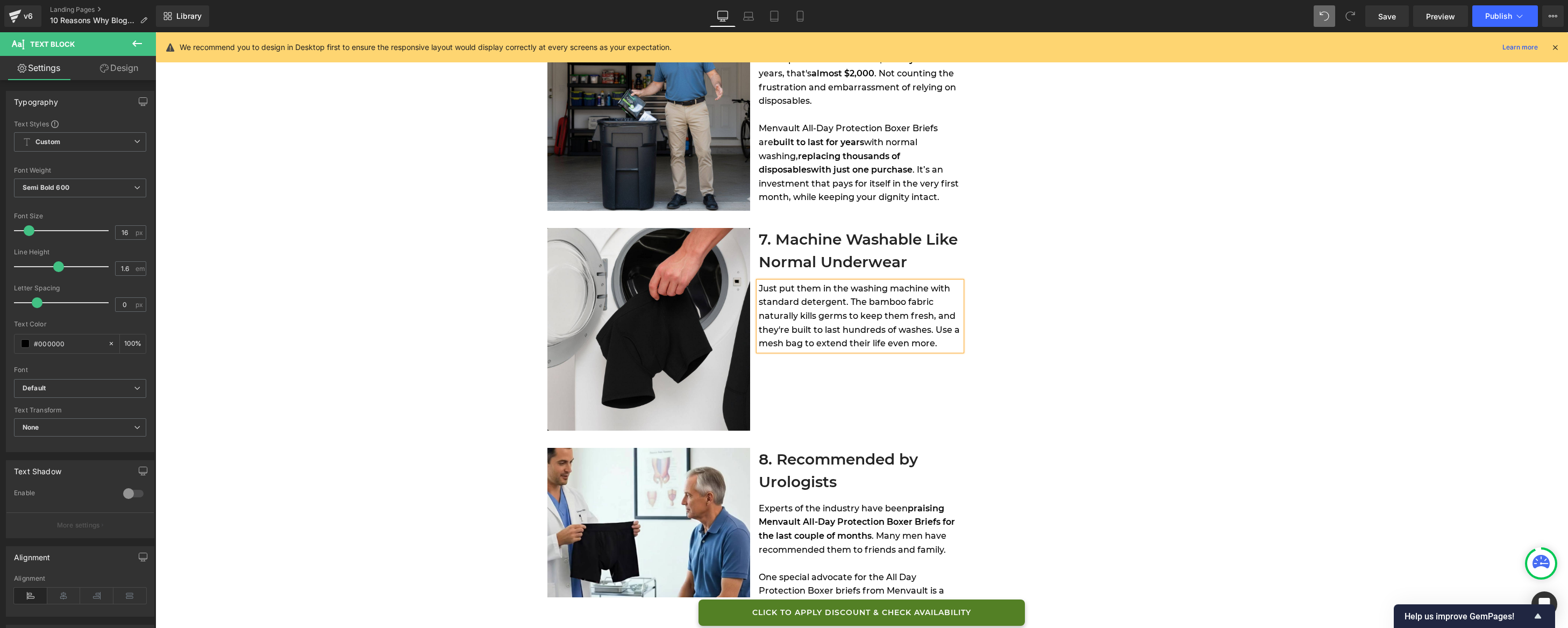
click at [845, 317] on span "Just put them in the washing machine with standard detergent. The bamboo fabric…" at bounding box center [859, 316] width 201 height 65
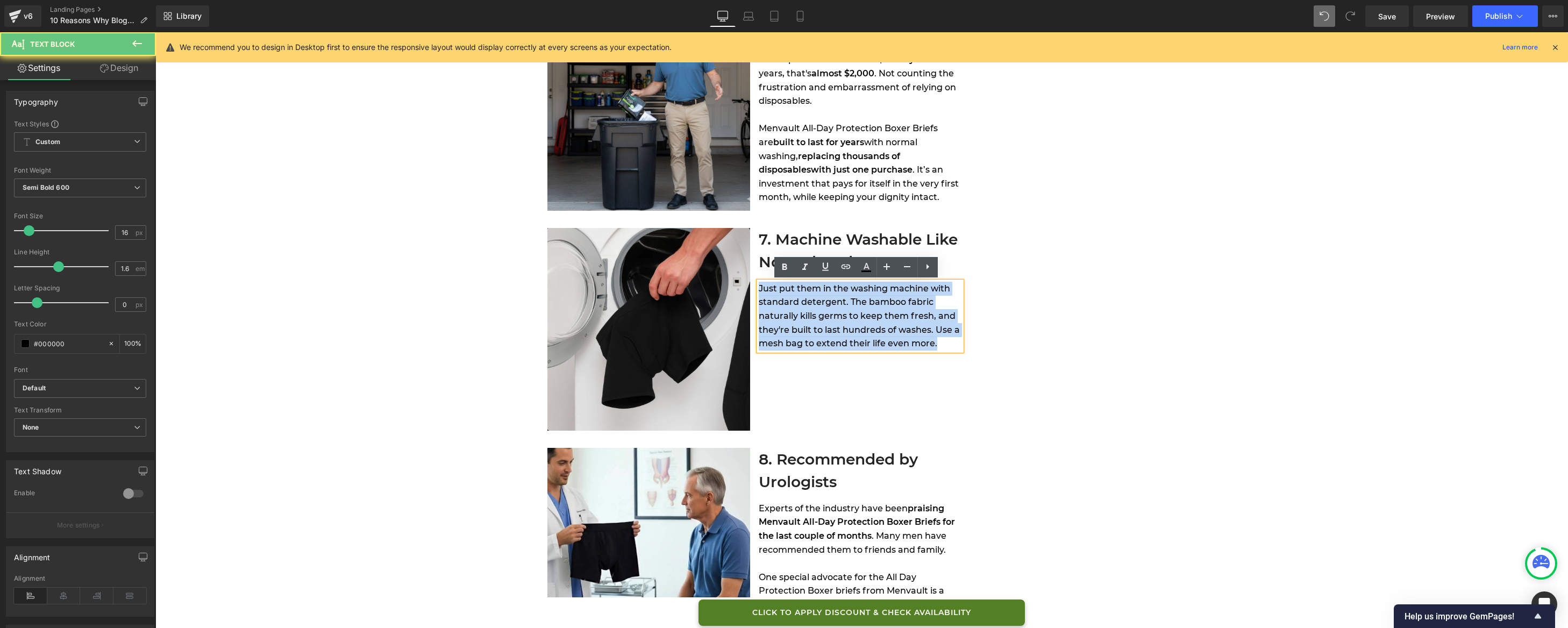
click at [845, 317] on span "Just put them in the washing machine with standard detergent. The bamboo fabric…" at bounding box center [859, 316] width 201 height 65
click at [925, 333] on span "Just put them in the washing machine with standard detergent. The bamboo fabric…" at bounding box center [859, 316] width 201 height 65
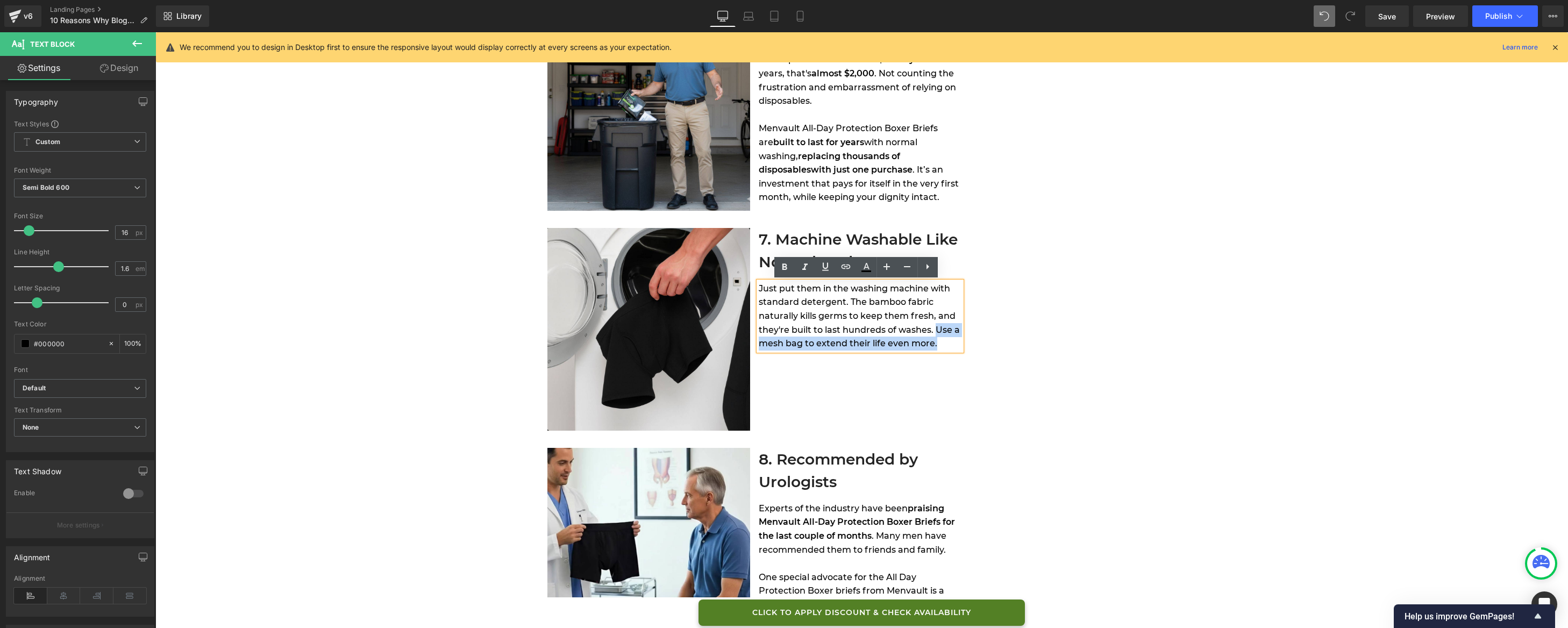
drag, startPoint x: 930, startPoint y: 331, endPoint x: 935, endPoint y: 341, distance: 11.2
click at [935, 341] on div "Just put them in the washing machine with standard detergent. The bamboo fabric…" at bounding box center [860, 316] width 203 height 69
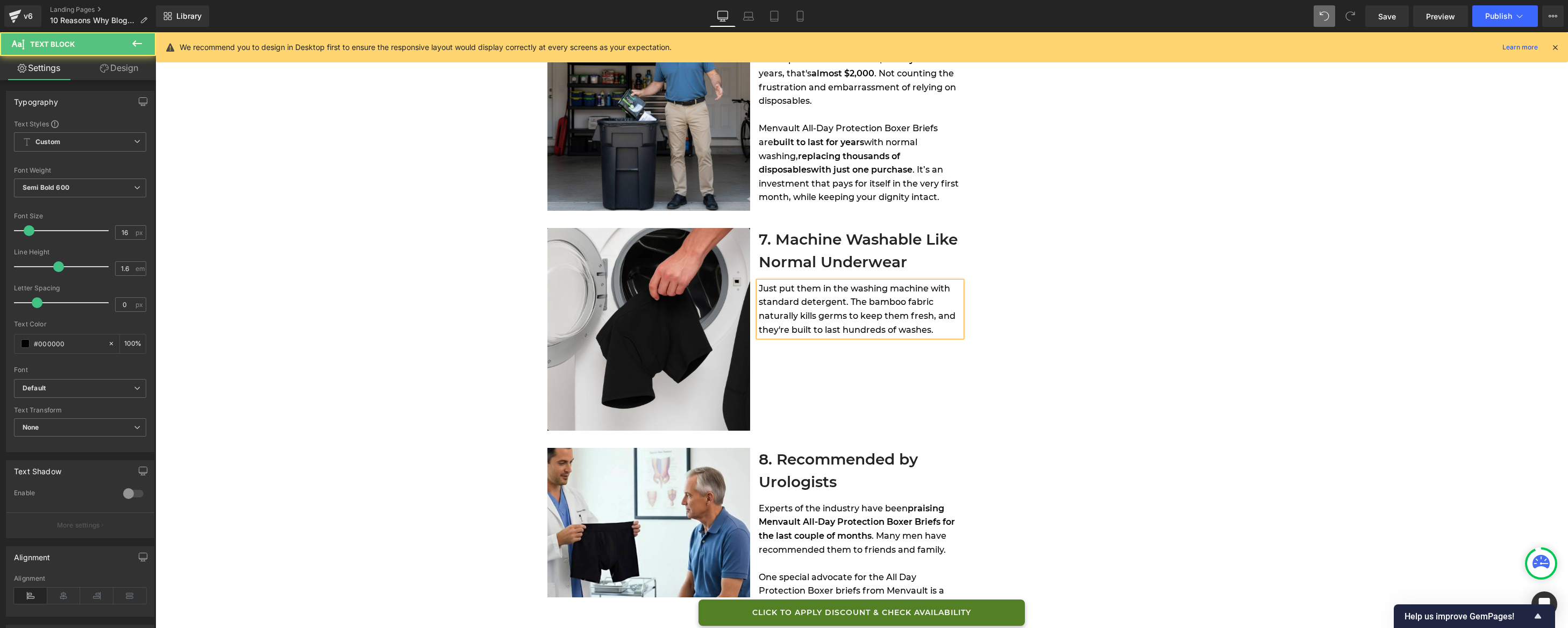
click at [880, 297] on span "Just put them in the washing machine with standard detergent. The bamboo fabric…" at bounding box center [857, 309] width 197 height 52
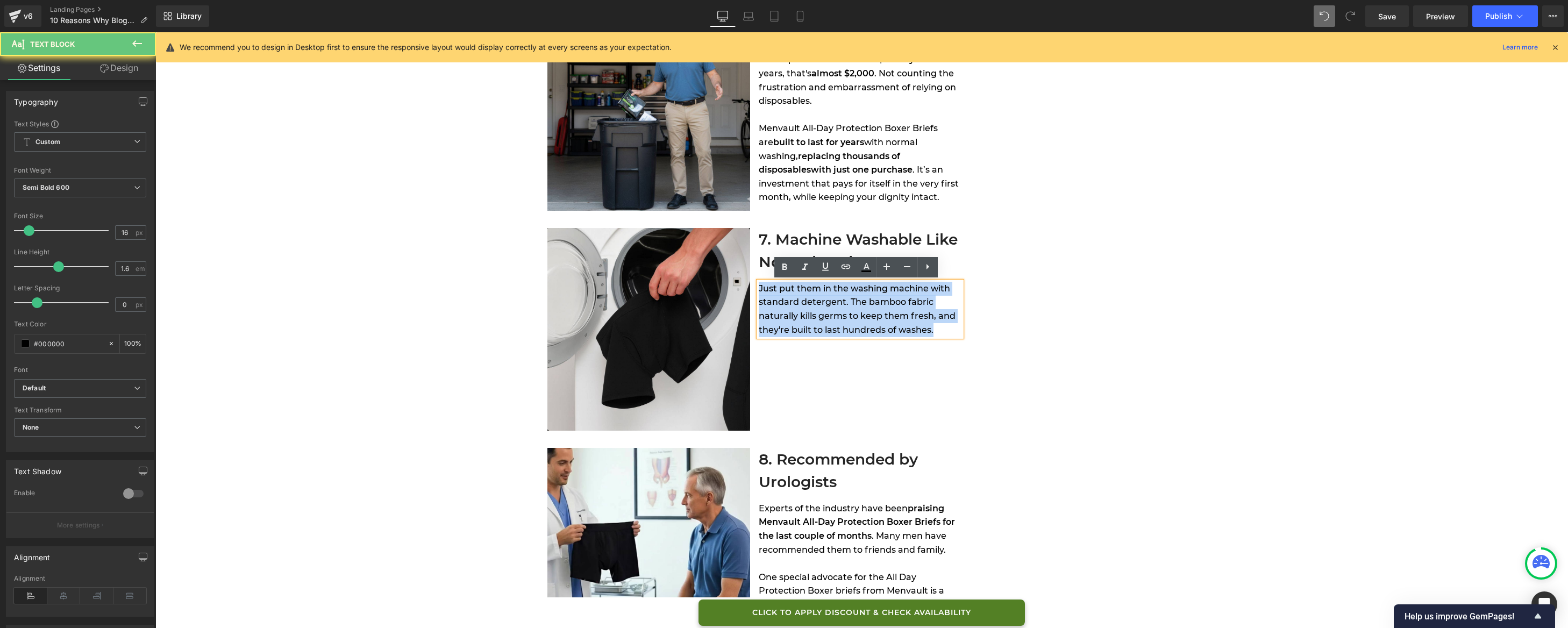
click at [880, 297] on span "Just put them in the washing machine with standard detergent. The bamboo fabric…" at bounding box center [857, 309] width 197 height 52
copy span "Just put them in the washing machine with standard detergent. The bamboo fabric…"
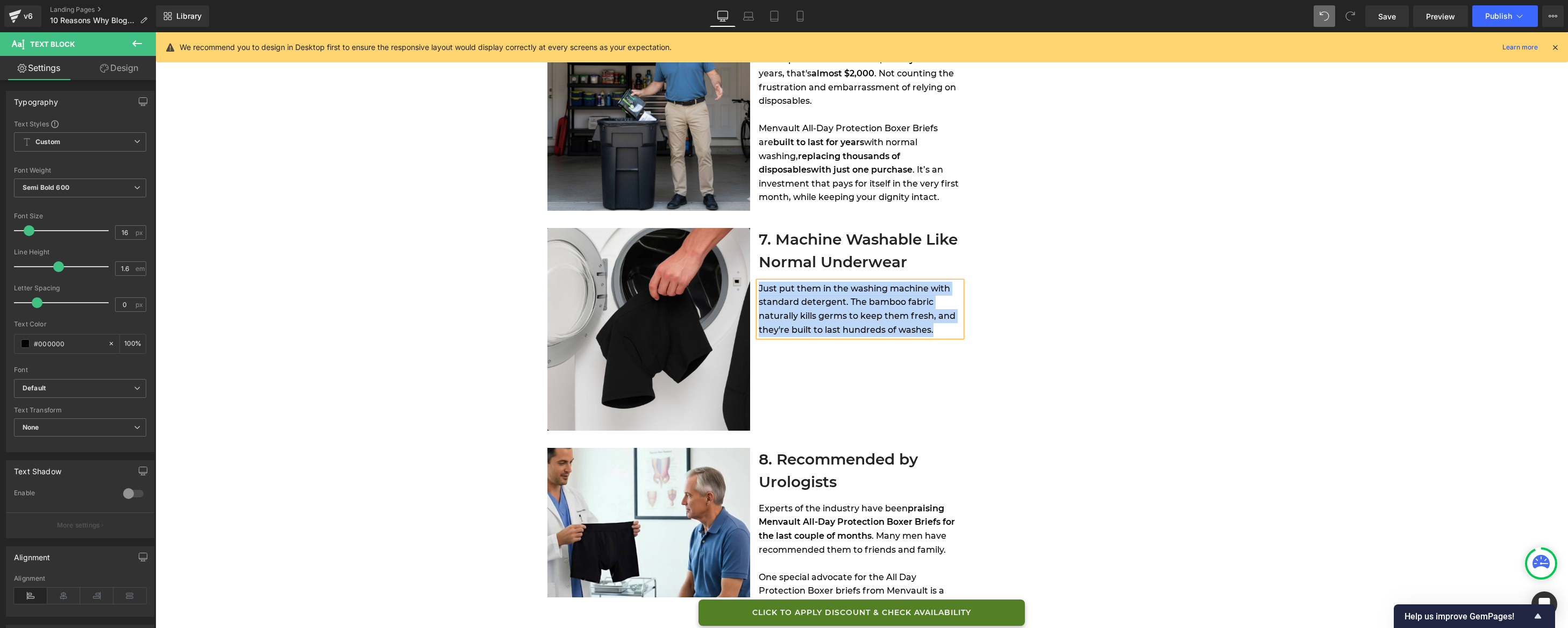
click at [873, 313] on span "Just put them in the washing machine with standard detergent. The bamboo fabric…" at bounding box center [857, 309] width 197 height 52
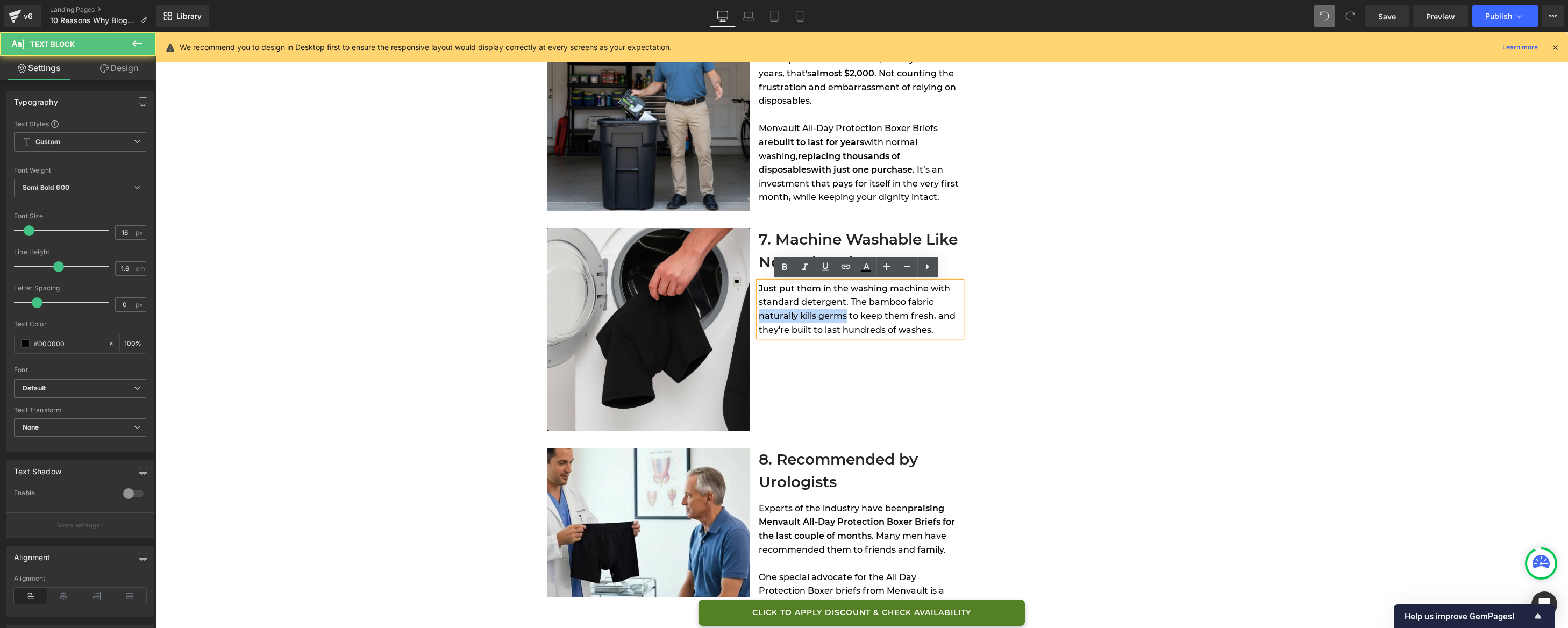
drag, startPoint x: 756, startPoint y: 316, endPoint x: 843, endPoint y: 315, distance: 87.0
click at [843, 315] on span "Just put them in the washing machine with standard detergent. The bamboo fabric…" at bounding box center [857, 309] width 197 height 52
click at [787, 271] on icon at bounding box center [784, 267] width 13 height 13
click at [916, 316] on span "to keep them fresh, and they're built to last hundreds of washes." at bounding box center [851, 329] width 185 height 37
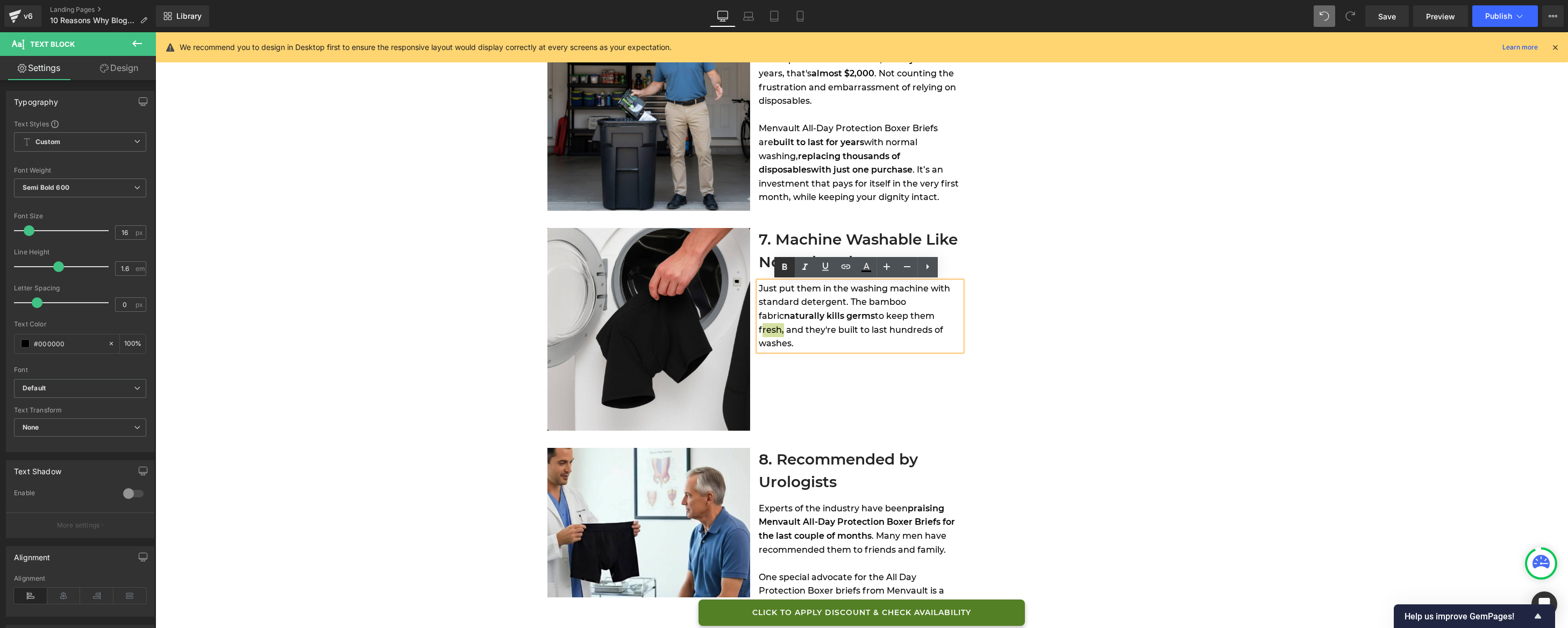
click at [785, 268] on icon at bounding box center [784, 266] width 5 height 7
drag, startPoint x: 786, startPoint y: 329, endPoint x: 926, endPoint y: 329, distance: 140.0
click at [926, 329] on span ", and they're built to last hundreds of washes." at bounding box center [859, 322] width 201 height 24
click at [788, 268] on icon at bounding box center [784, 267] width 13 height 13
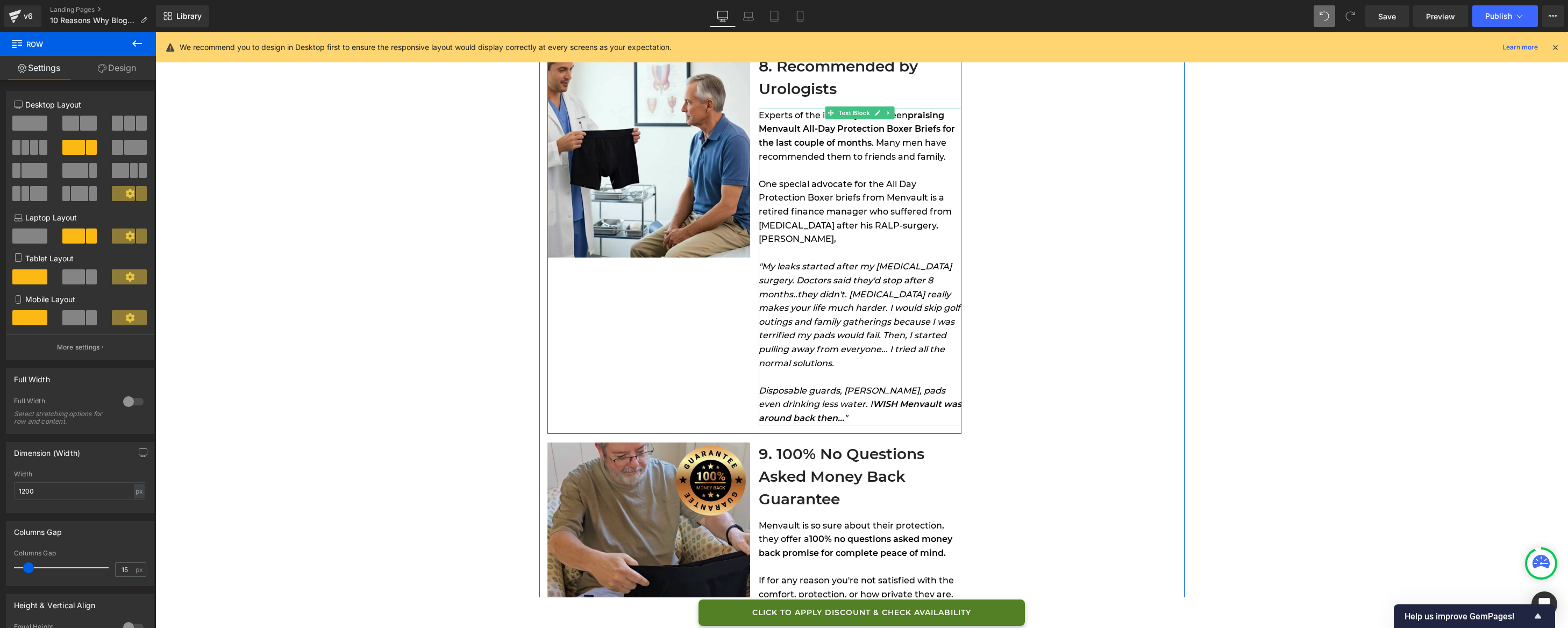
scroll to position [2284, 0]
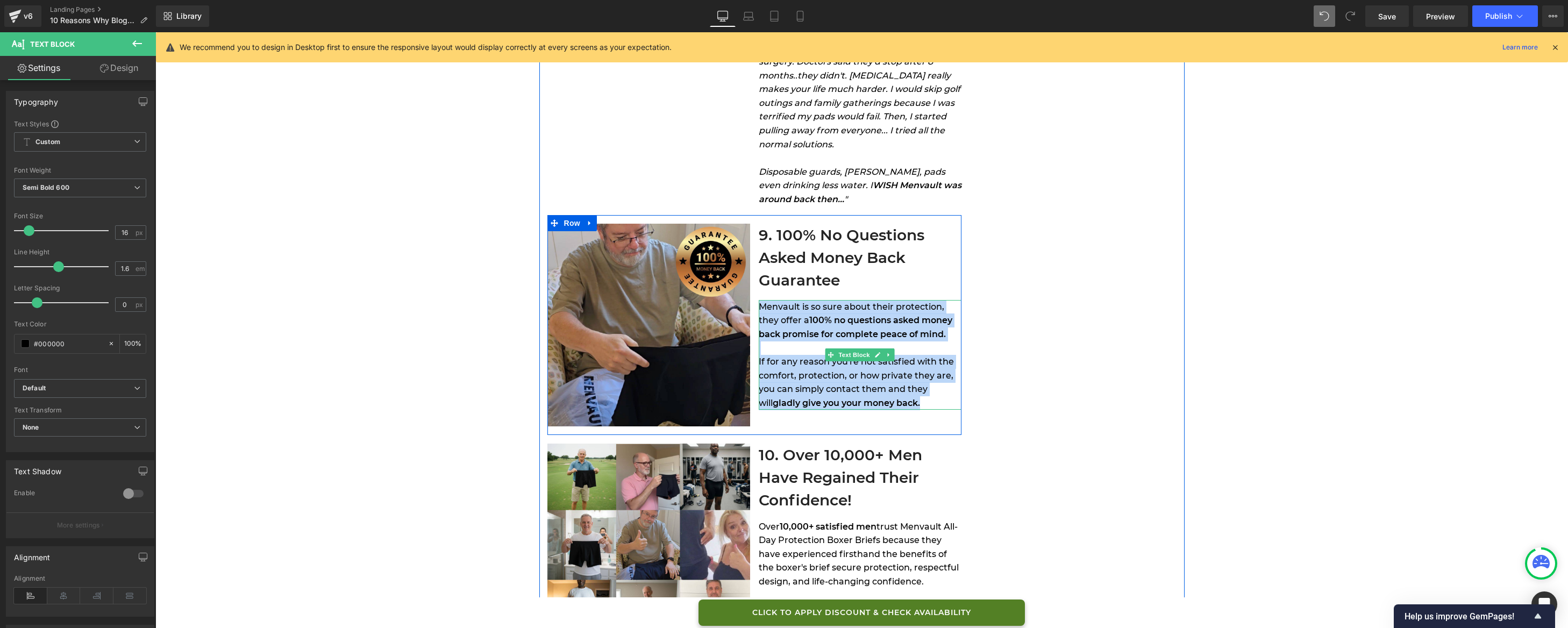
drag, startPoint x: 757, startPoint y: 306, endPoint x: 919, endPoint y: 400, distance: 187.3
click at [919, 400] on div "Menvault is so sure about their protection, they offer a 100% no questions aske…" at bounding box center [860, 355] width 203 height 110
copy div "Menvault is so sure about their protection, they offer a 100% no questions aske…"
click at [895, 405] on div "If for any reason you're not satisfied with the comfort, protection, or how pri…" at bounding box center [860, 382] width 203 height 55
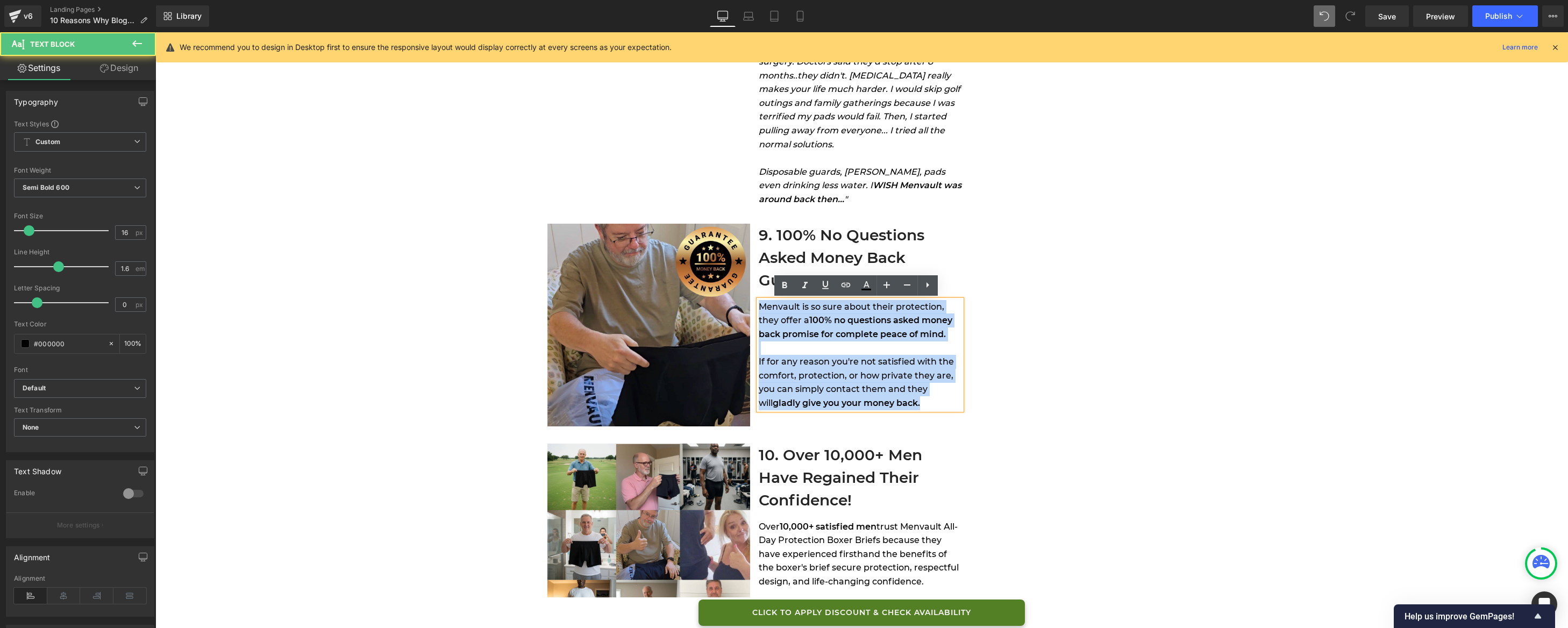
drag, startPoint x: 909, startPoint y: 403, endPoint x: 758, endPoint y: 309, distance: 177.9
click at [759, 309] on div "Menvault is so sure about their protection, they offer a 100% no questions aske…" at bounding box center [860, 355] width 203 height 110
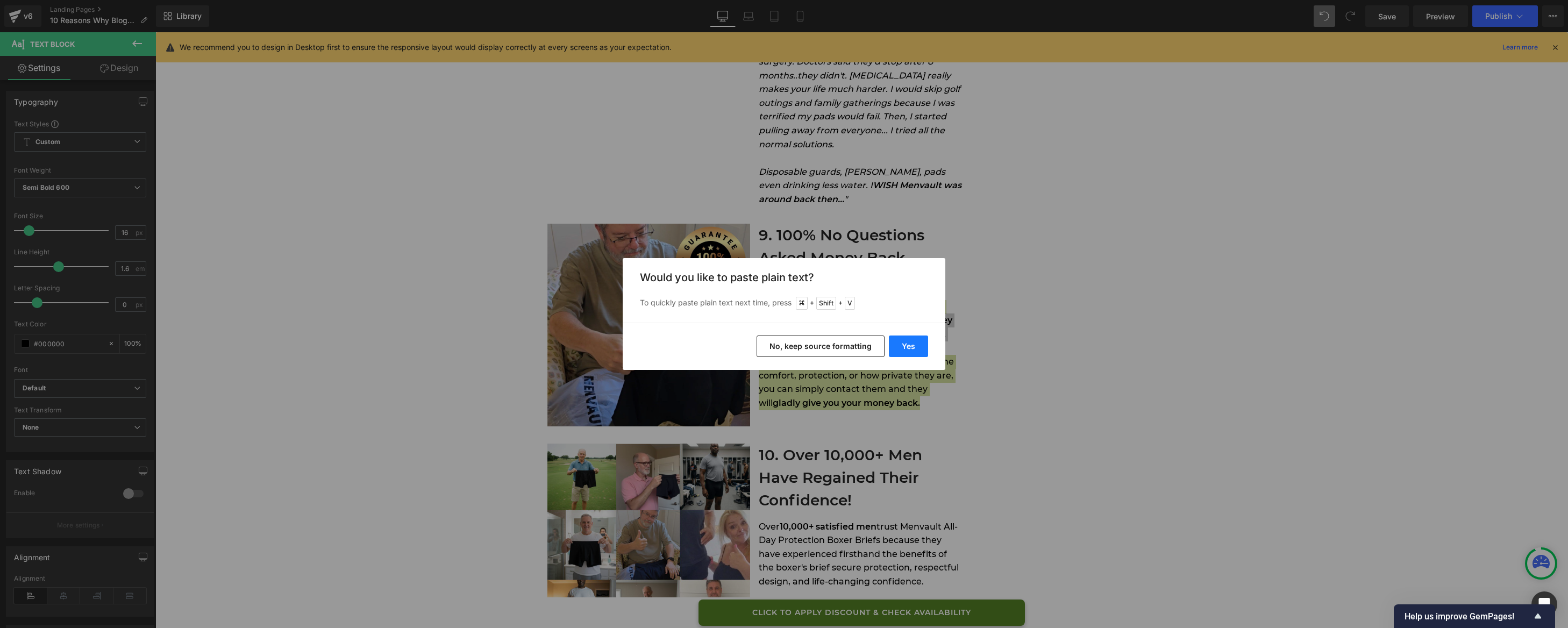
click at [900, 347] on button "Yes" at bounding box center [908, 346] width 39 height 21
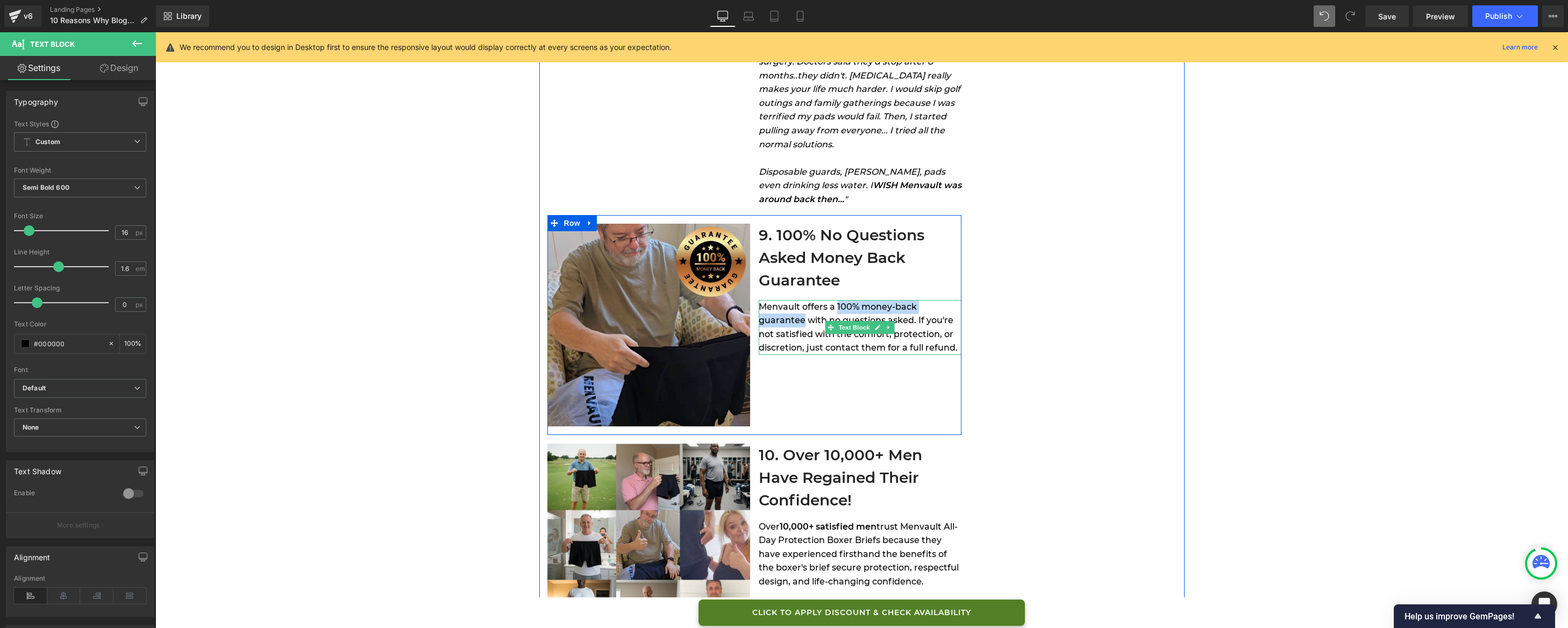
drag, startPoint x: 832, startPoint y: 306, endPoint x: 798, endPoint y: 321, distance: 37.2
click at [798, 321] on span "Menvault offers a 100% money-back guarantee with no questions asked. If you're …" at bounding box center [858, 328] width 199 height 52
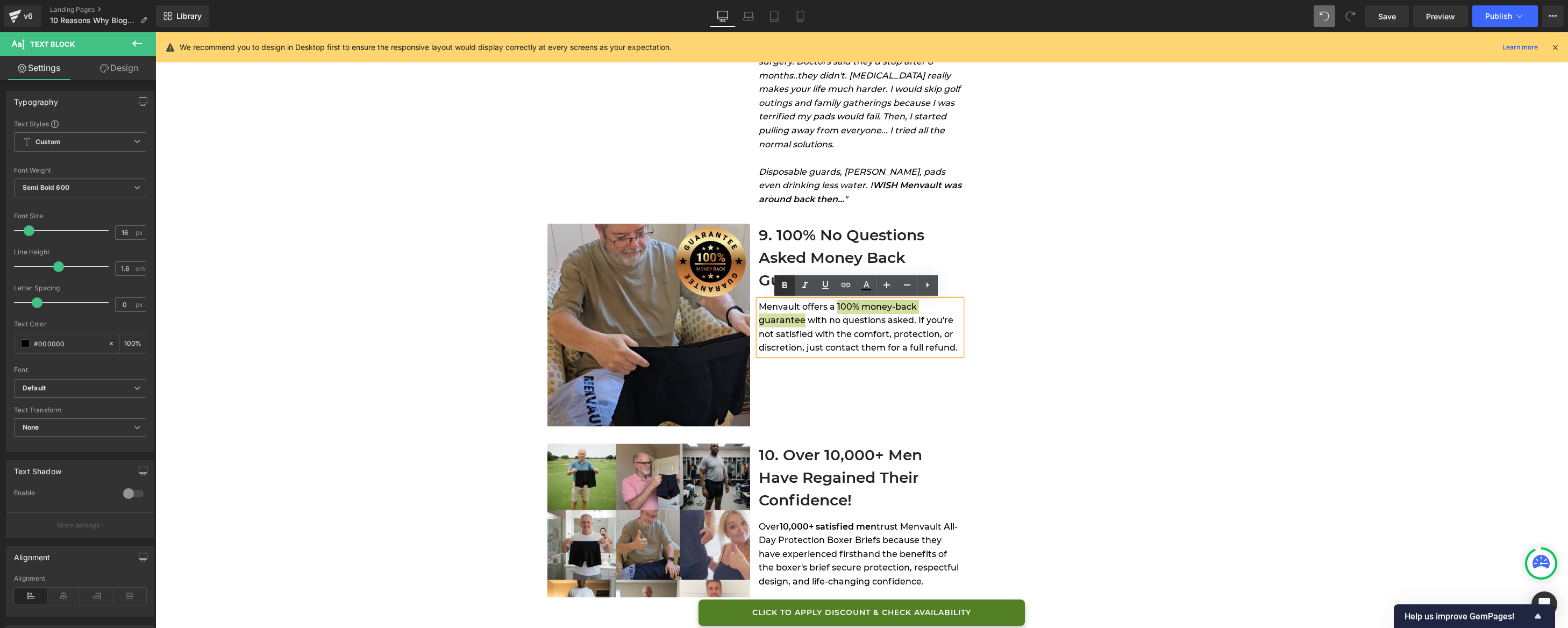
click at [783, 286] on icon at bounding box center [784, 285] width 5 height 7
click at [884, 348] on span "with no questions asked. If you're not satisfied with the comfort, protection, …" at bounding box center [858, 333] width 199 height 37
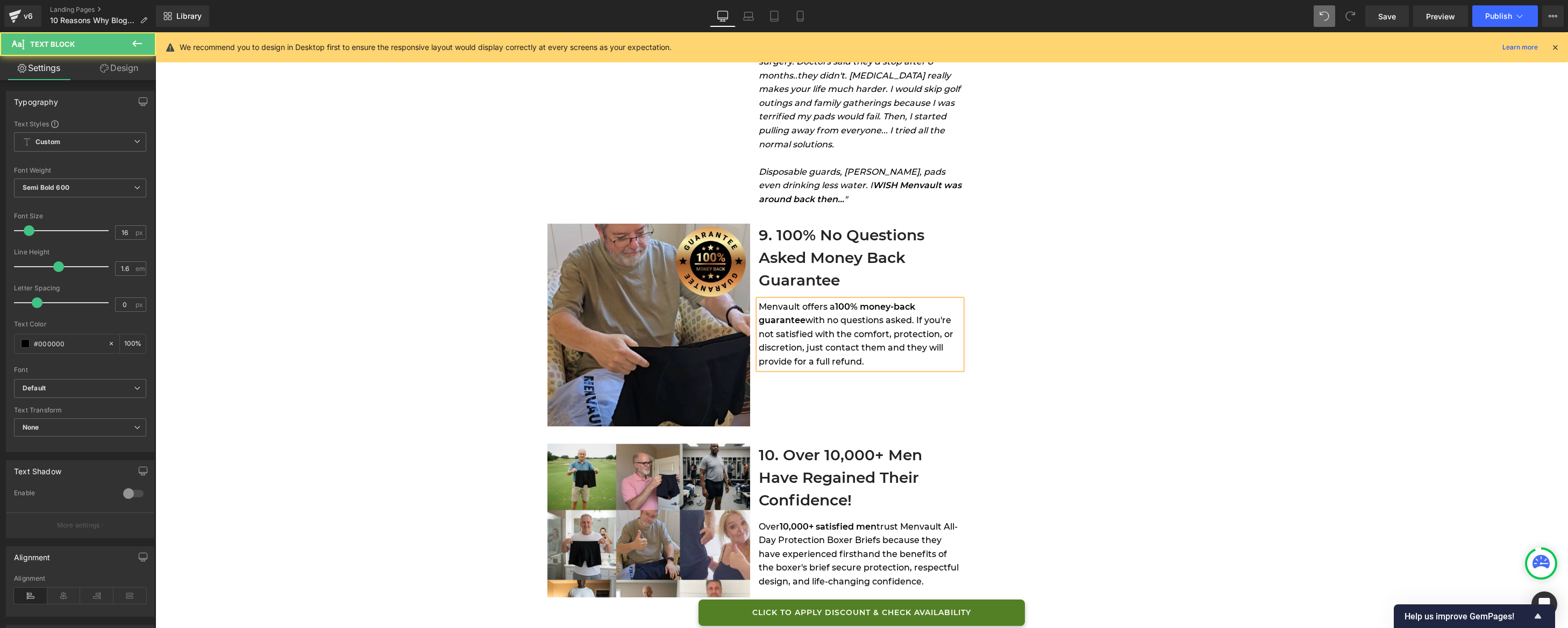
click at [795, 362] on span "with no questions asked. If you're not satisfied with the comfort, protection, …" at bounding box center [855, 341] width 195 height 52
drag, startPoint x: 902, startPoint y: 349, endPoint x: 903, endPoint y: 355, distance: 6.1
click at [903, 355] on div "Menvault offers a 100% money-back guarantee with no questions asked. If you're …" at bounding box center [860, 335] width 203 height 69
click at [784, 287] on icon at bounding box center [784, 285] width 5 height 7
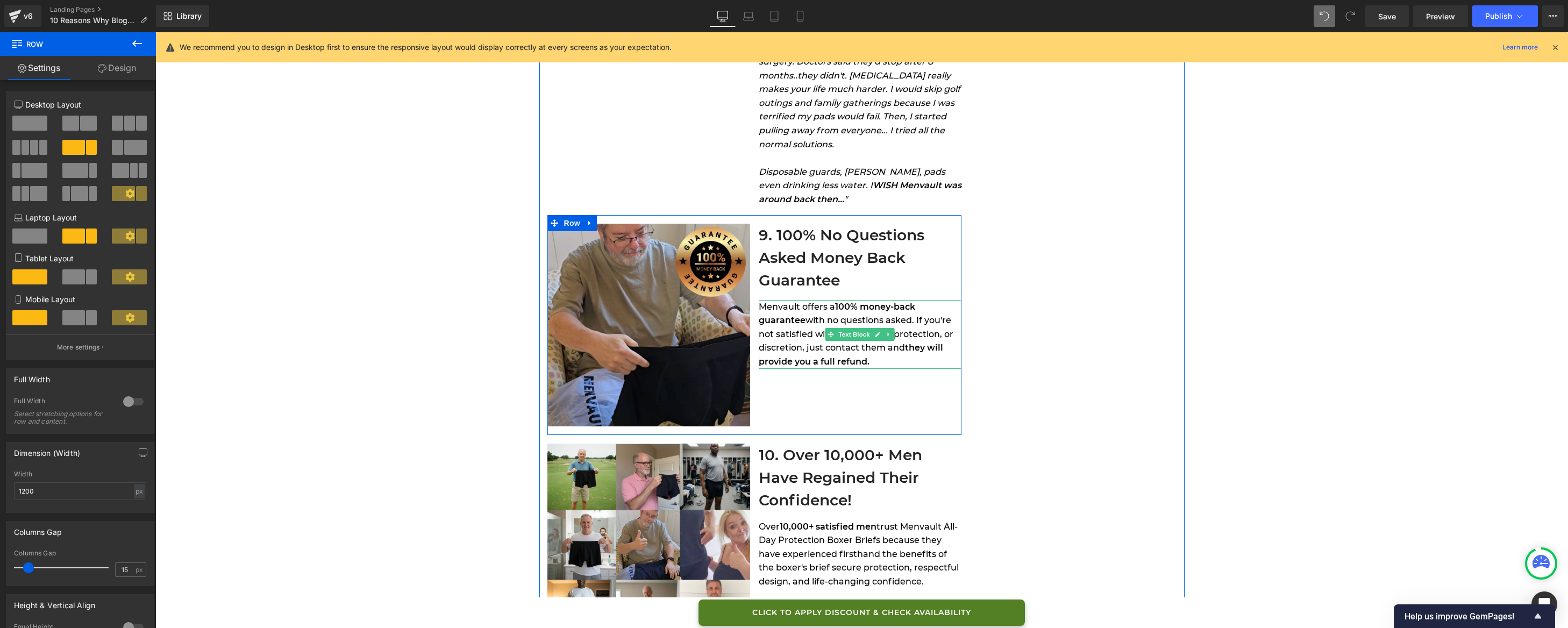
click at [906, 319] on span "with no questions asked. If you're not satisfied with the comfort, protection, …" at bounding box center [855, 333] width 195 height 37
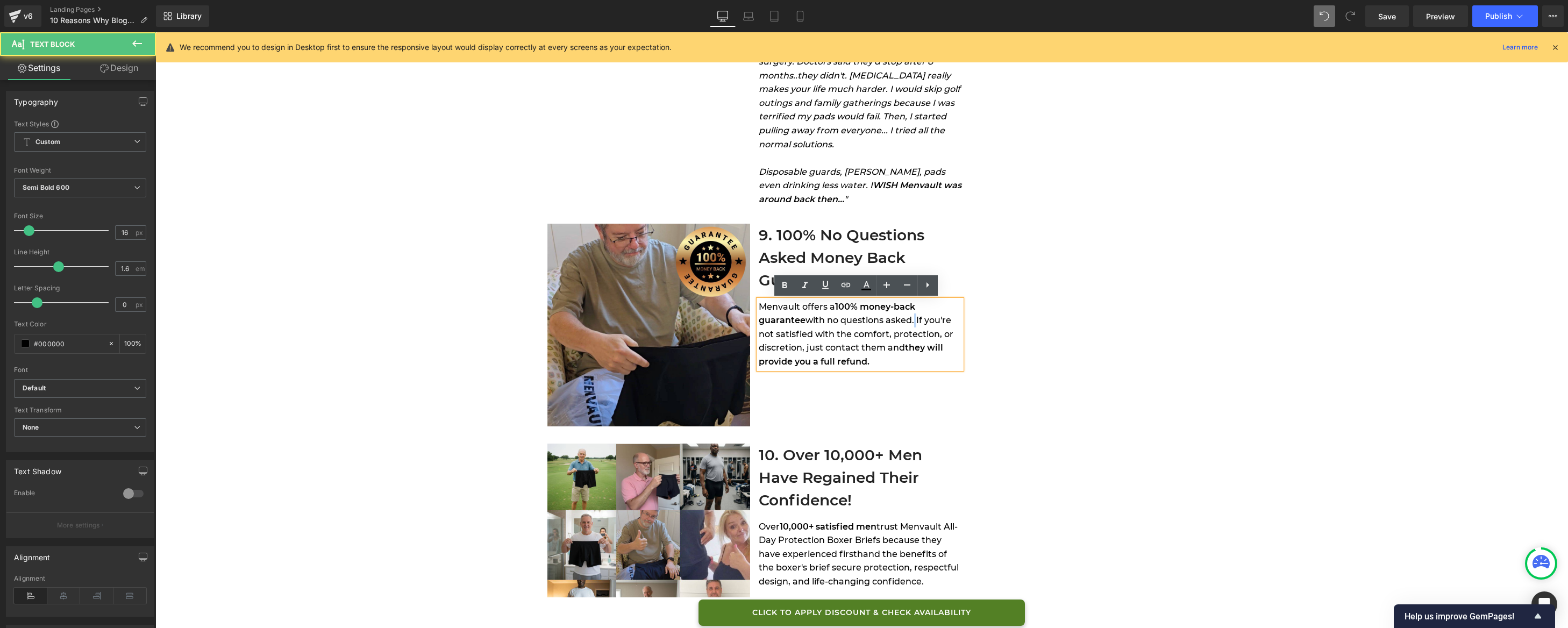
click at [906, 319] on span "with no questions asked. If you're not satisfied with the comfort, protection, …" at bounding box center [855, 333] width 195 height 37
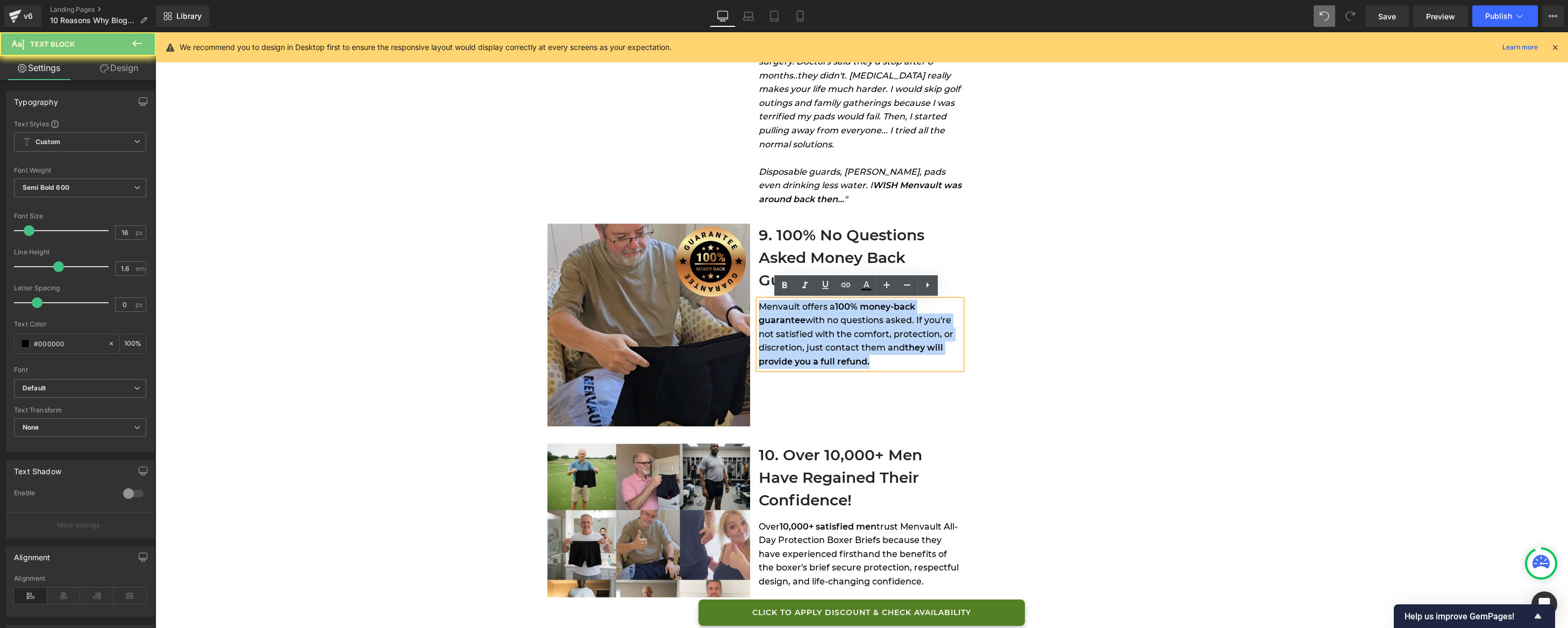
click at [906, 319] on span "with no questions asked. If you're not satisfied with the comfort, protection, …" at bounding box center [855, 333] width 195 height 37
copy div "Menvault offers a 100% money-back guarantee with no questions asked. If you're …"
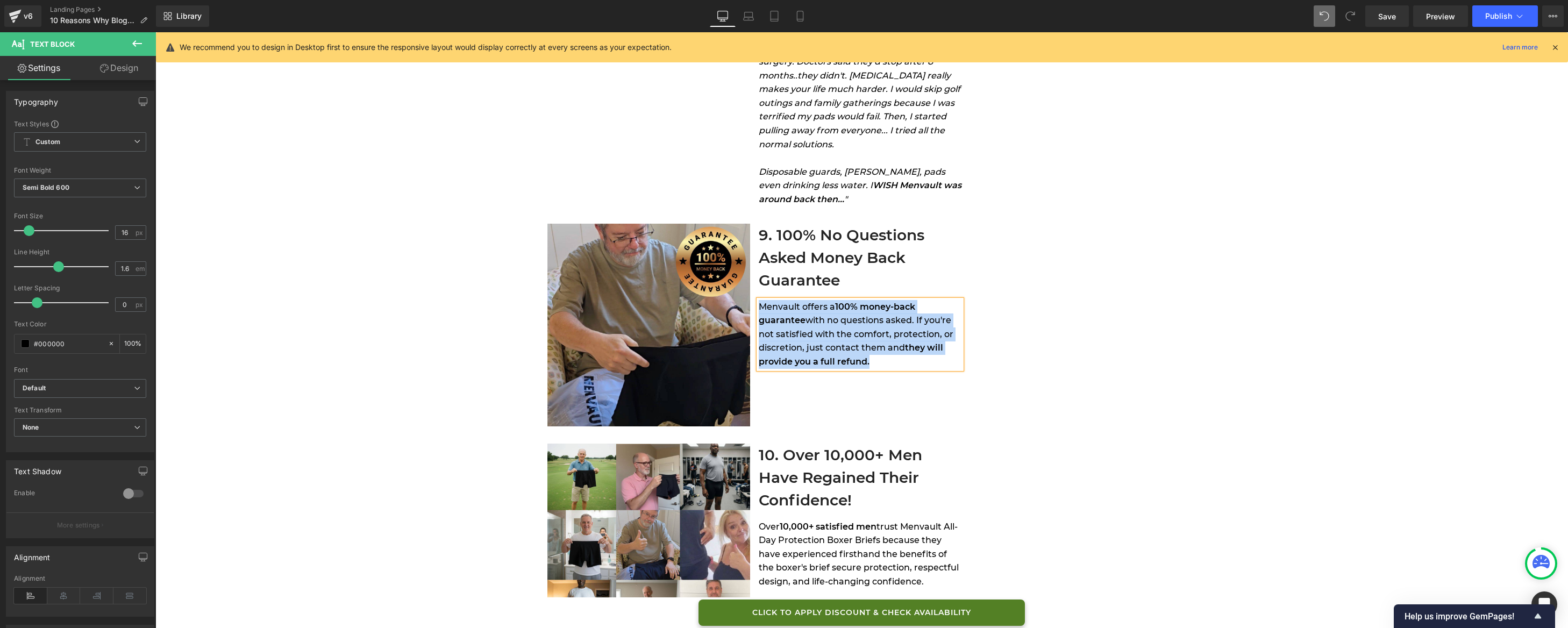
click at [863, 322] on span "with no questions asked. If you're not satisfied with the comfort, protection, …" at bounding box center [855, 333] width 195 height 37
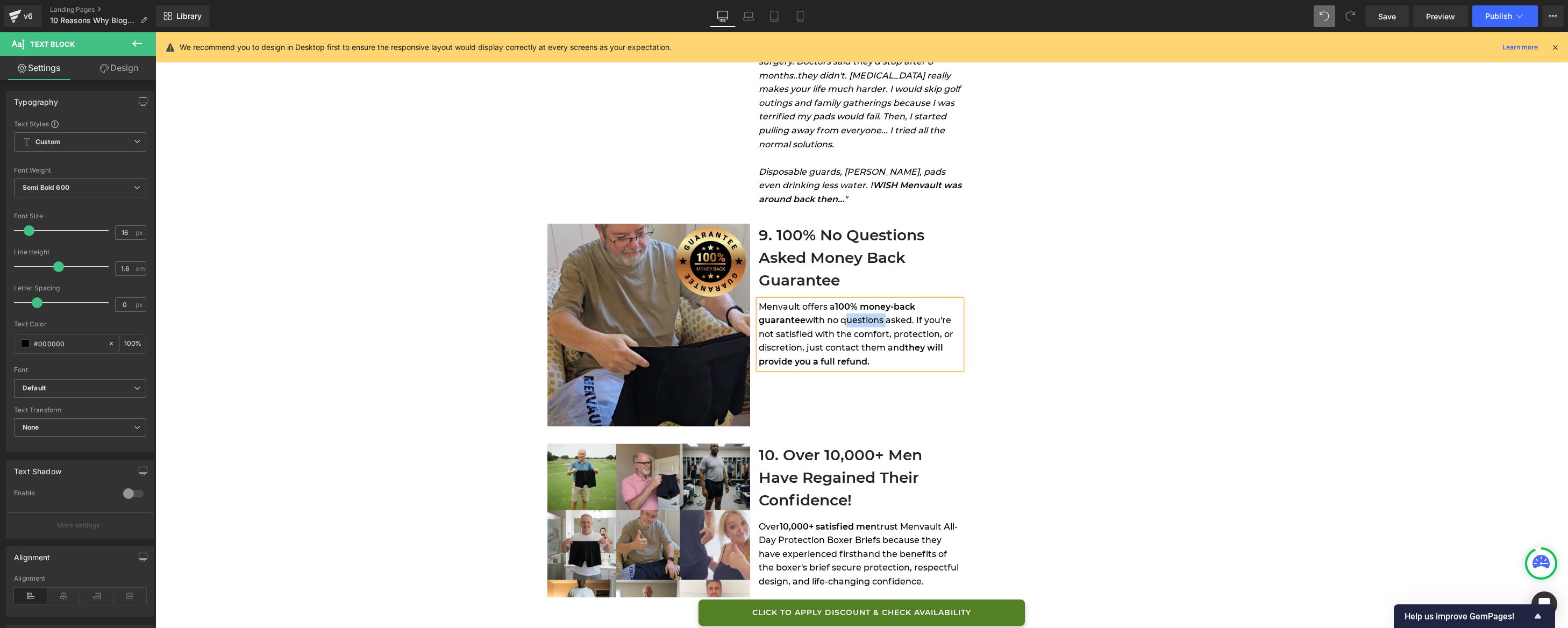
click at [863, 322] on span "with no questions asked. If you're not satisfied with the comfort, protection, …" at bounding box center [855, 333] width 195 height 37
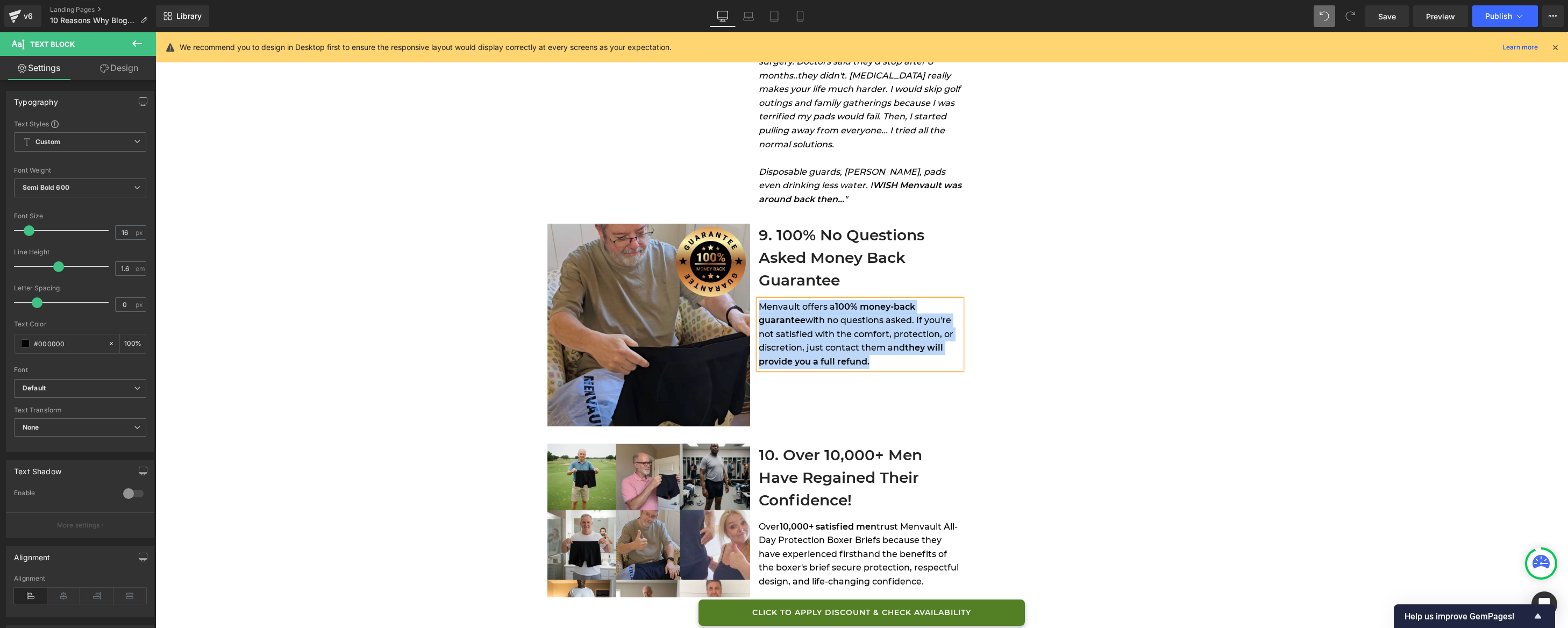
click at [863, 322] on span "with no questions asked. If you're not satisfied with the comfort, protection, …" at bounding box center [855, 333] width 195 height 37
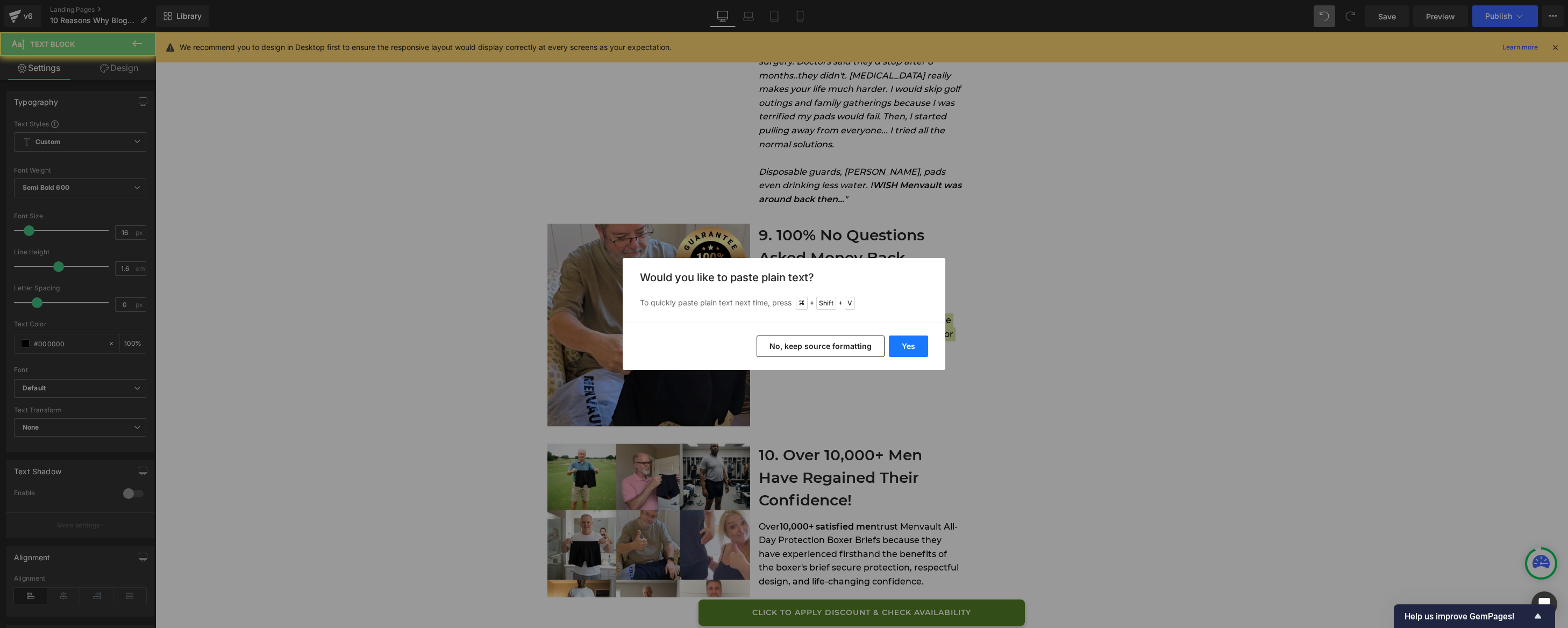
click at [898, 347] on button "Yes" at bounding box center [908, 346] width 39 height 21
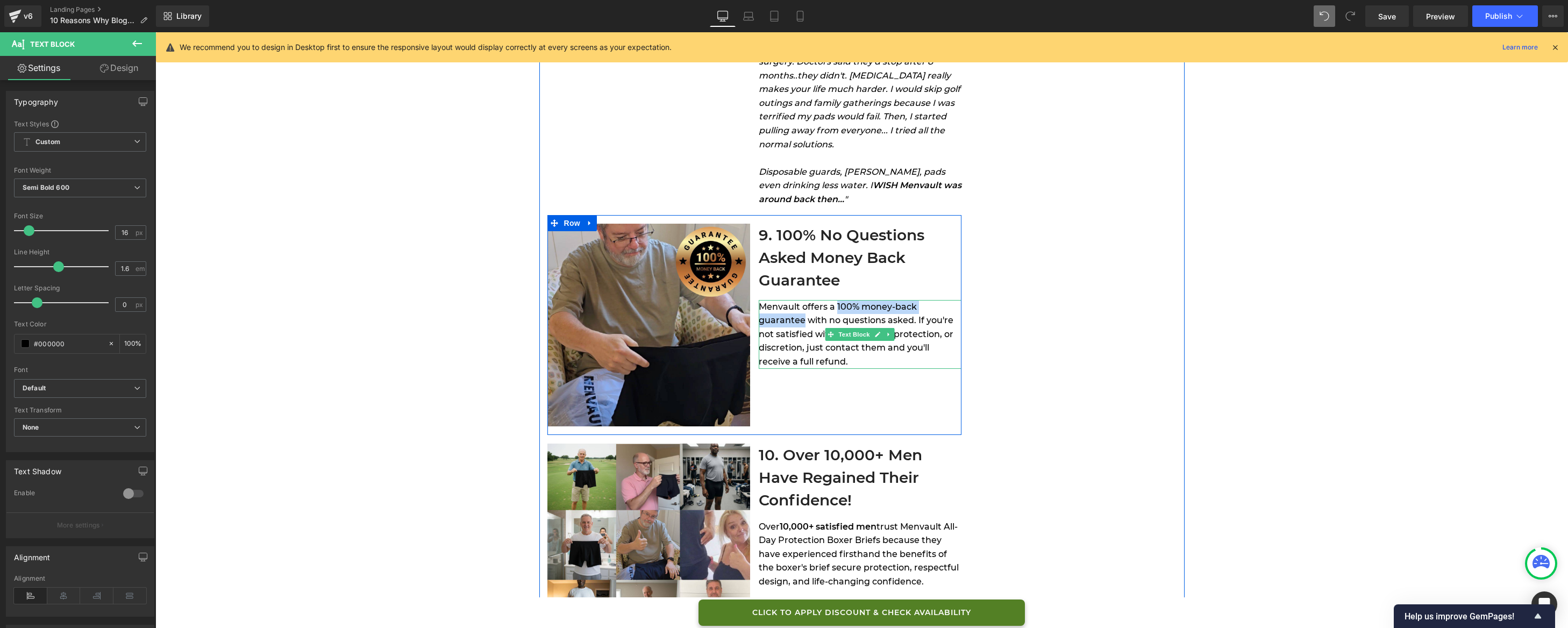
drag, startPoint x: 832, startPoint y: 306, endPoint x: 800, endPoint y: 319, distance: 34.5
click at [800, 319] on span "Menvault offers a 100% money-back guarantee with no questions asked. If you're …" at bounding box center [855, 335] width 195 height 65
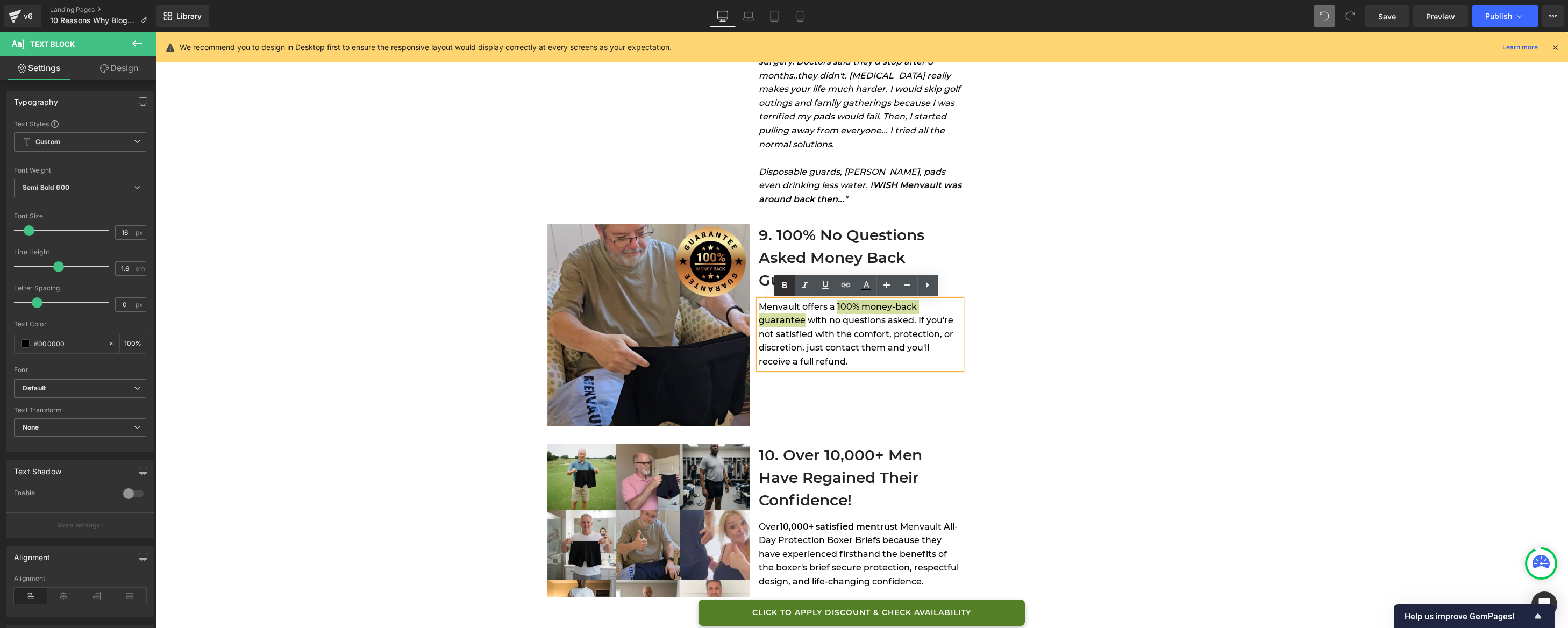
click at [780, 285] on icon at bounding box center [784, 285] width 13 height 13
drag, startPoint x: 902, startPoint y: 350, endPoint x: 845, endPoint y: 363, distance: 58.5
click at [845, 363] on div "Menvault offers a 100% money-back guarantee with no questions asked. If you're …" at bounding box center [860, 335] width 203 height 69
click at [784, 282] on icon at bounding box center [784, 285] width 5 height 7
click at [877, 365] on div "Menvault offers a 100% money-back guarantee with no questions asked. If you're …" at bounding box center [860, 335] width 203 height 69
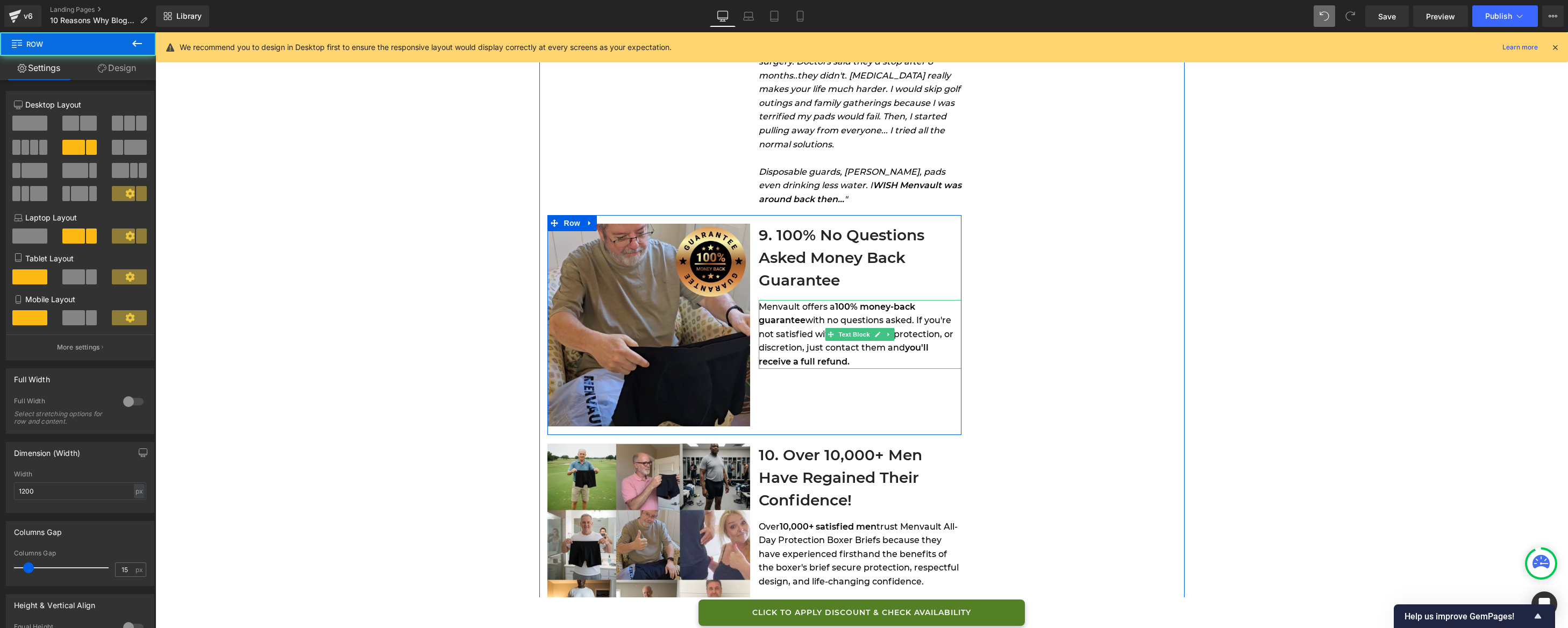
click at [896, 332] on span "with no questions asked. If you're not satisfied with the comfort, protection, …" at bounding box center [855, 333] width 195 height 37
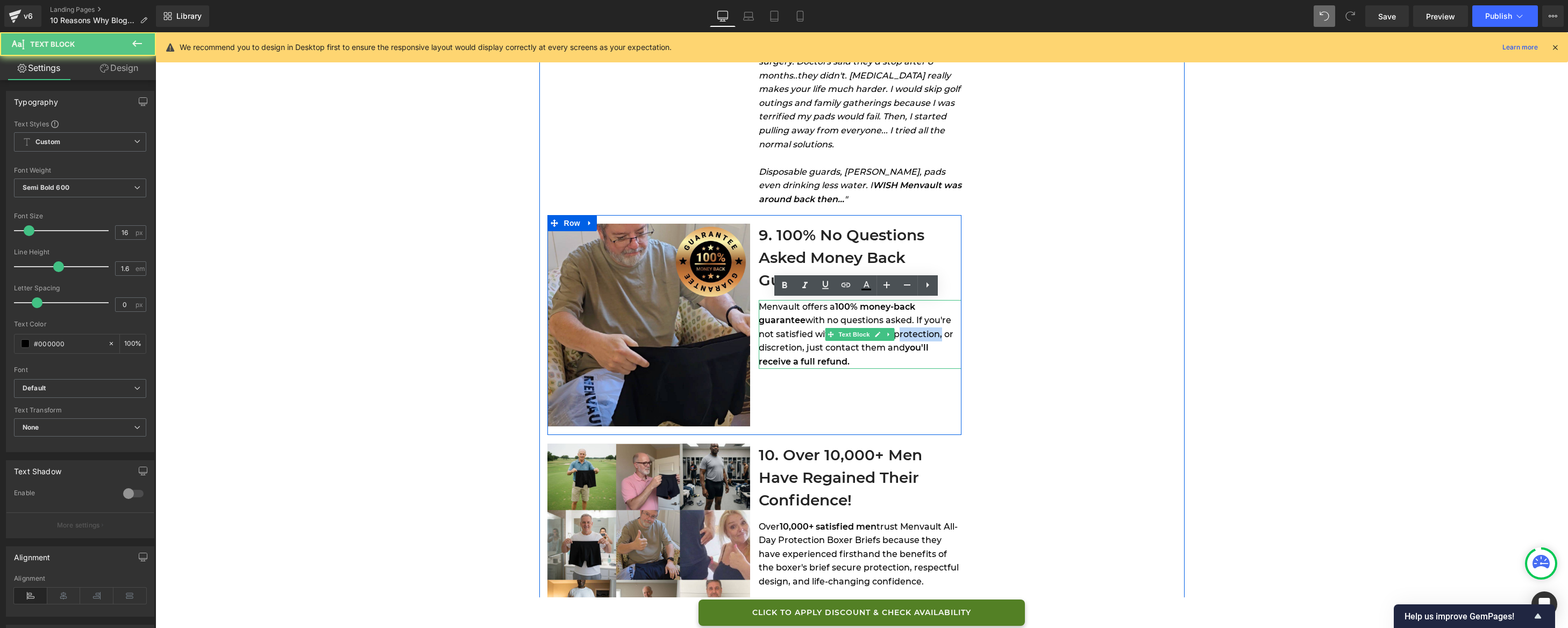
click at [896, 332] on span "with no questions asked. If you're not satisfied with the comfort, protection, …" at bounding box center [855, 333] width 195 height 37
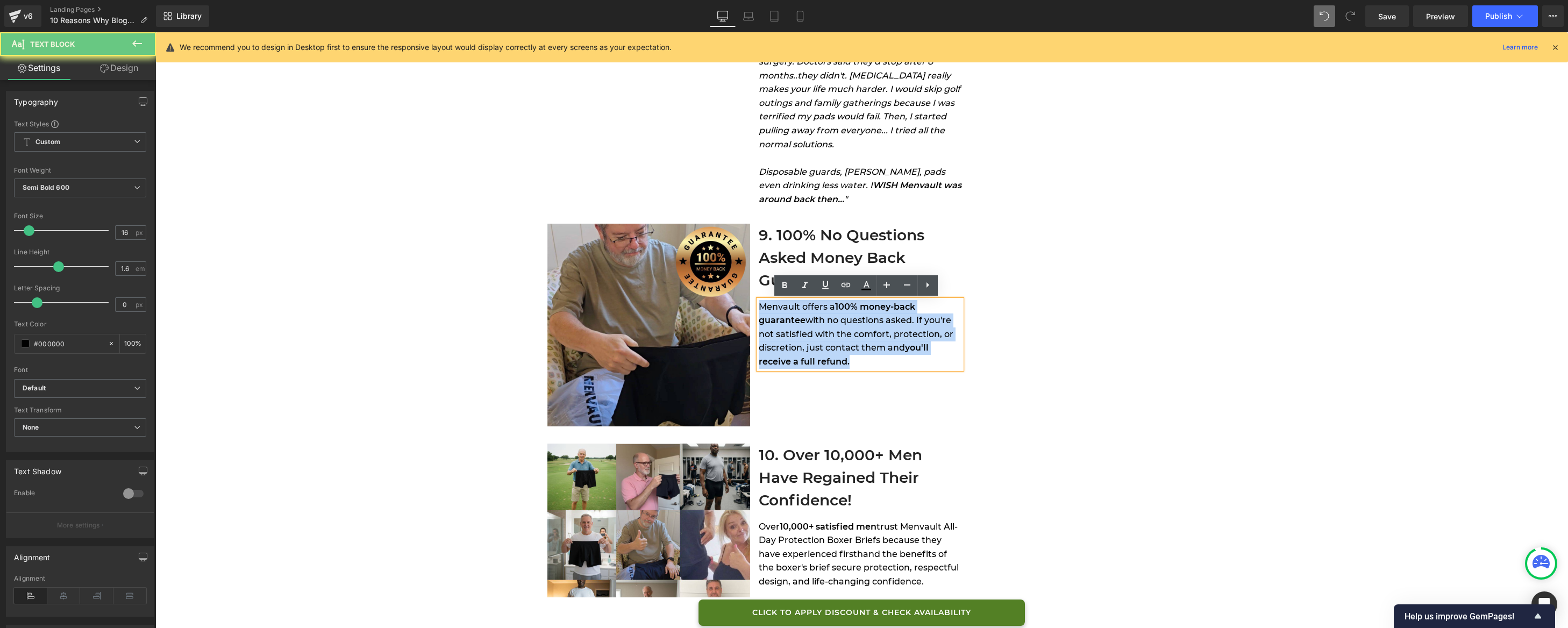
click at [896, 332] on span "with no questions asked. If you're not satisfied with the comfort, protection, …" at bounding box center [855, 333] width 195 height 37
copy div "Menvault offers a 100% money-back guarantee with no questions asked. If you're …"
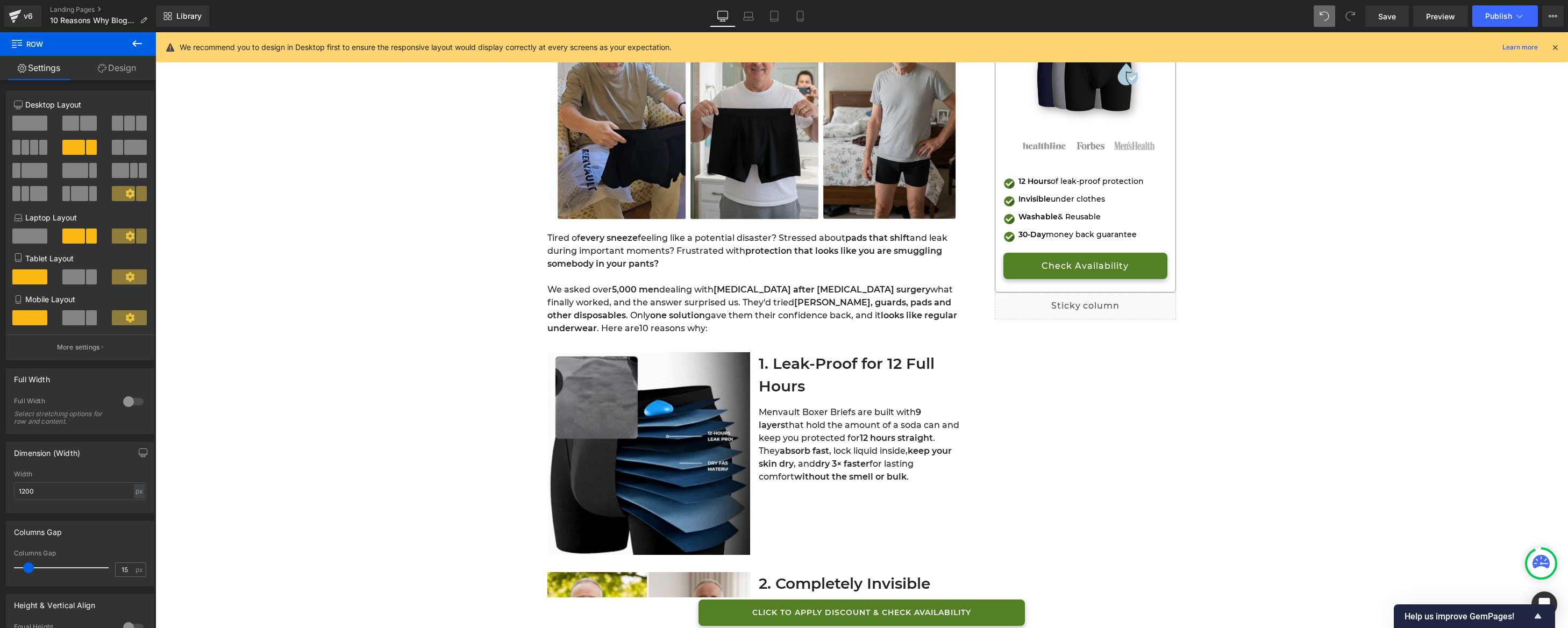
scroll to position [225, 0]
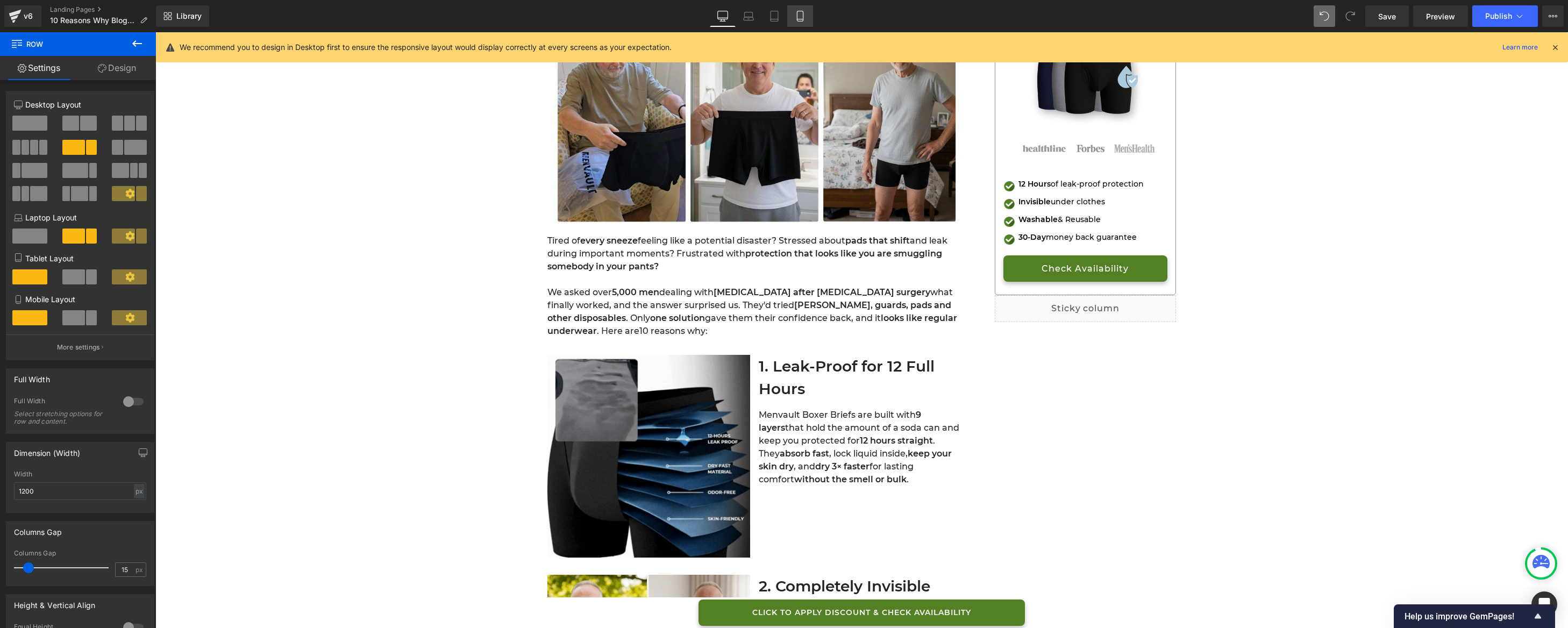
click at [802, 18] on icon at bounding box center [800, 17] width 11 height 11
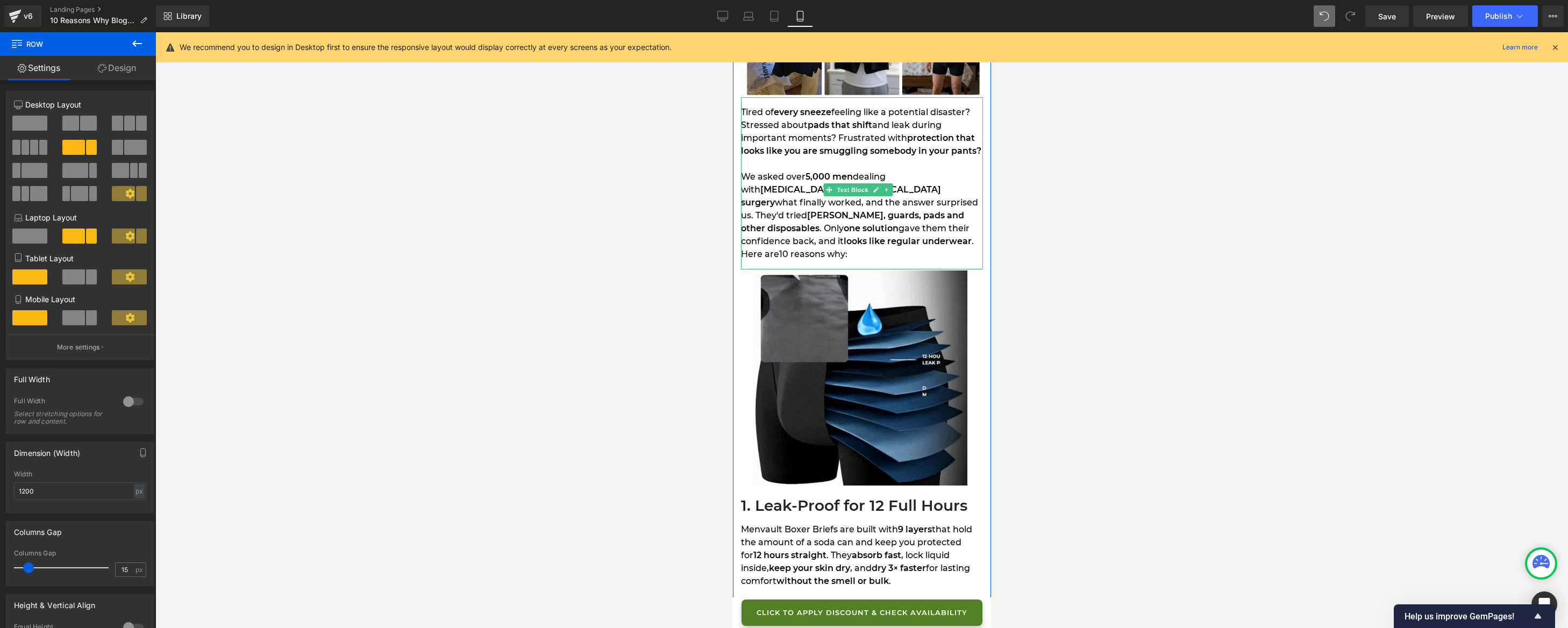
scroll to position [309, 0]
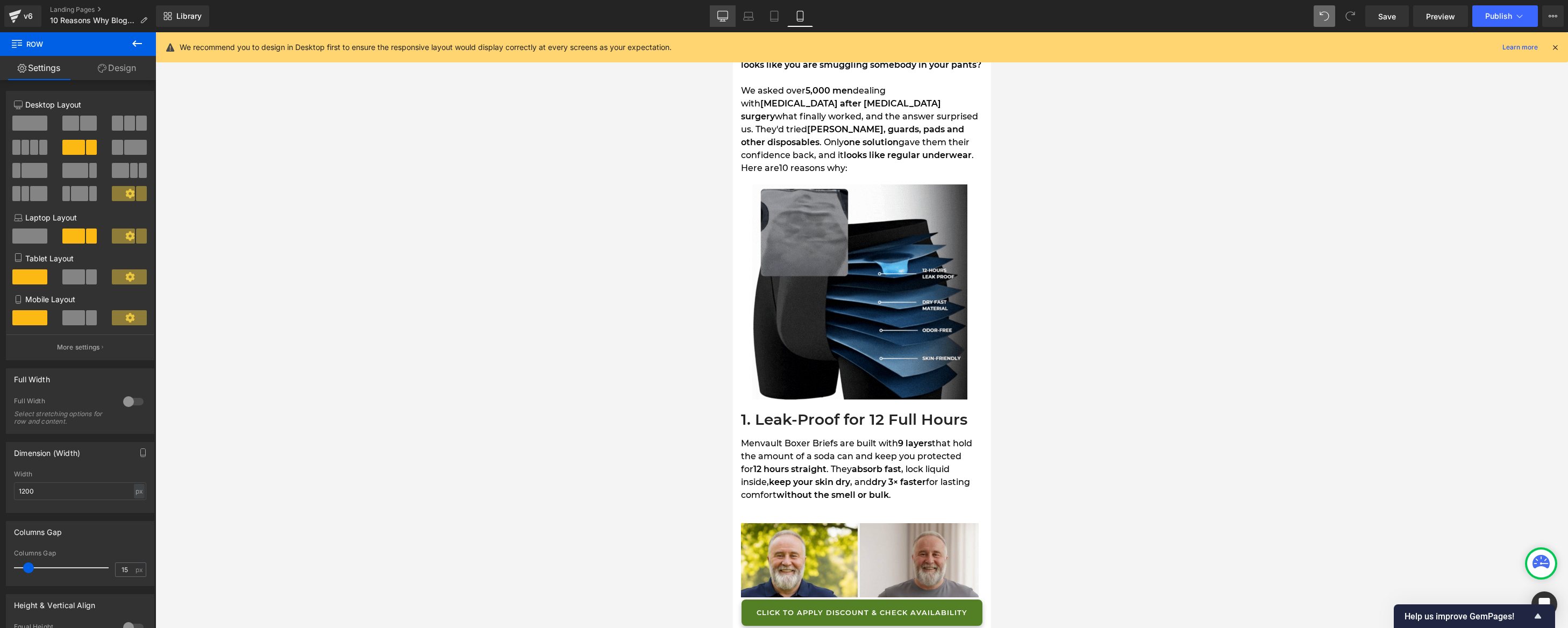
click at [725, 11] on icon at bounding box center [723, 15] width 10 height 8
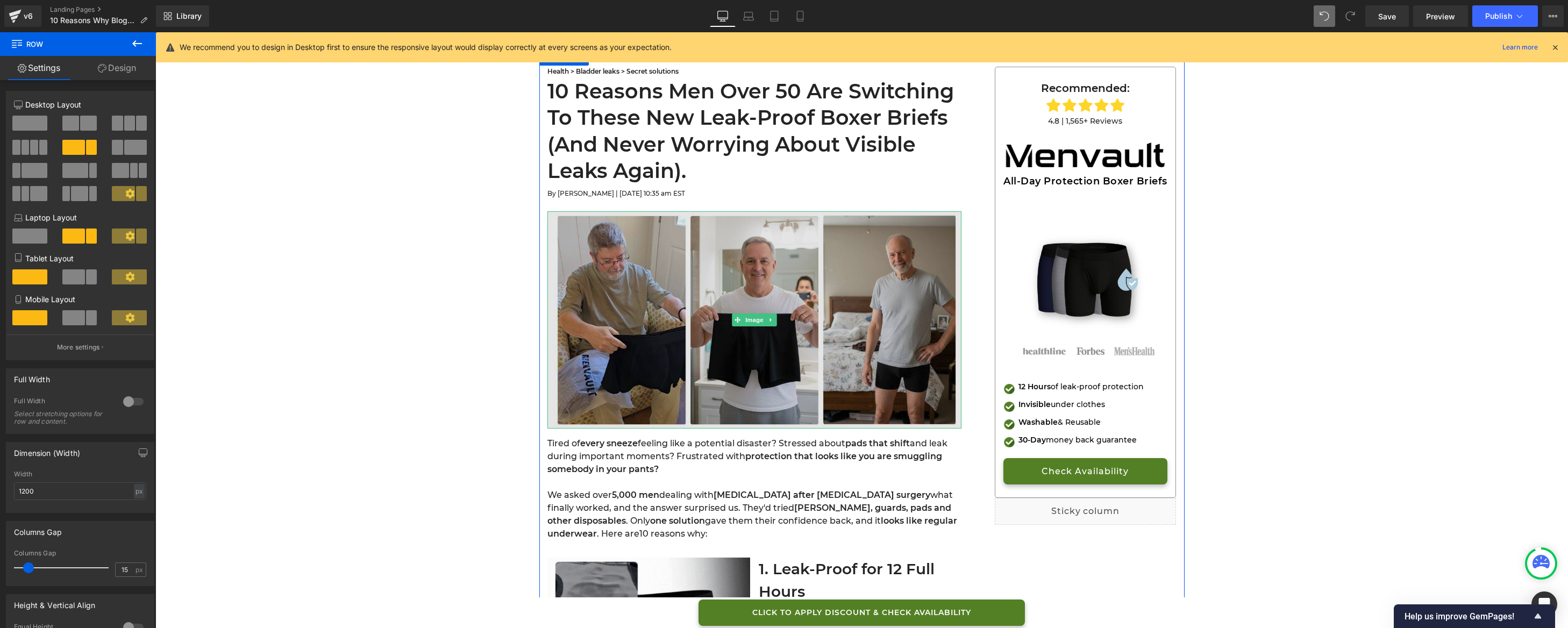
scroll to position [0, 0]
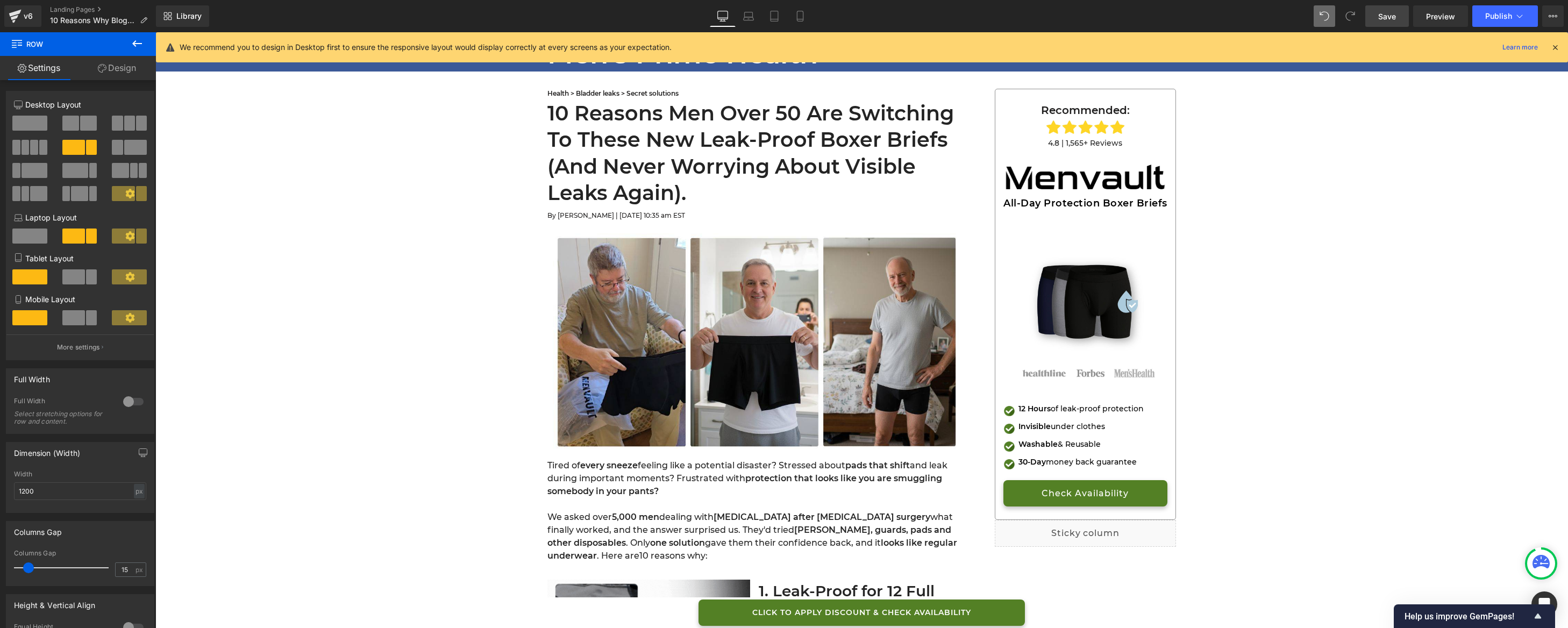
click at [1399, 20] on link "Save" at bounding box center [1387, 16] width 44 height 21
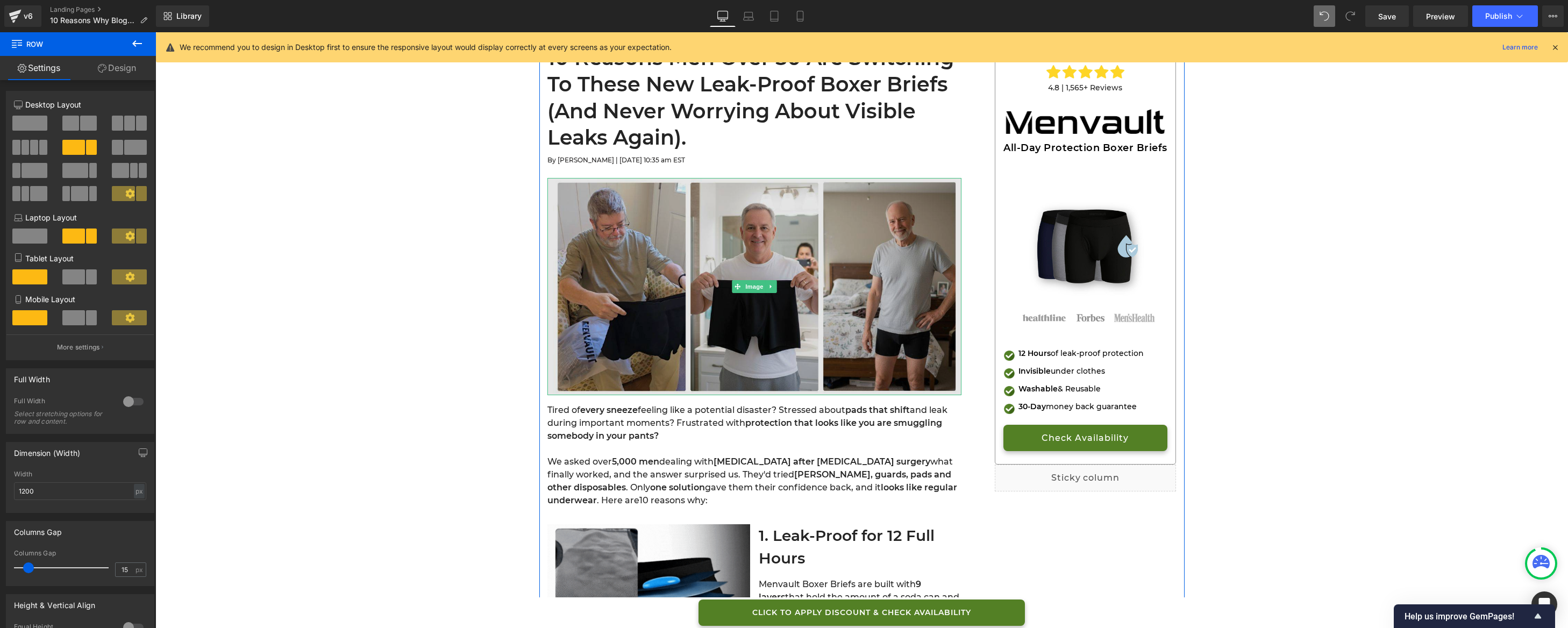
scroll to position [208, 0]
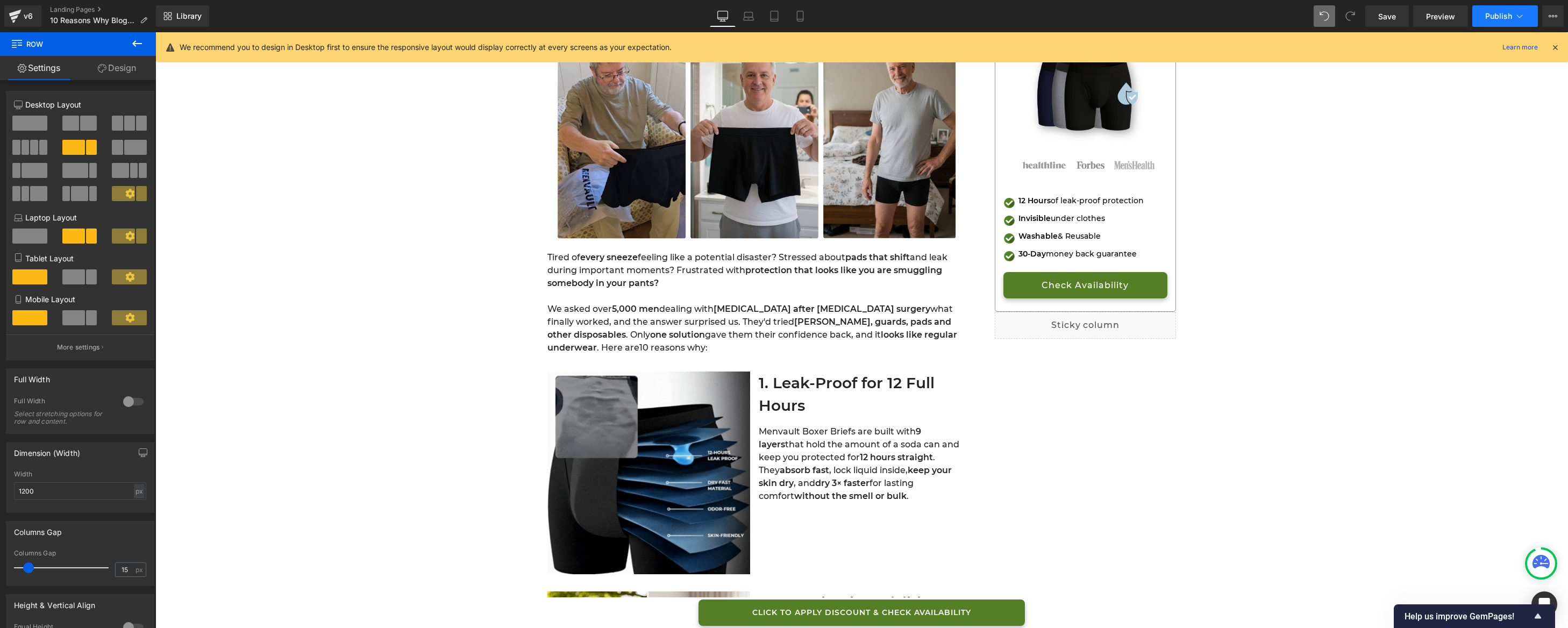
click at [1490, 22] on button "Publish" at bounding box center [1505, 16] width 66 height 21
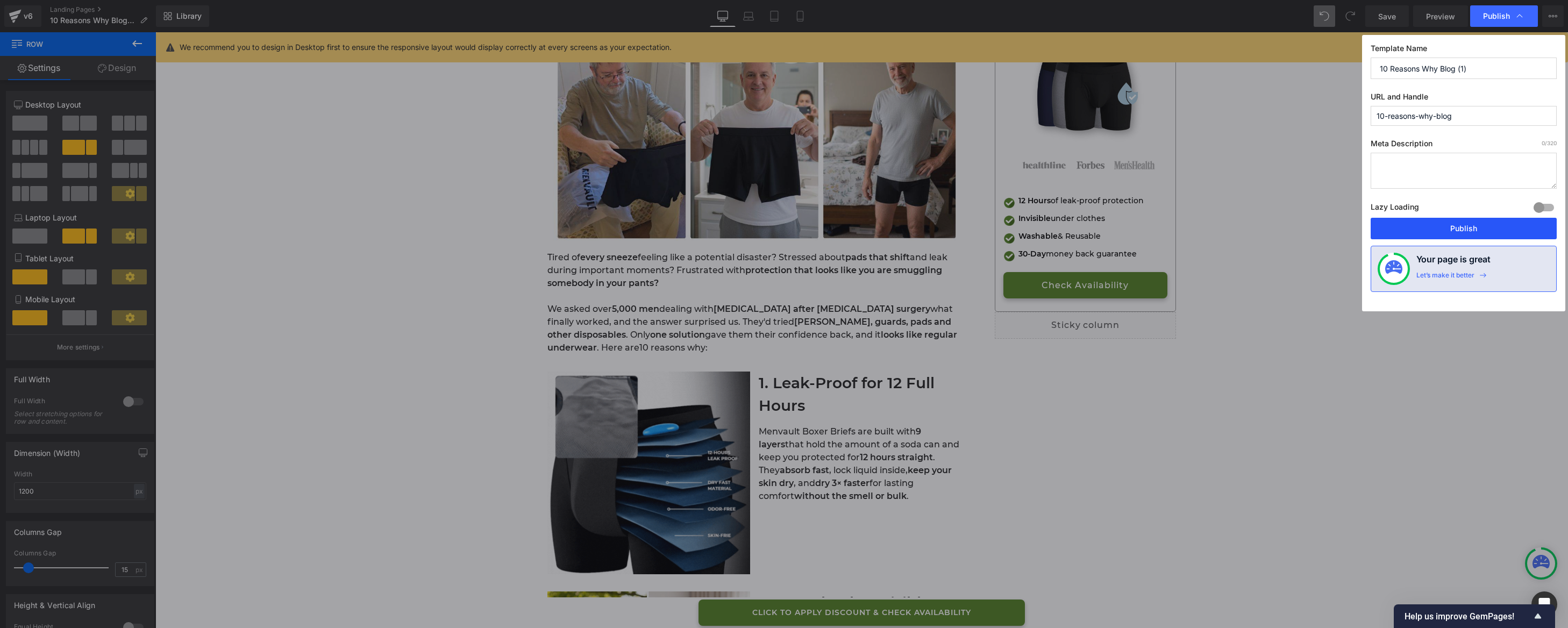
click at [1439, 226] on button "Publish" at bounding box center [1464, 228] width 186 height 21
